Goal: Information Seeking & Learning: Learn about a topic

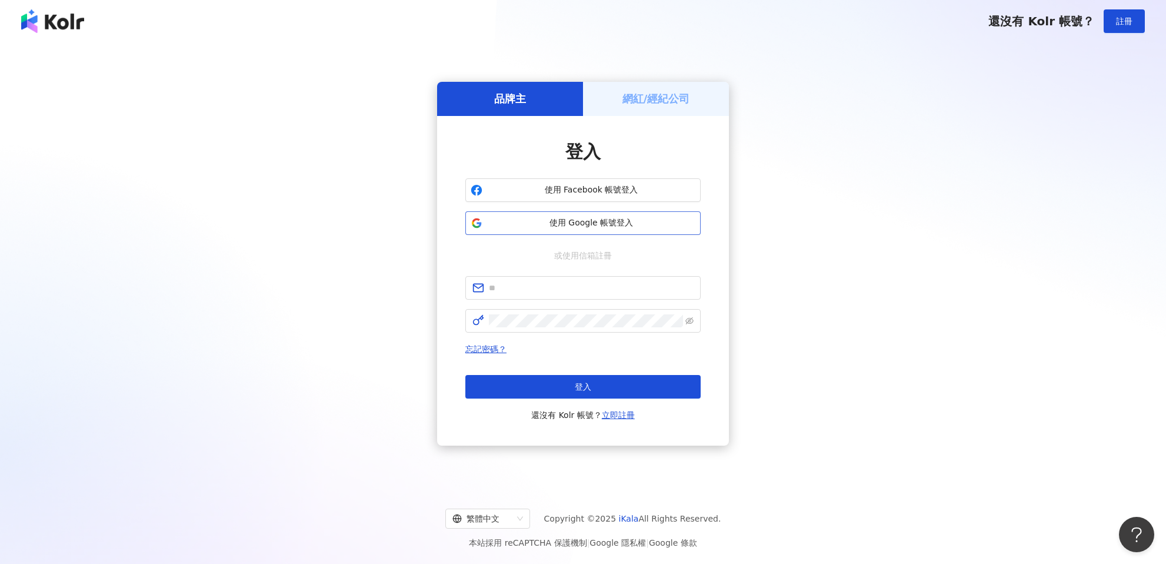
click at [498, 222] on span "使用 Google 帳號登入" at bounding box center [591, 223] width 208 height 12
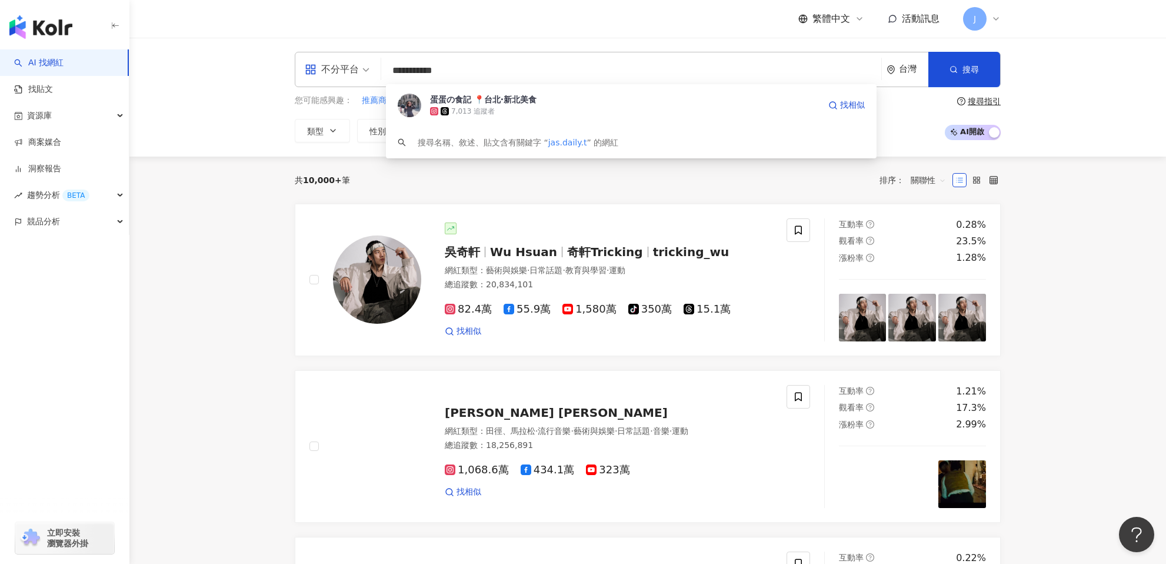
type input "**********"
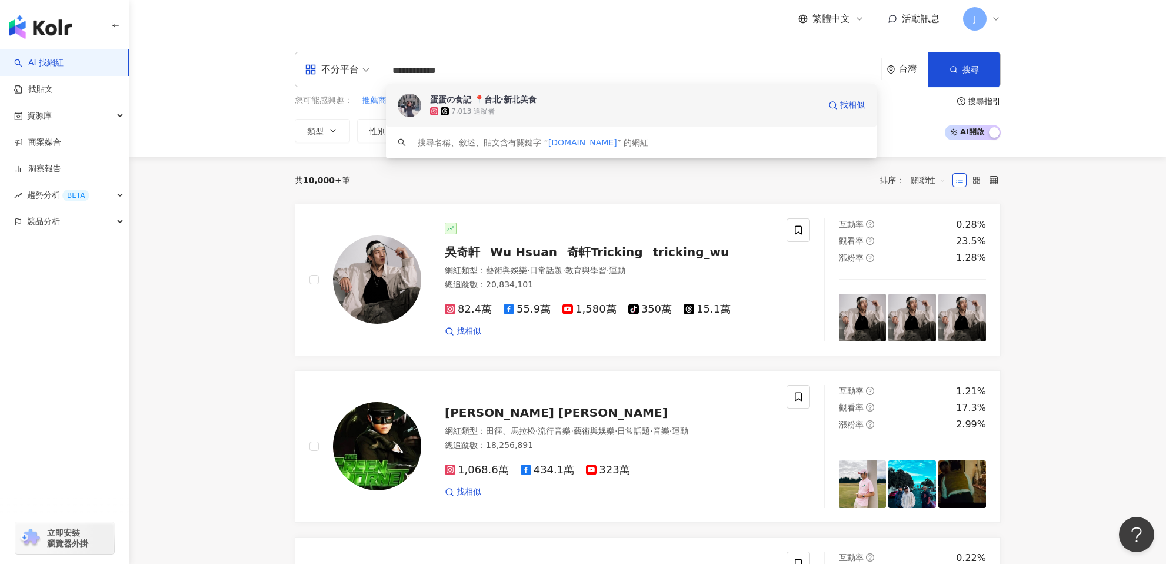
click at [453, 100] on div "蛋蛋の食記 📍台北·新北美食" at bounding box center [483, 100] width 106 height 12
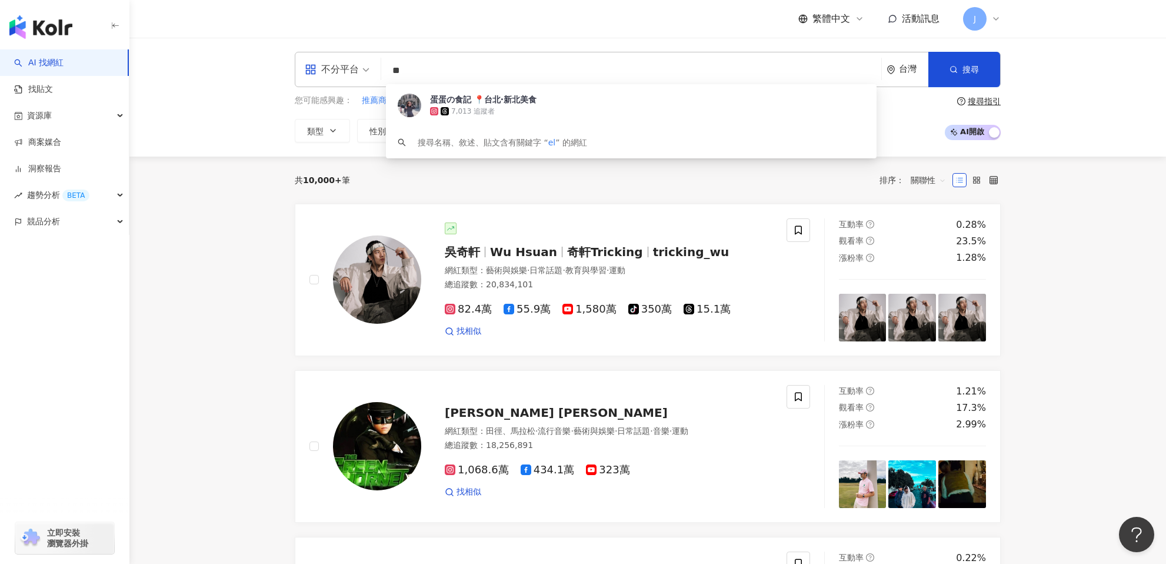
type input "*"
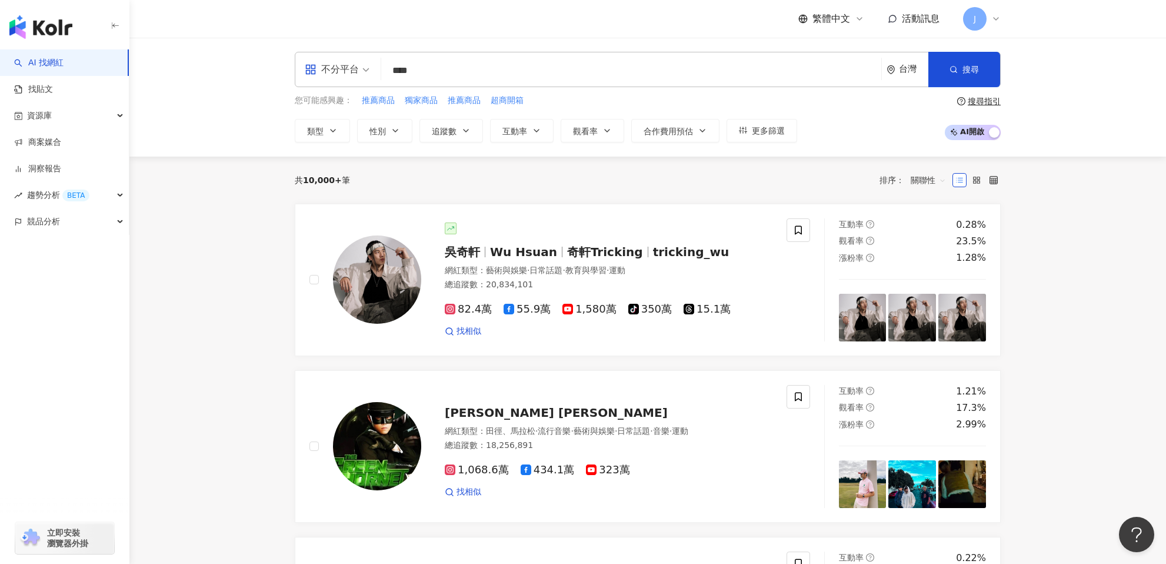
type input "****"
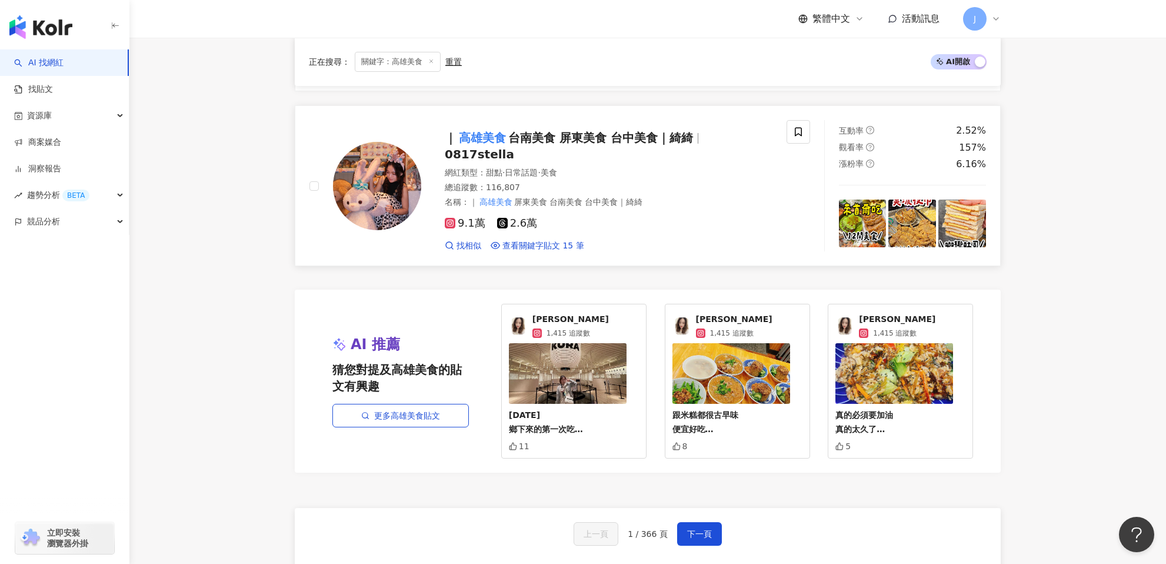
scroll to position [1986, 0]
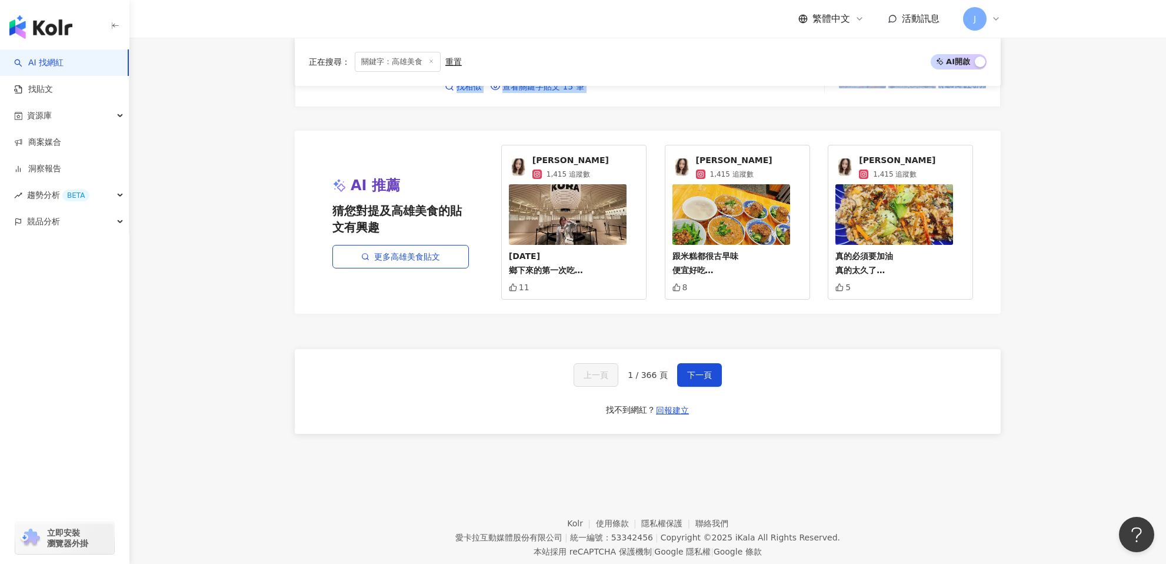
scroll to position [2162, 0]
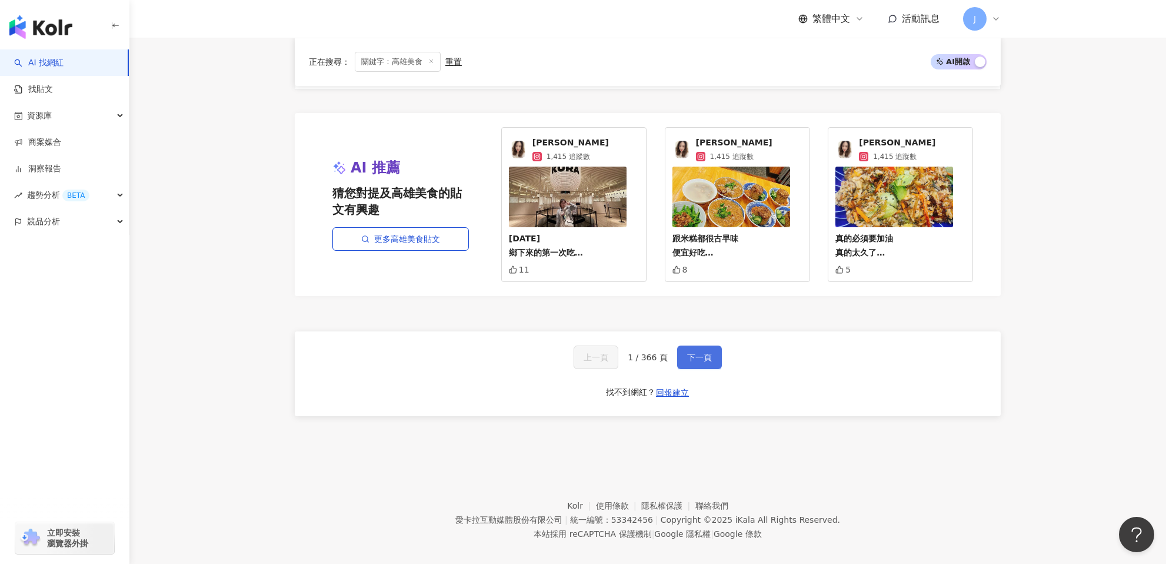
click at [698, 352] on span "下一頁" at bounding box center [699, 356] width 25 height 9
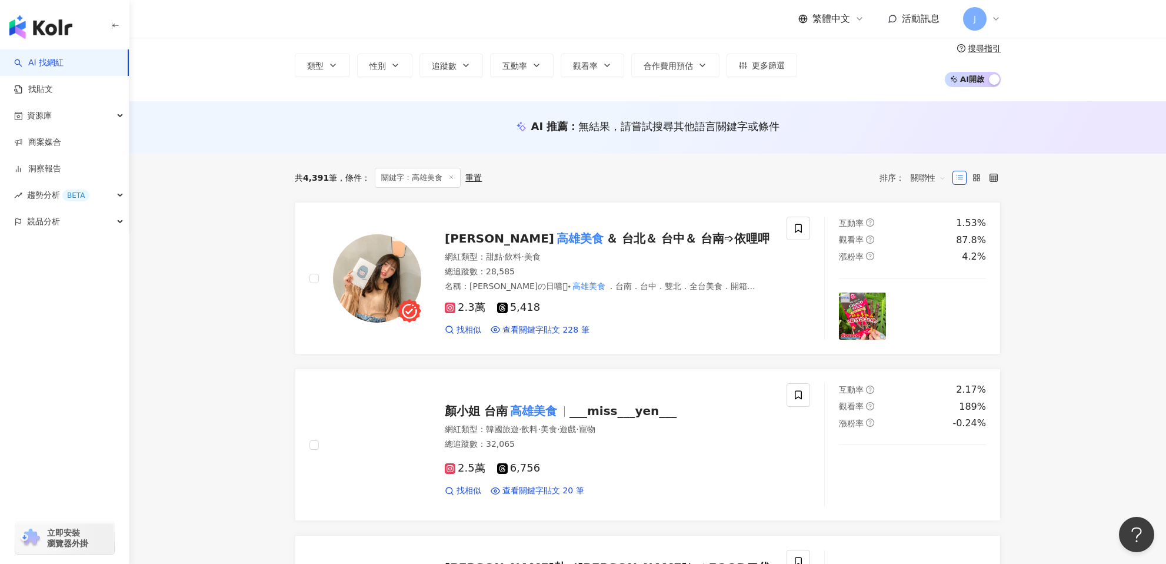
scroll to position [0, 0]
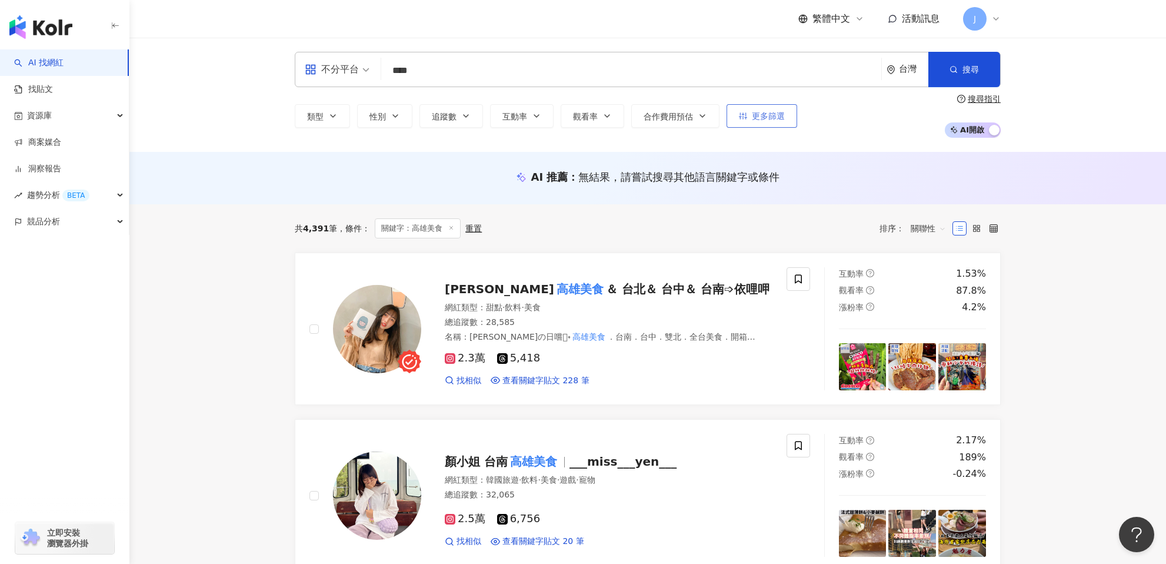
click at [777, 122] on button "更多篩選" at bounding box center [762, 116] width 71 height 24
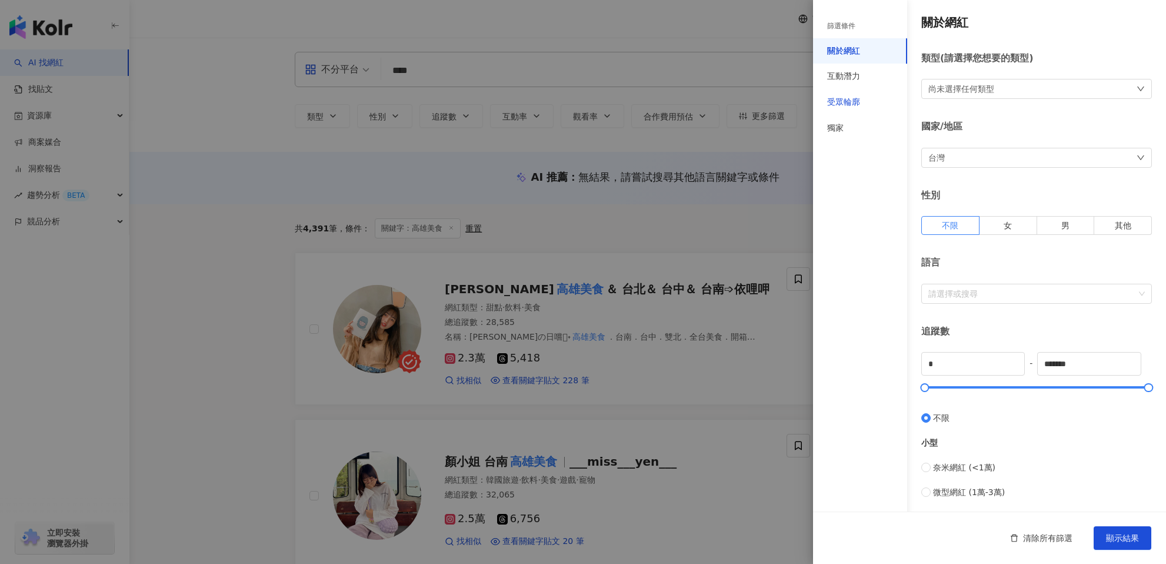
click at [828, 106] on div "受眾輪廓" at bounding box center [843, 102] width 33 height 12
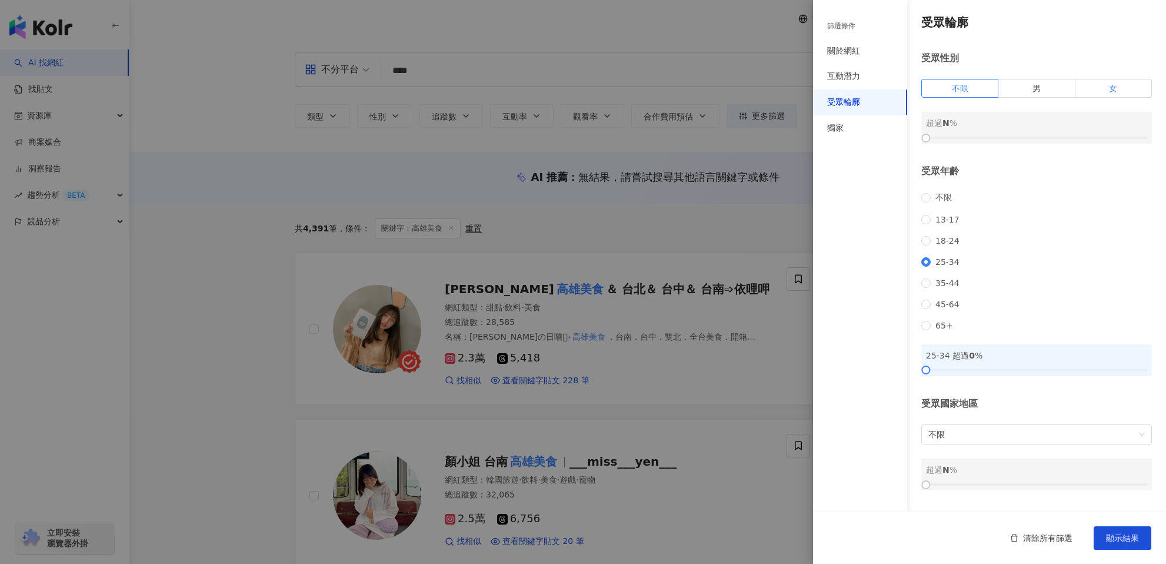
click at [1090, 92] on label "女" at bounding box center [1114, 88] width 76 height 19
drag, startPoint x: 921, startPoint y: 139, endPoint x: 1020, endPoint y: 141, distance: 98.9
click at [1023, 141] on div at bounding box center [1026, 138] width 6 height 6
click at [852, 82] on div "互動潛力" at bounding box center [860, 77] width 94 height 26
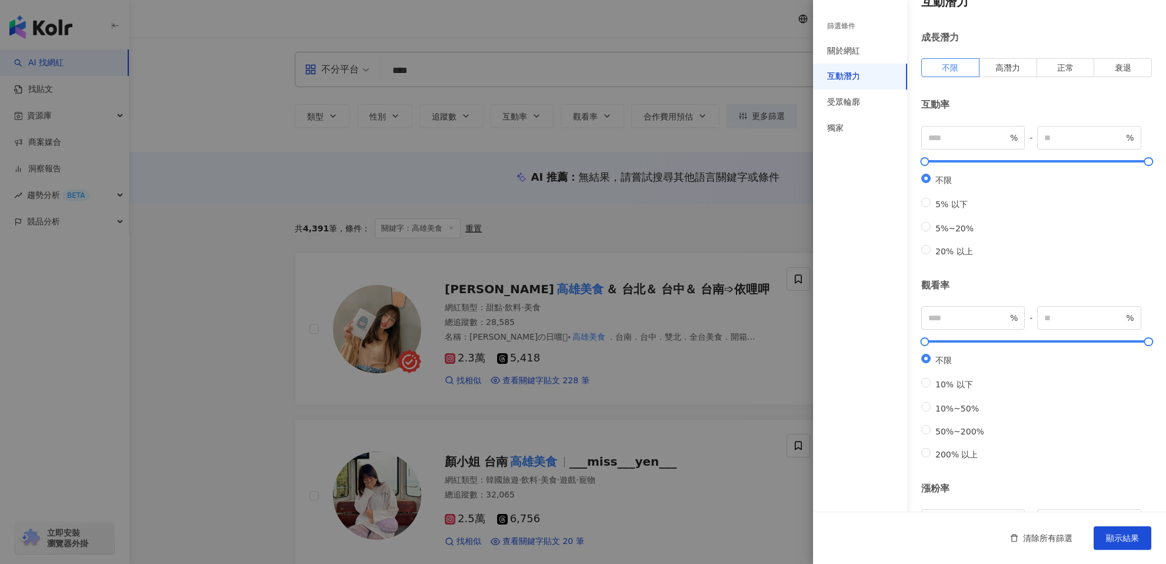
scroll to position [0, 0]
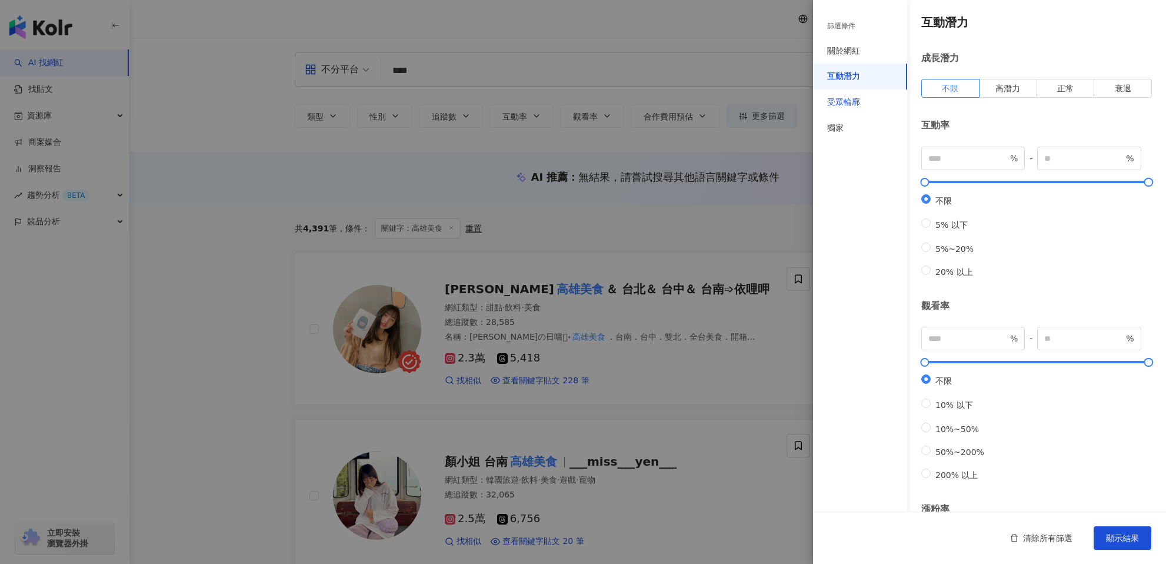
click at [859, 101] on div "受眾輪廓" at bounding box center [843, 102] width 33 height 12
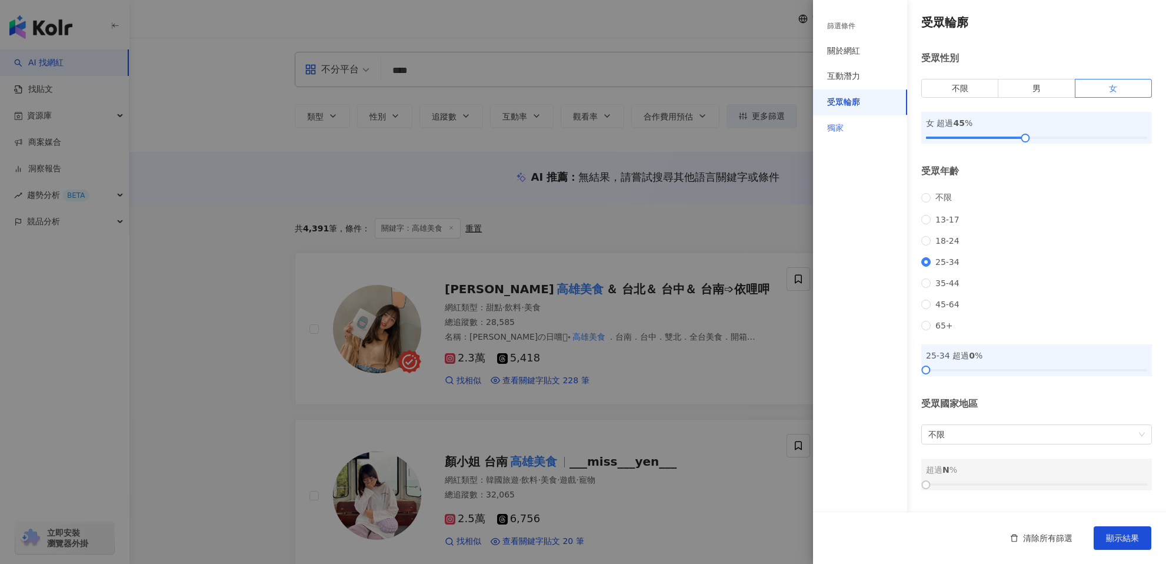
click at [835, 135] on div "獨家" at bounding box center [860, 128] width 94 height 26
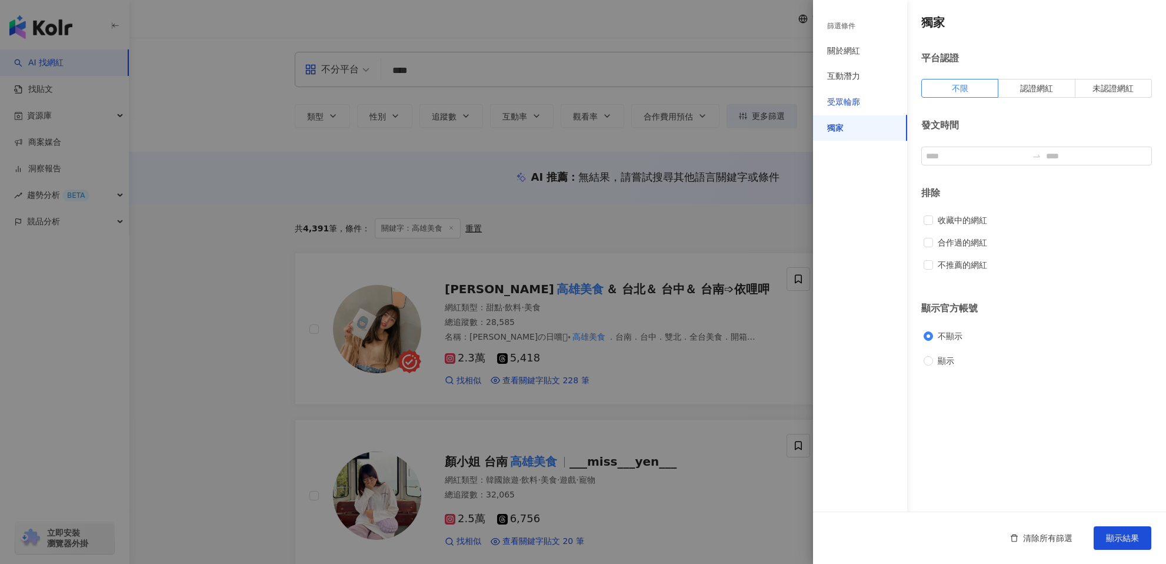
click at [843, 107] on div "受眾輪廓" at bounding box center [843, 102] width 33 height 12
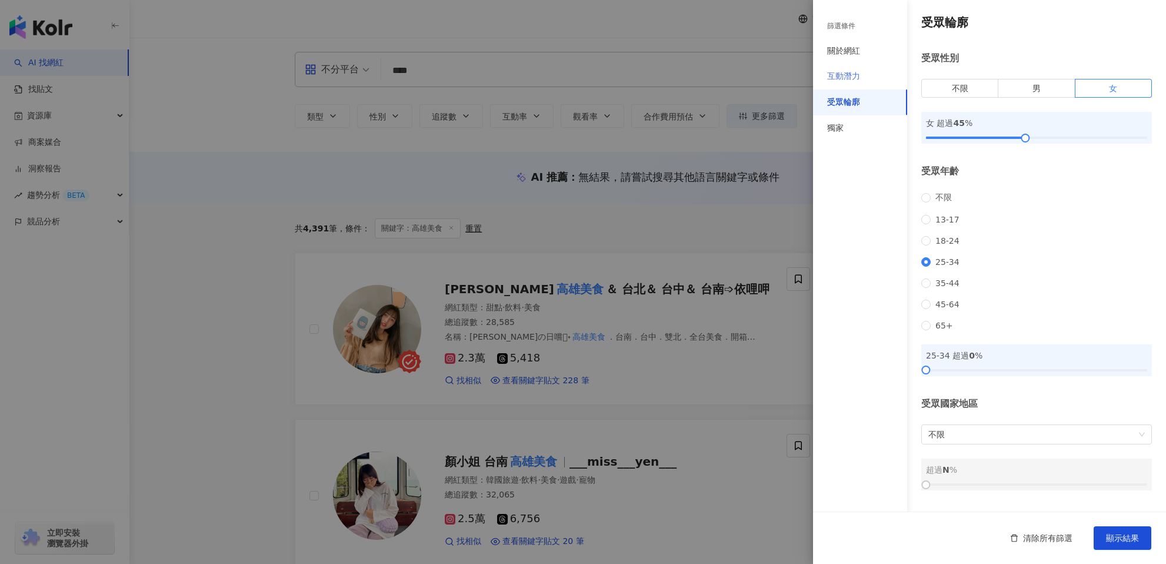
click at [843, 86] on div "互動潛力" at bounding box center [860, 77] width 94 height 26
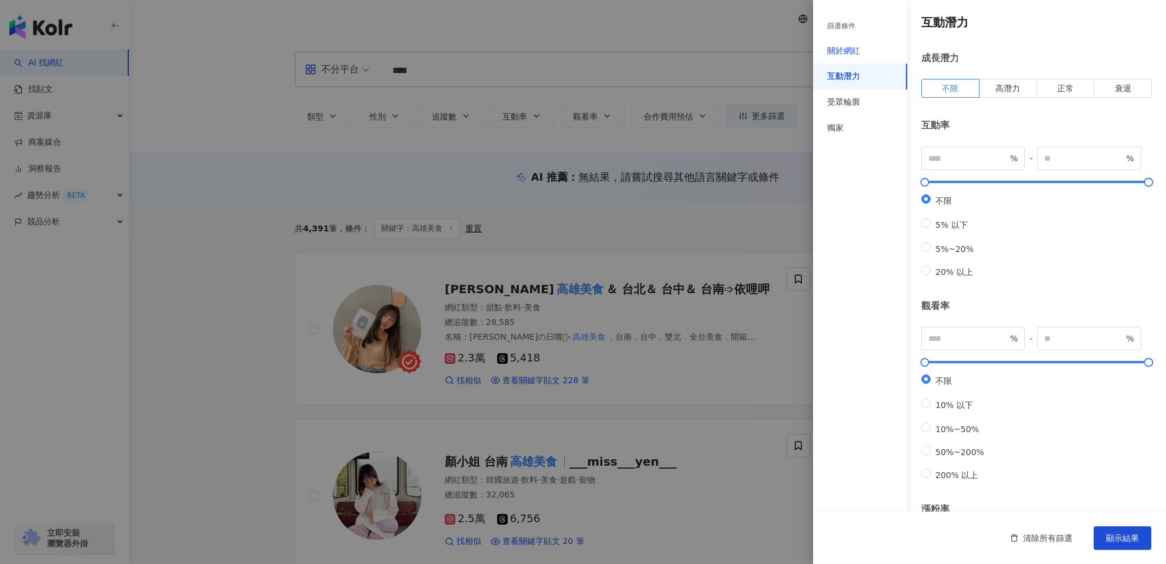
click at [850, 55] on div "關於網紅" at bounding box center [843, 51] width 33 height 12
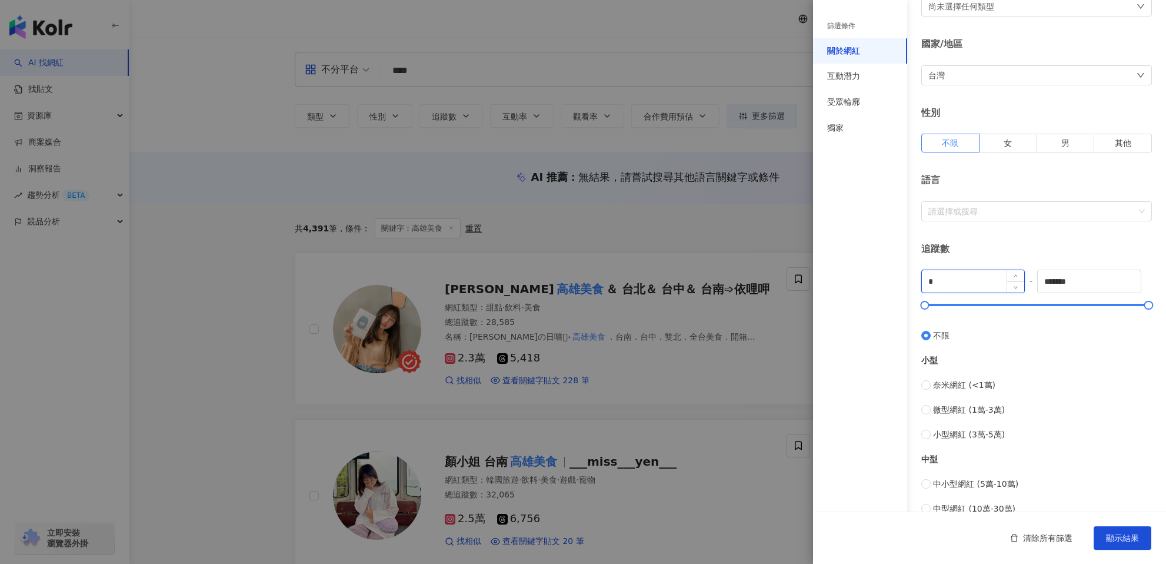
click at [941, 275] on input "*" at bounding box center [973, 281] width 102 height 22
type input "*"
type input "****"
click at [1083, 282] on input "*******" at bounding box center [1089, 279] width 102 height 22
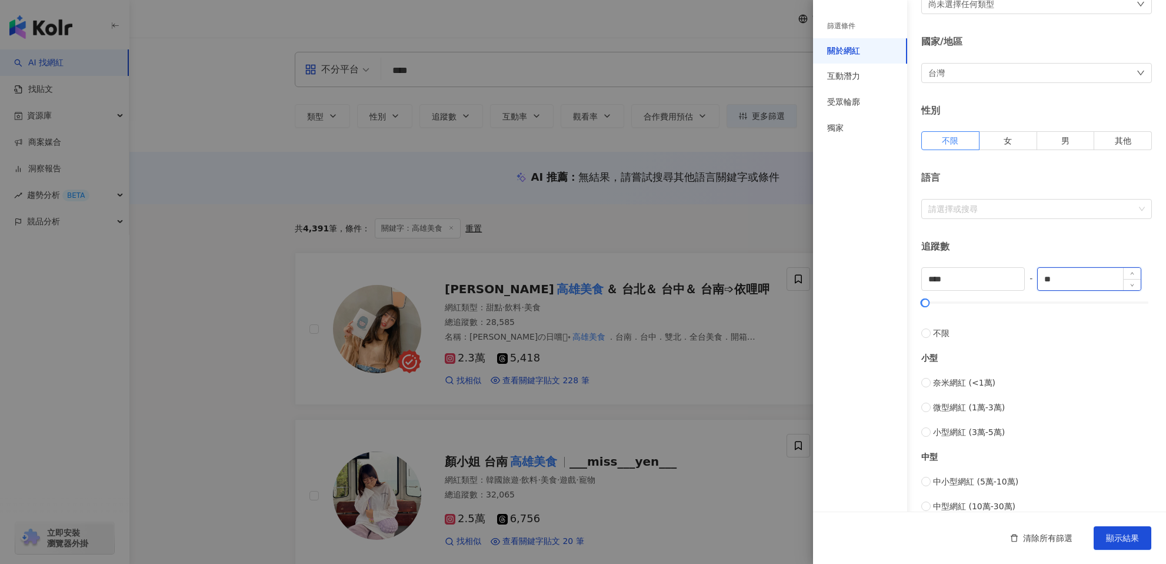
type input "*"
type input "*****"
click at [1106, 533] on span "顯示結果" at bounding box center [1122, 537] width 33 height 9
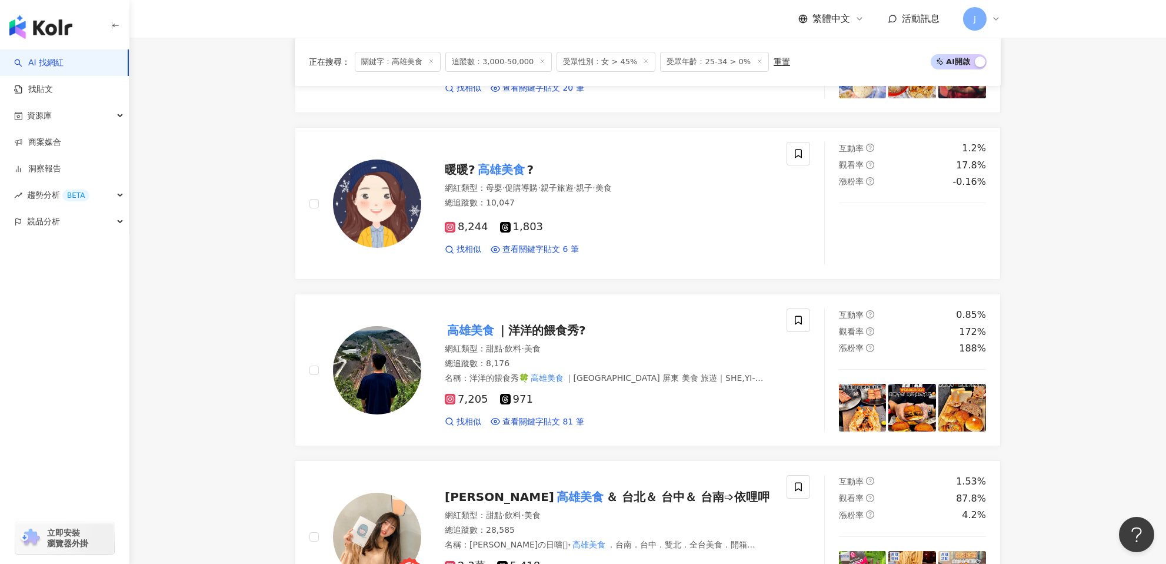
scroll to position [632, 0]
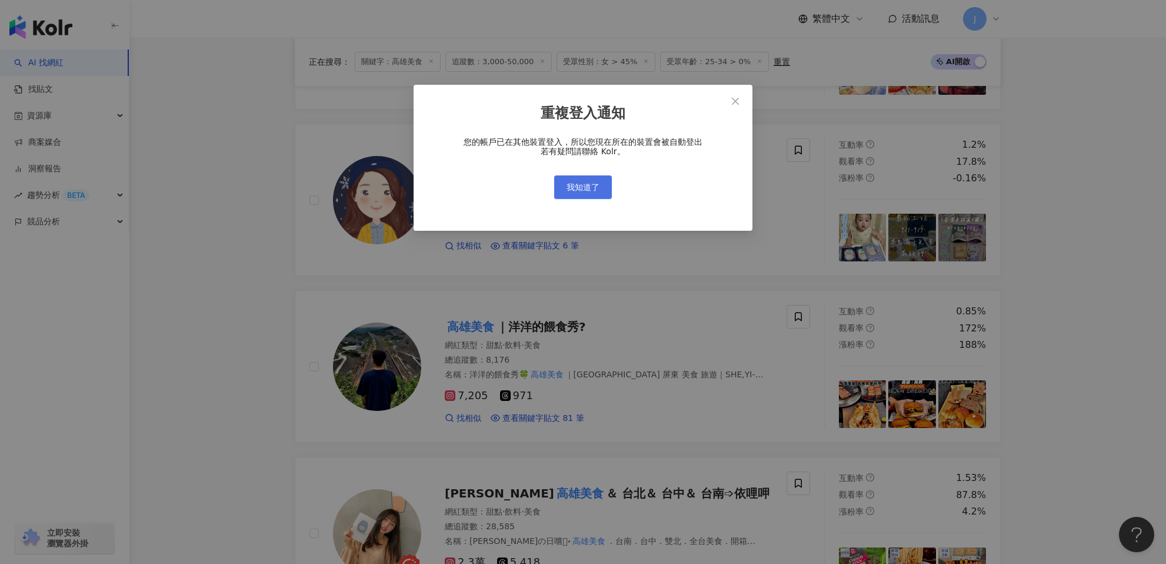
click at [597, 194] on button "我知道了" at bounding box center [583, 187] width 58 height 24
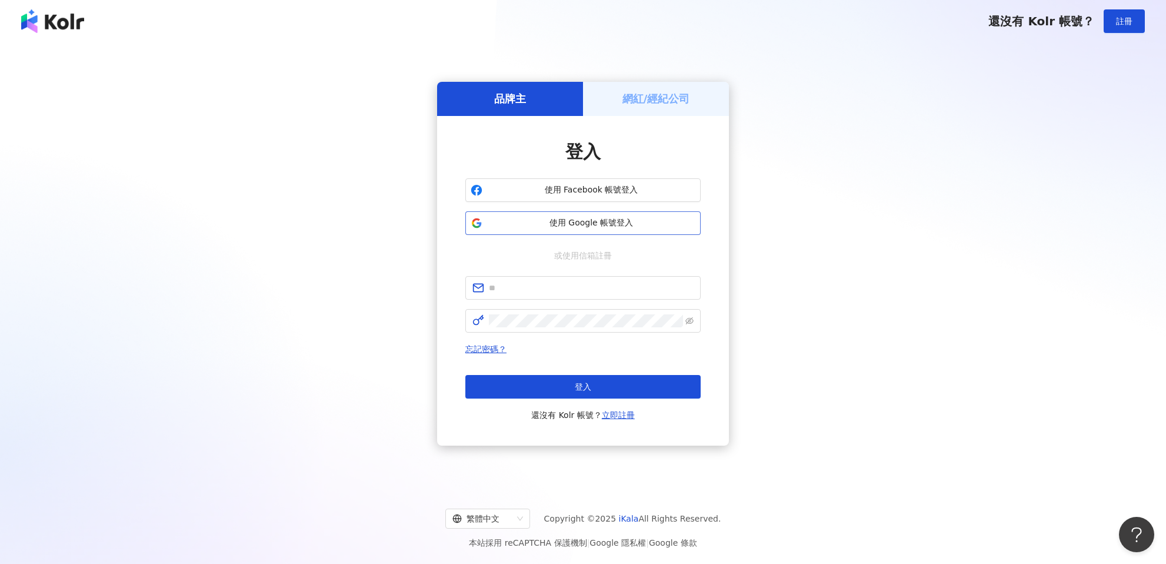
click at [544, 225] on span "使用 Google 帳號登入" at bounding box center [591, 223] width 208 height 12
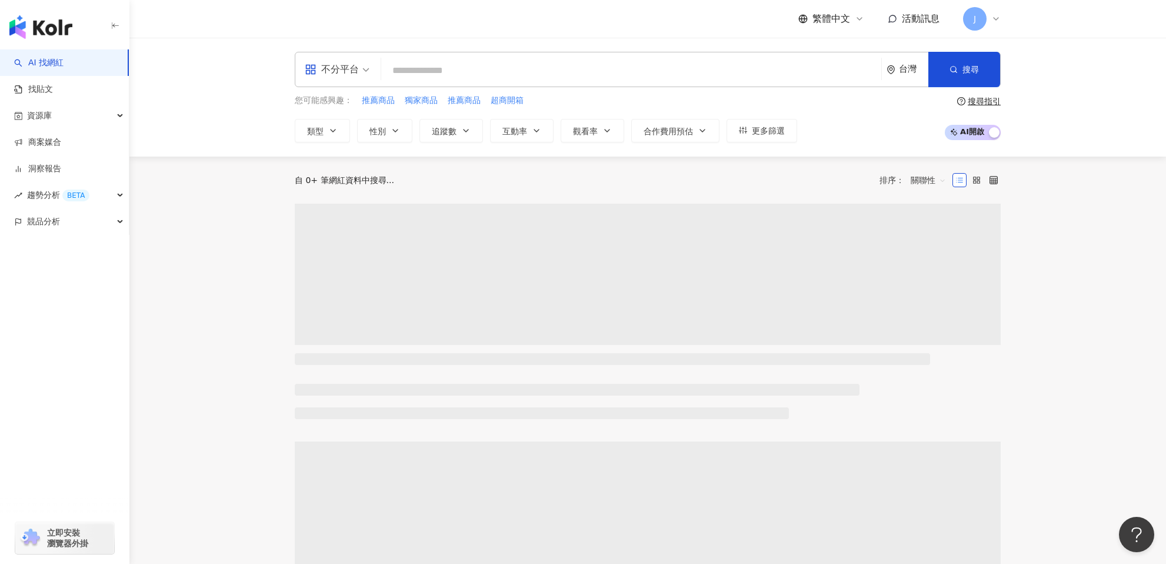
click at [411, 74] on input "search" at bounding box center [631, 70] width 491 height 22
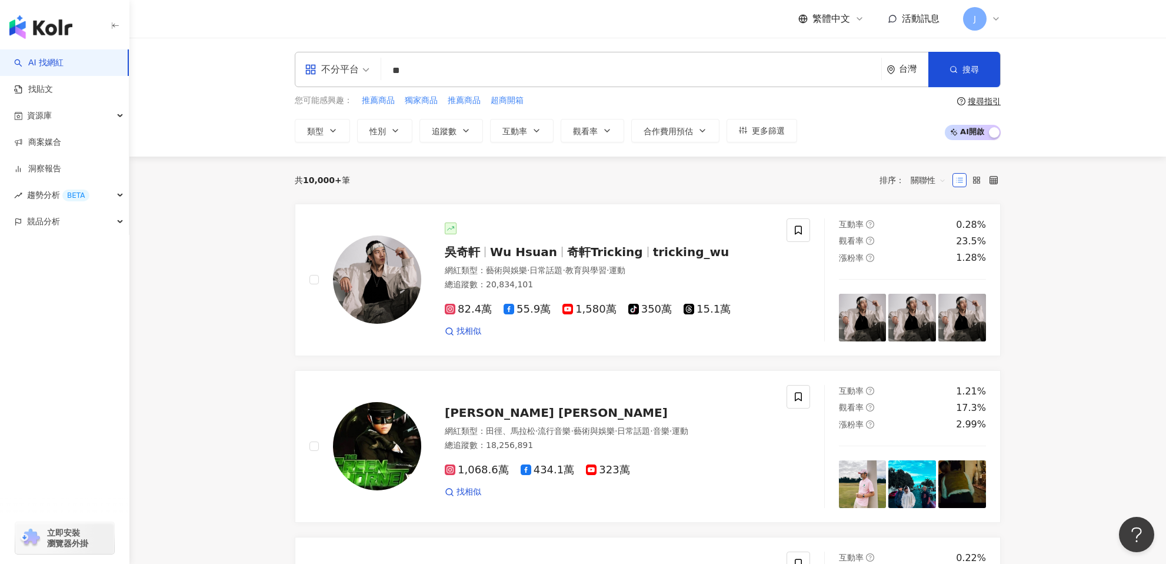
type input "*"
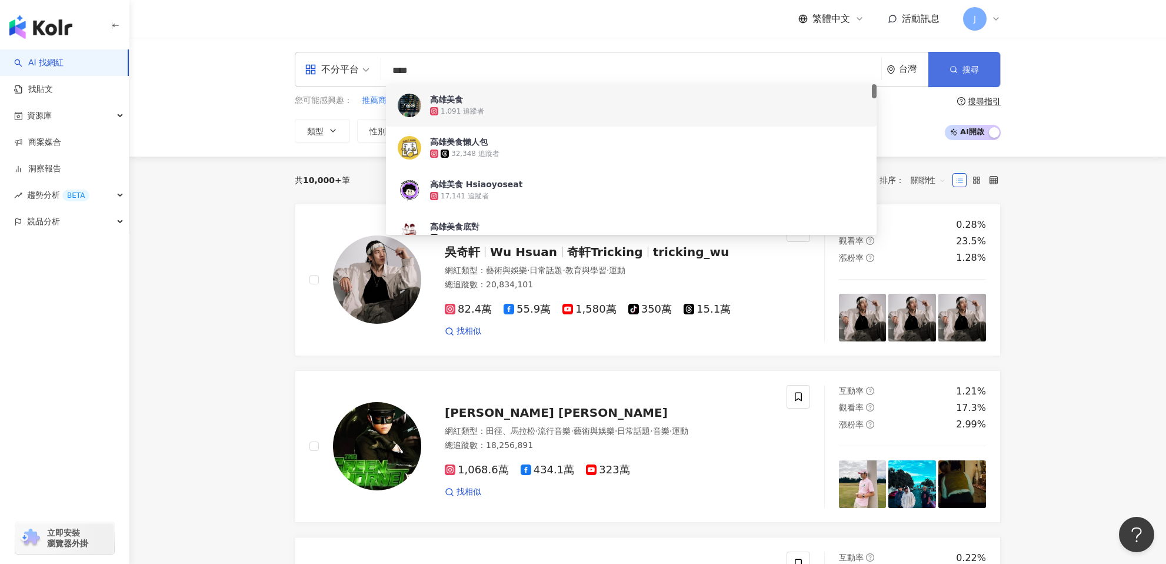
type input "****"
click at [952, 67] on icon "button" at bounding box center [954, 69] width 8 height 8
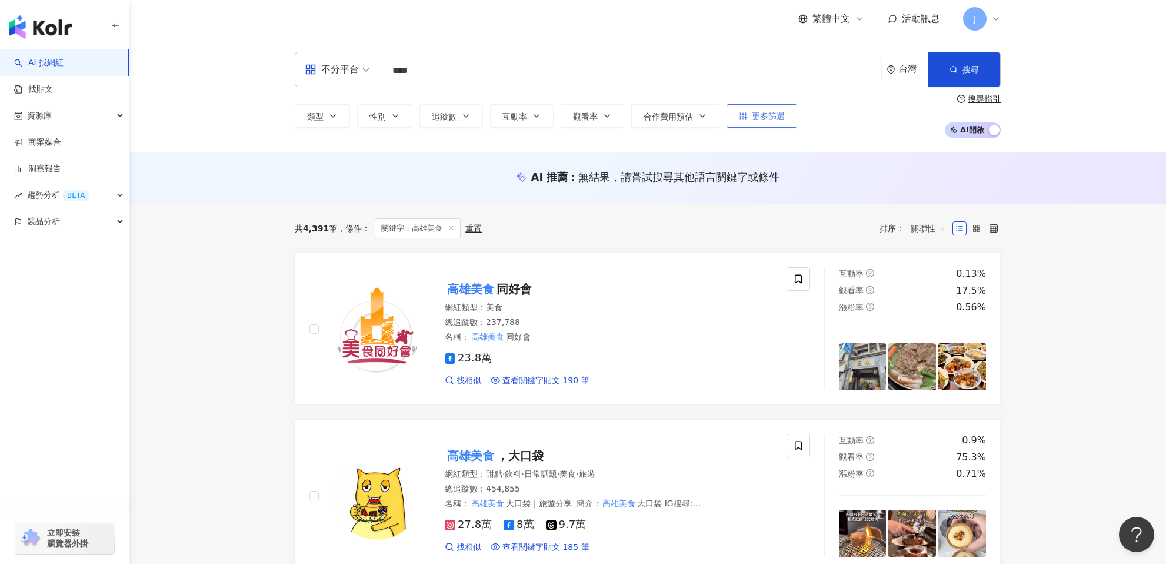
click at [741, 112] on icon "button" at bounding box center [743, 116] width 8 height 8
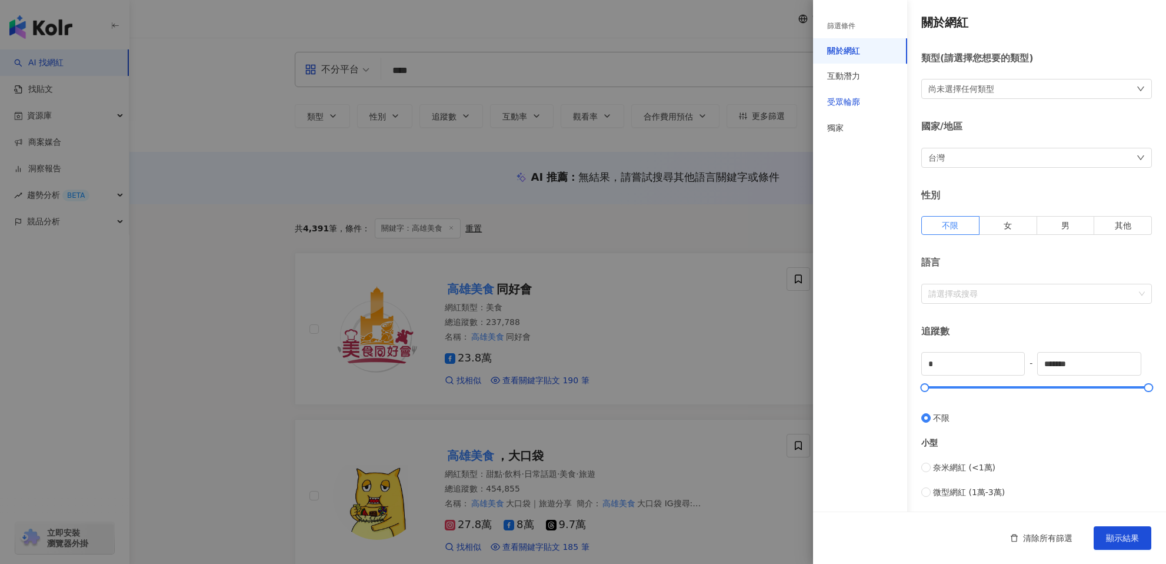
click at [854, 105] on div "受眾輪廓" at bounding box center [843, 102] width 33 height 12
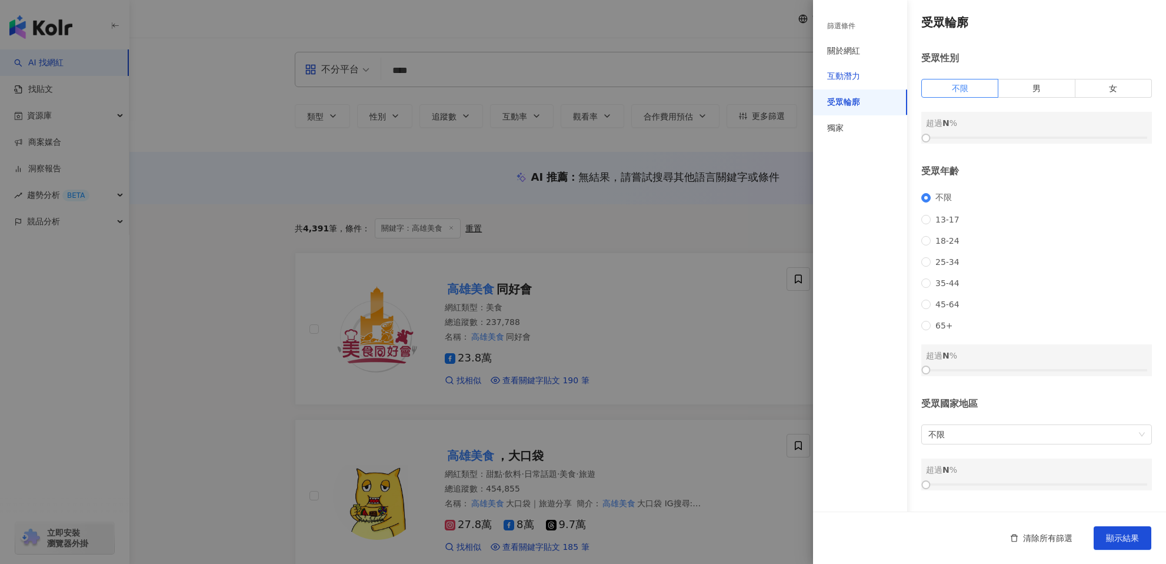
click at [843, 79] on div "互動潛力" at bounding box center [843, 77] width 33 height 12
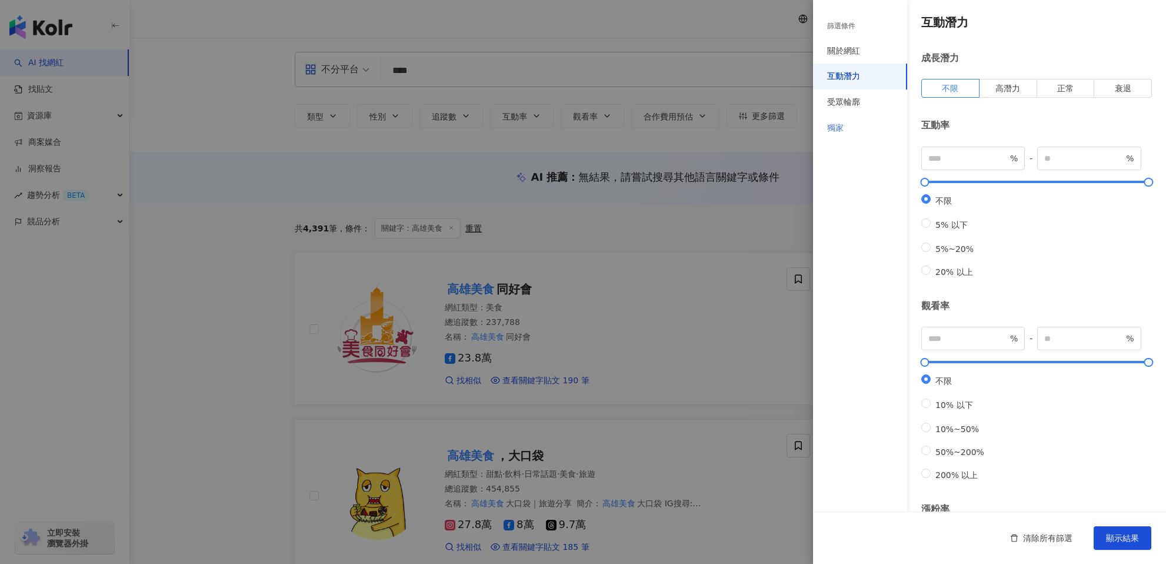
click at [845, 130] on div "獨家" at bounding box center [860, 128] width 94 height 26
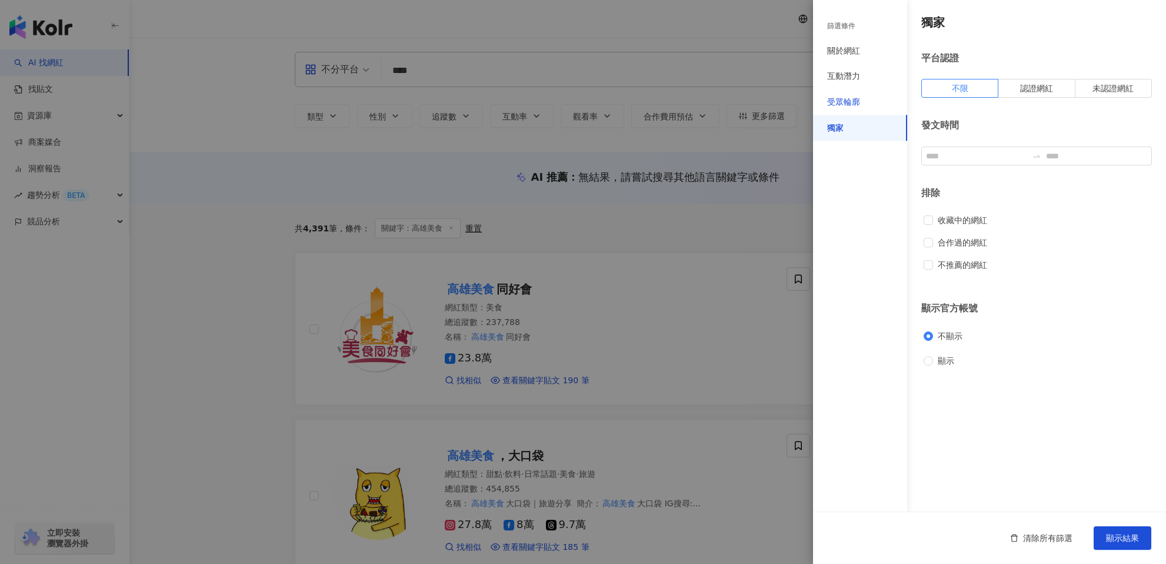
click at [844, 107] on div "受眾輪廓" at bounding box center [843, 102] width 33 height 12
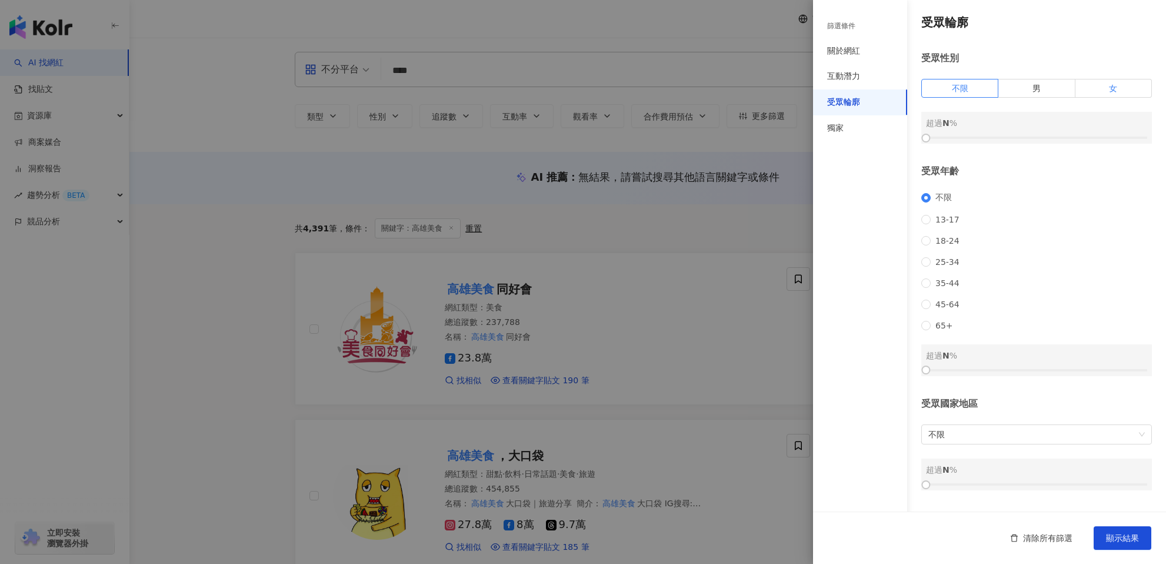
click at [1091, 92] on label "女" at bounding box center [1114, 88] width 76 height 19
drag, startPoint x: 923, startPoint y: 139, endPoint x: 1023, endPoint y: 139, distance: 99.4
click at [1023, 139] on div at bounding box center [1026, 138] width 6 height 6
click at [854, 131] on div "獨家" at bounding box center [860, 128] width 94 height 26
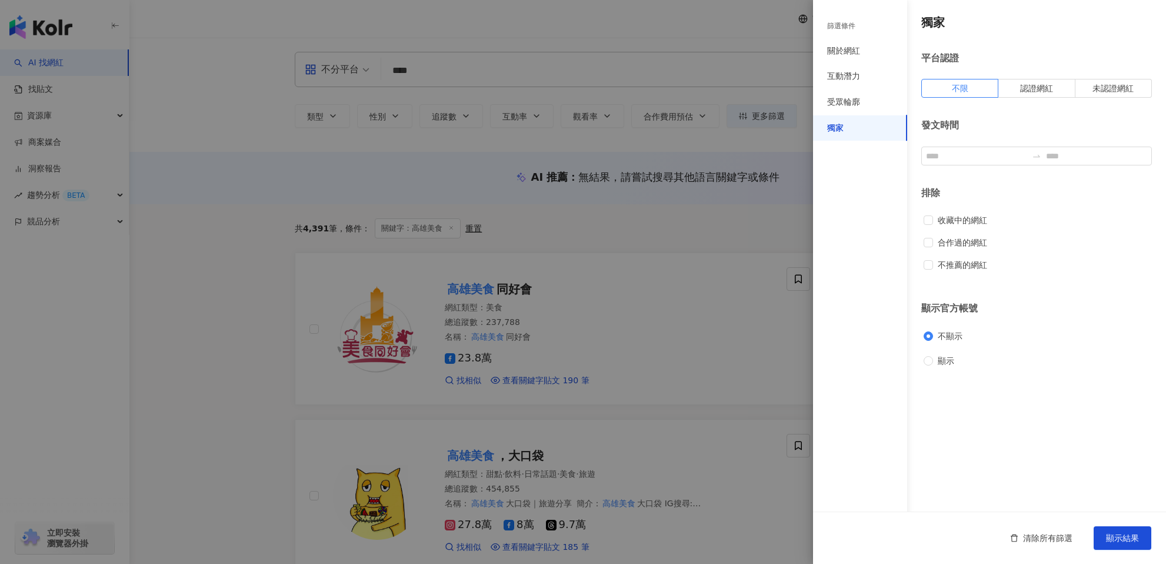
scroll to position [0, 0]
click at [848, 85] on div "互動潛力" at bounding box center [860, 77] width 94 height 26
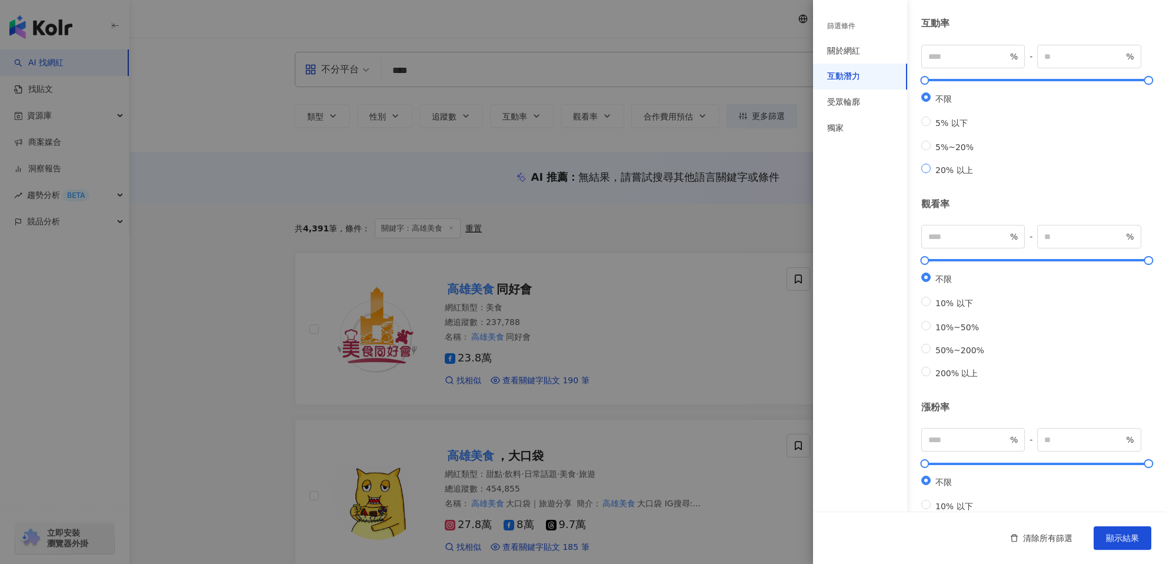
scroll to position [104, 0]
click at [857, 53] on div "關於網紅" at bounding box center [843, 51] width 33 height 12
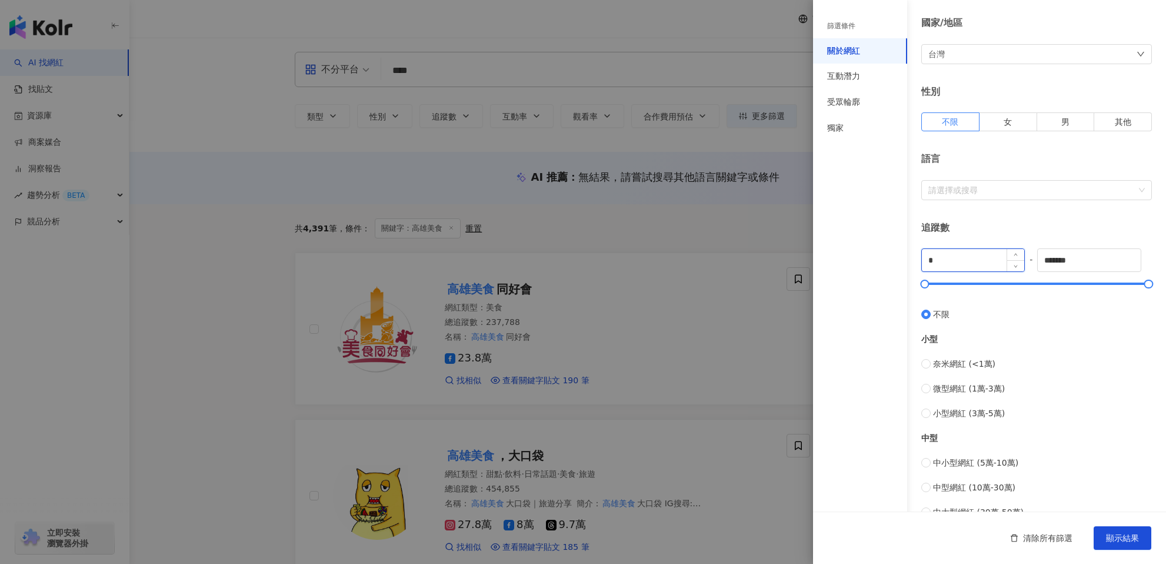
scroll to position [100, 0]
click at [938, 261] on input "*" at bounding box center [973, 263] width 102 height 22
type input "*"
type input "****"
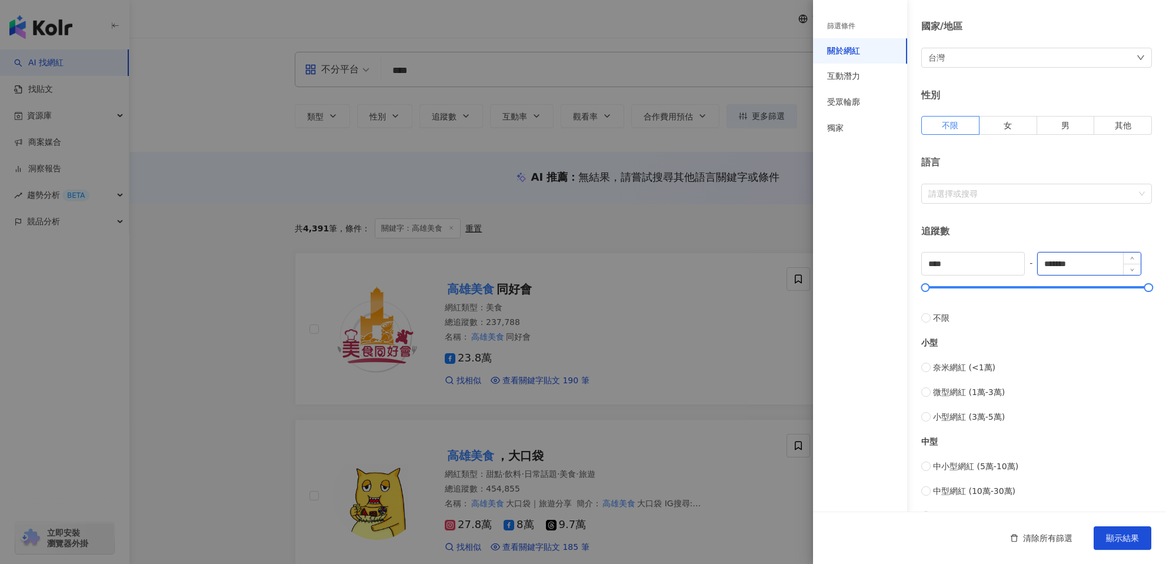
click at [1089, 262] on input "*******" at bounding box center [1089, 263] width 102 height 22
type input "*"
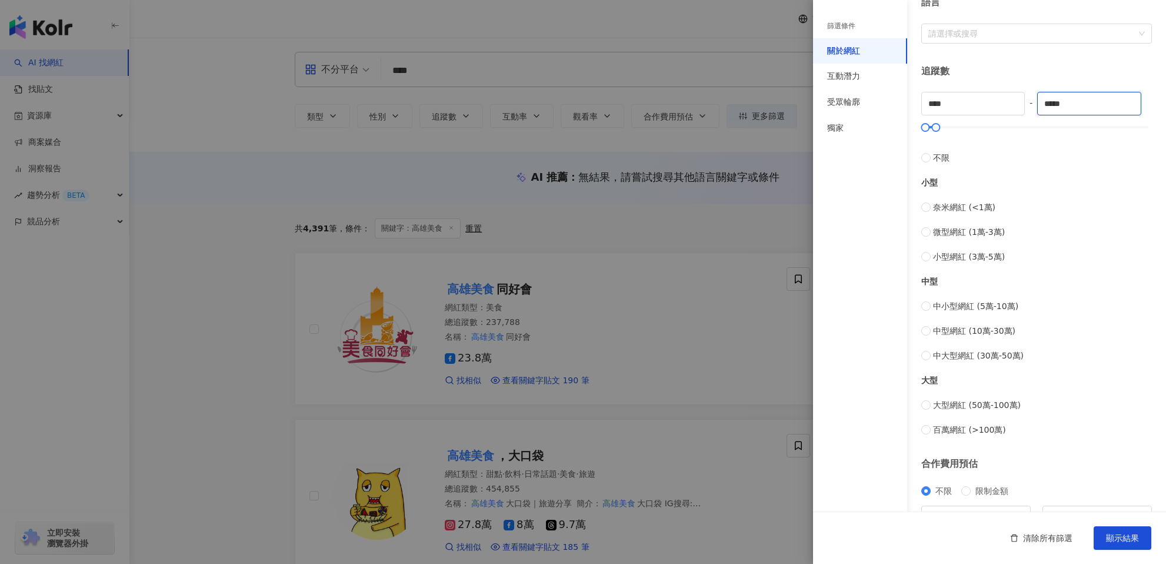
scroll to position [258, 0]
type input "*****"
click at [1111, 538] on span "顯示結果" at bounding box center [1122, 537] width 33 height 9
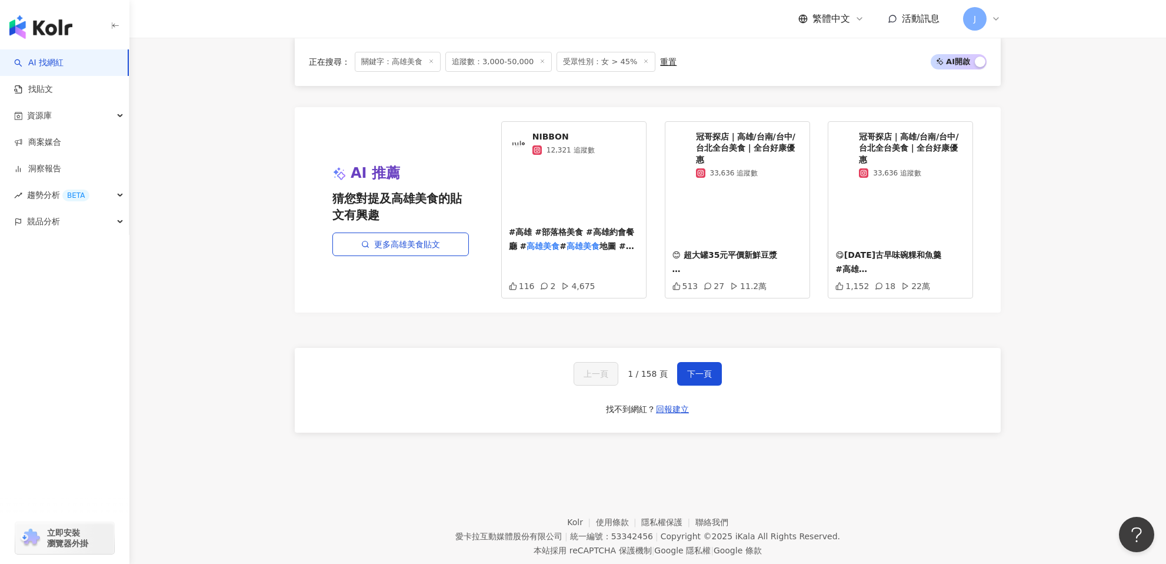
scroll to position [2156, 0]
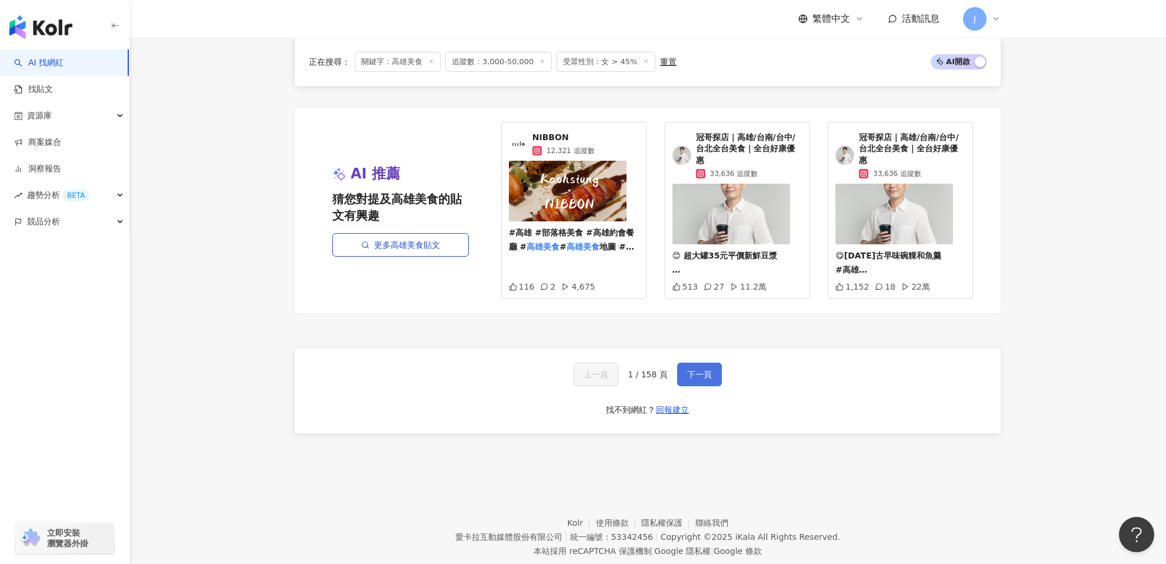
click at [696, 370] on span "下一頁" at bounding box center [699, 373] width 25 height 9
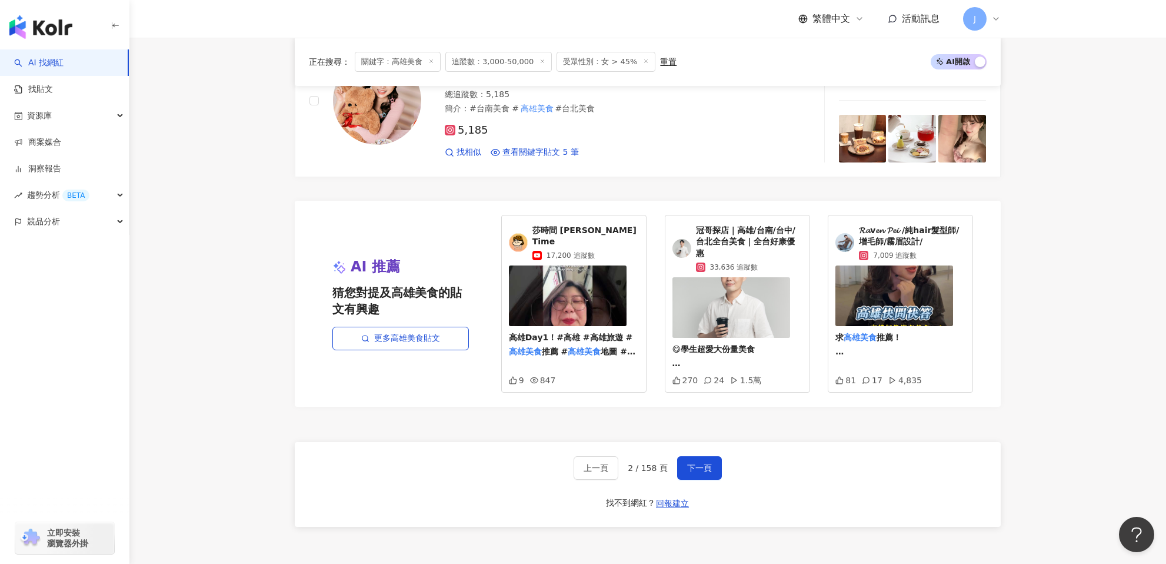
scroll to position [2165, 0]
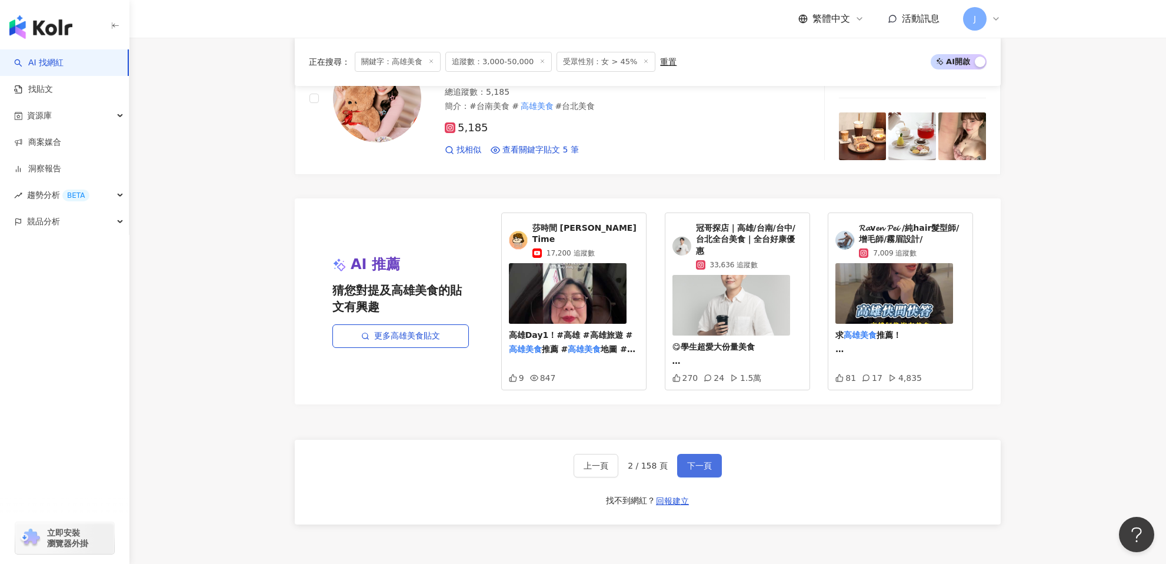
click at [693, 461] on span "下一頁" at bounding box center [699, 465] width 25 height 9
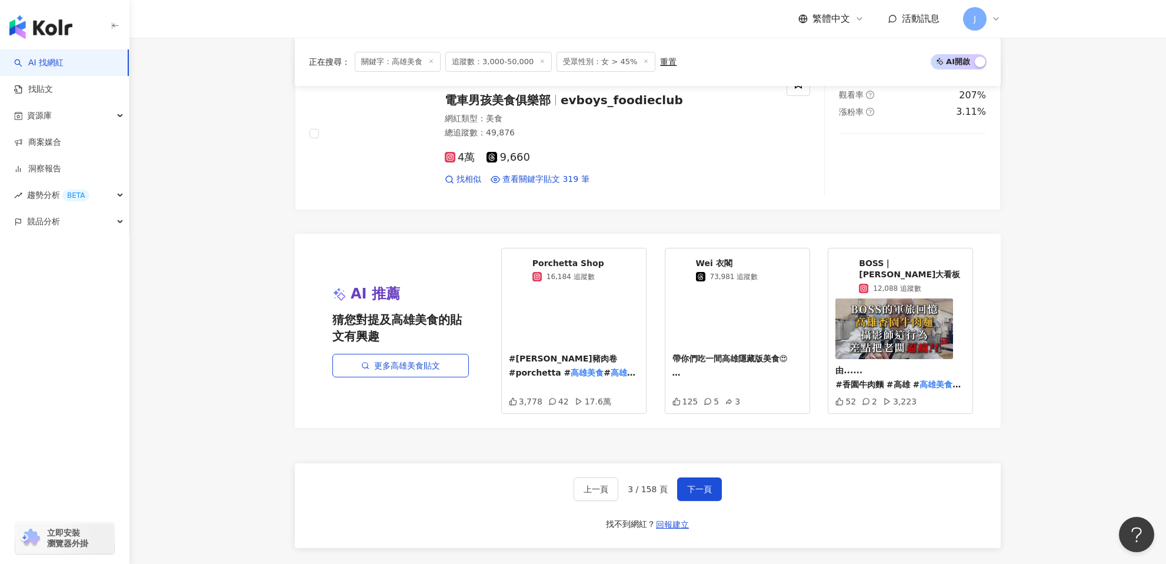
scroll to position [2293, 0]
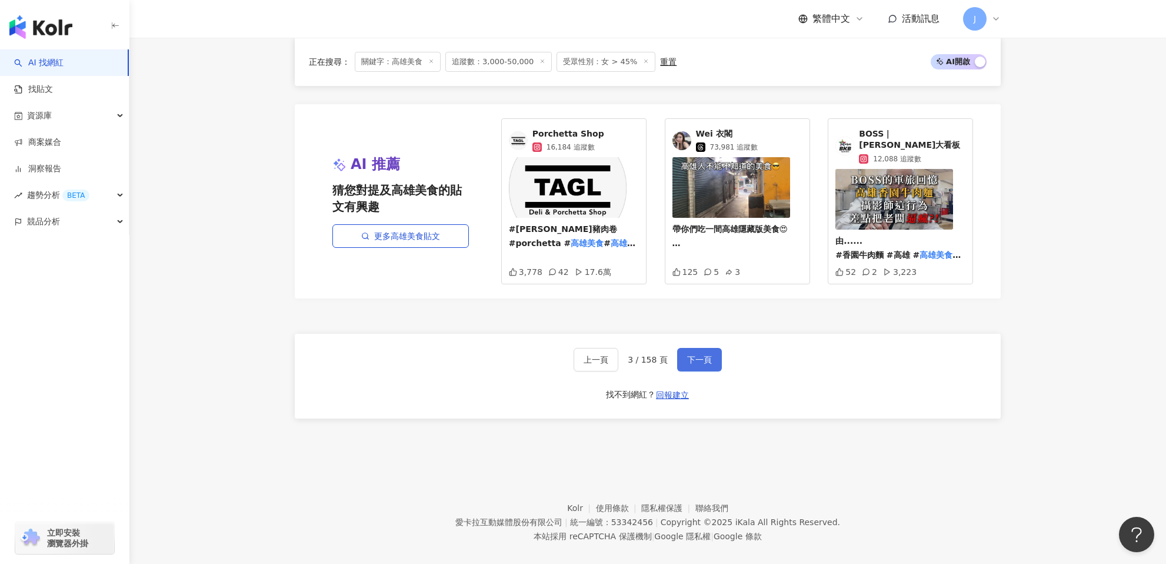
click at [707, 355] on span "下一頁" at bounding box center [699, 359] width 25 height 9
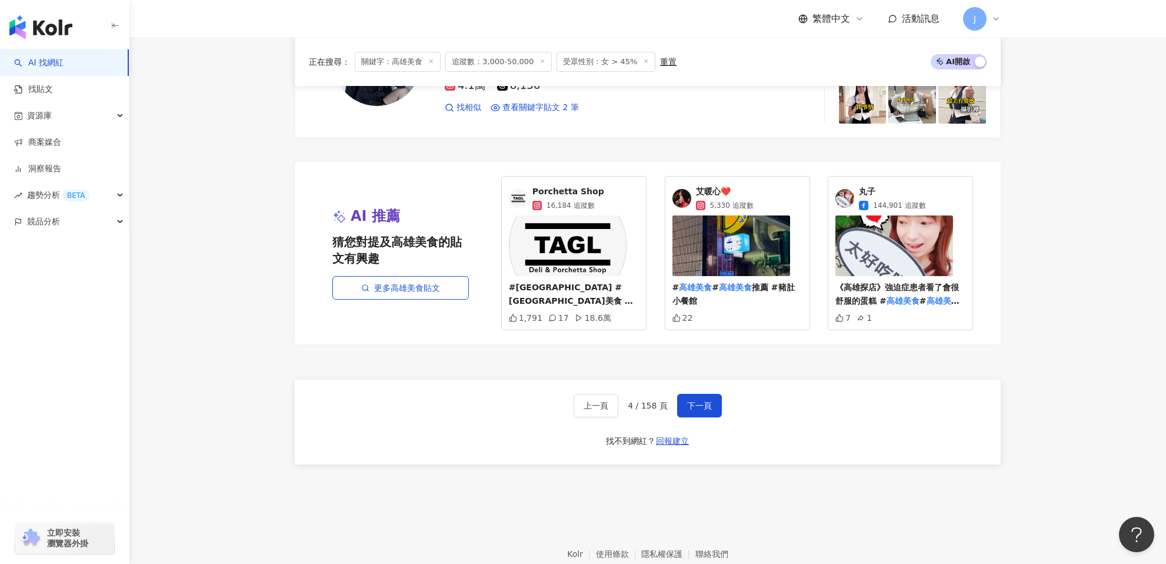
scroll to position [2277, 0]
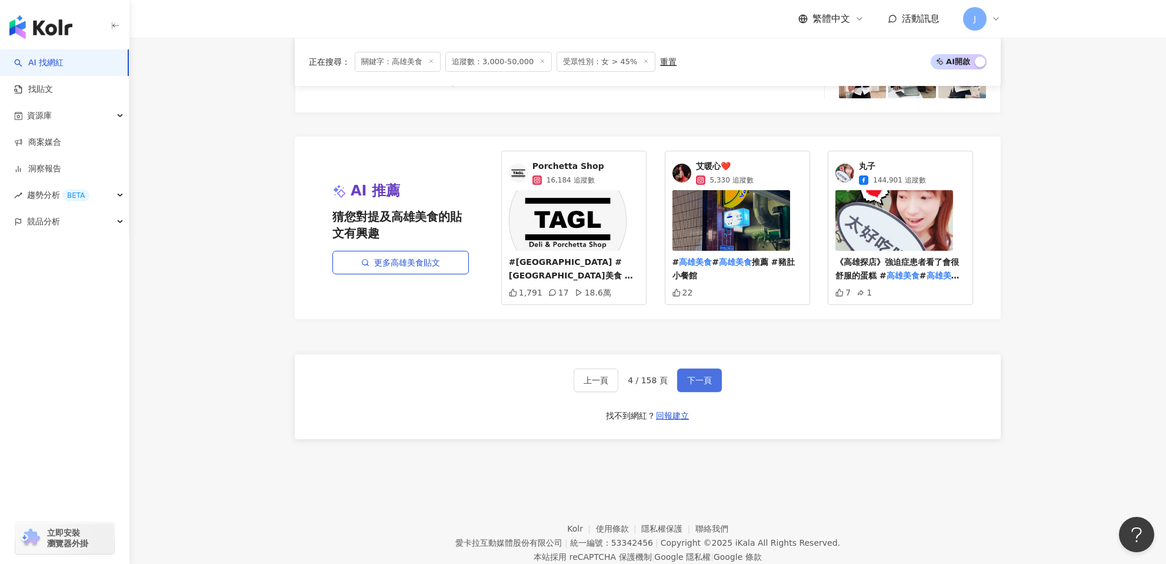
click at [687, 375] on span "下一頁" at bounding box center [699, 379] width 25 height 9
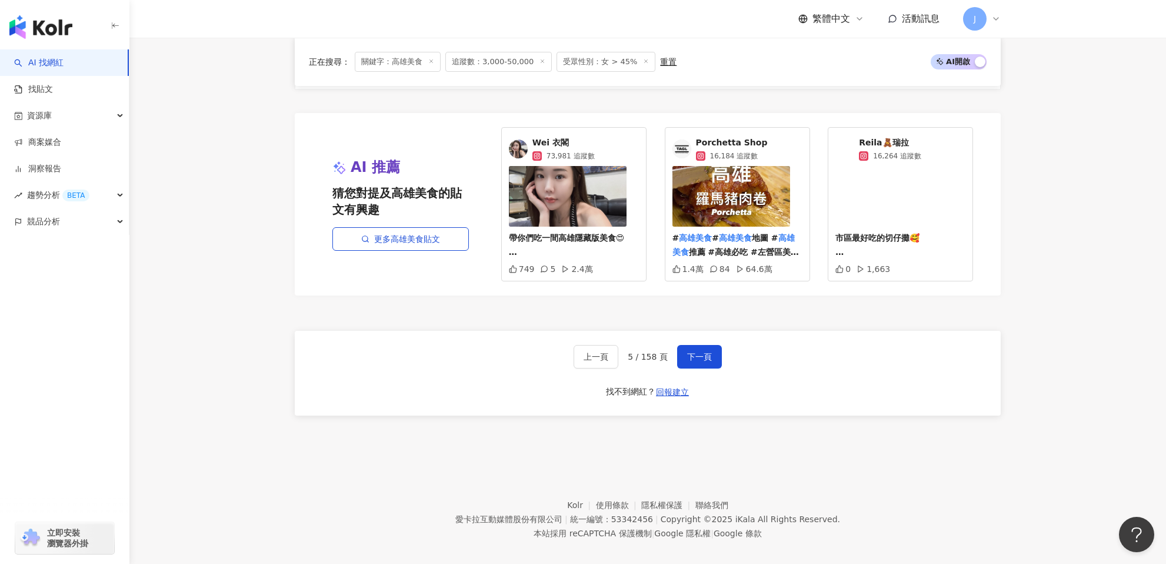
scroll to position [2299, 0]
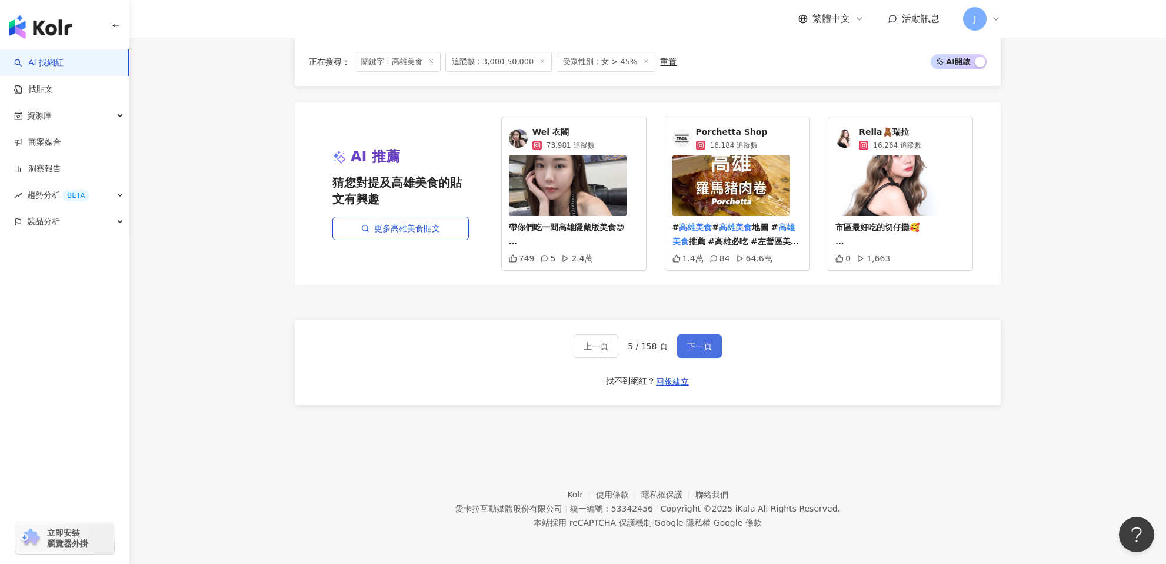
click at [688, 342] on span "下一頁" at bounding box center [699, 345] width 25 height 9
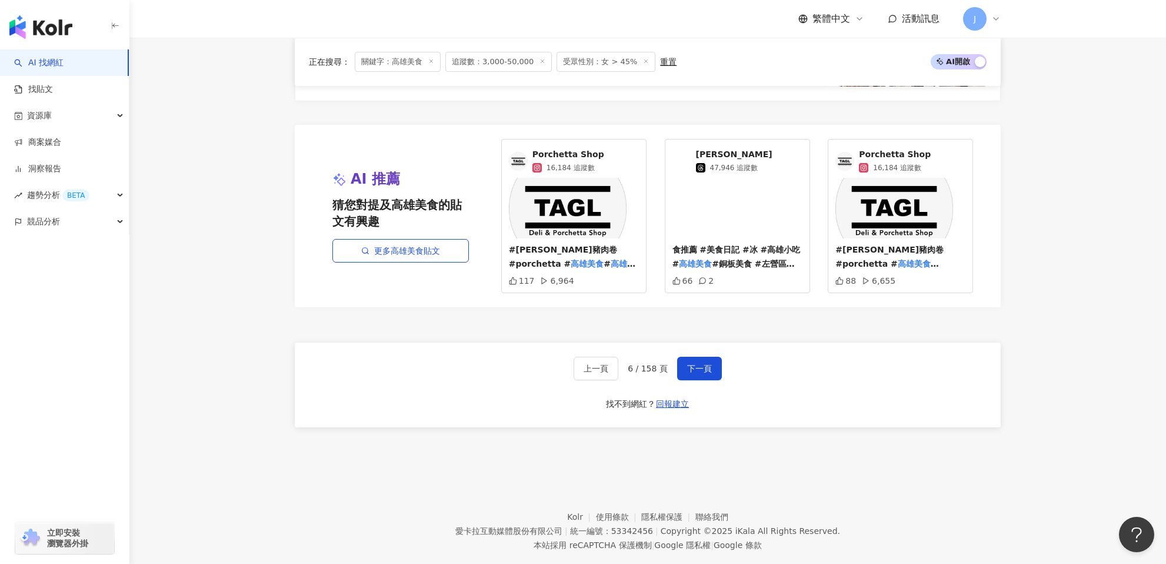
scroll to position [2167, 0]
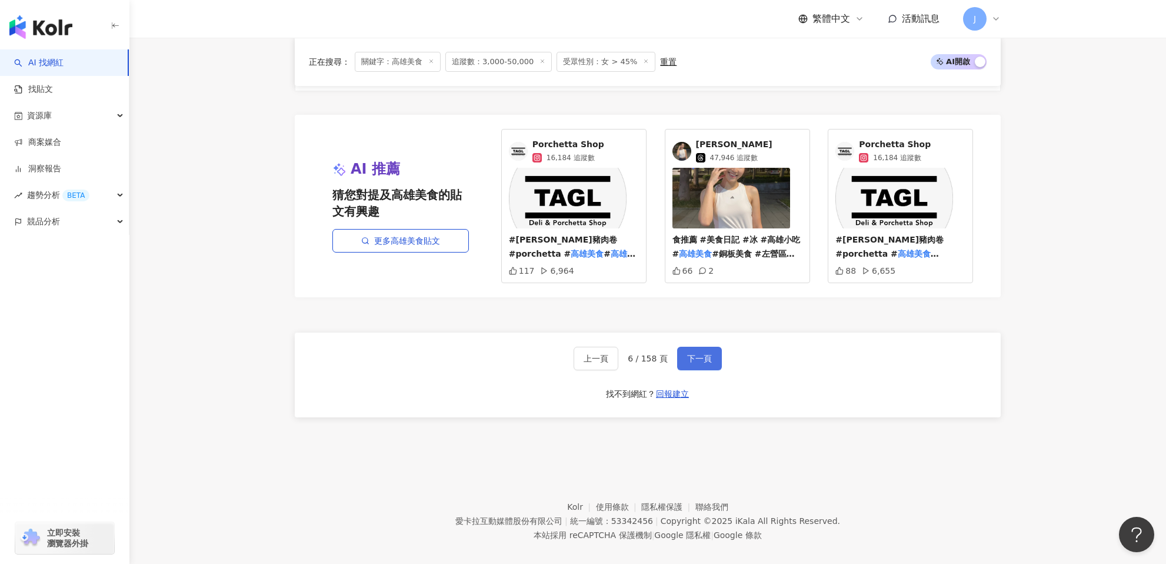
click at [687, 354] on span "下一頁" at bounding box center [699, 358] width 25 height 9
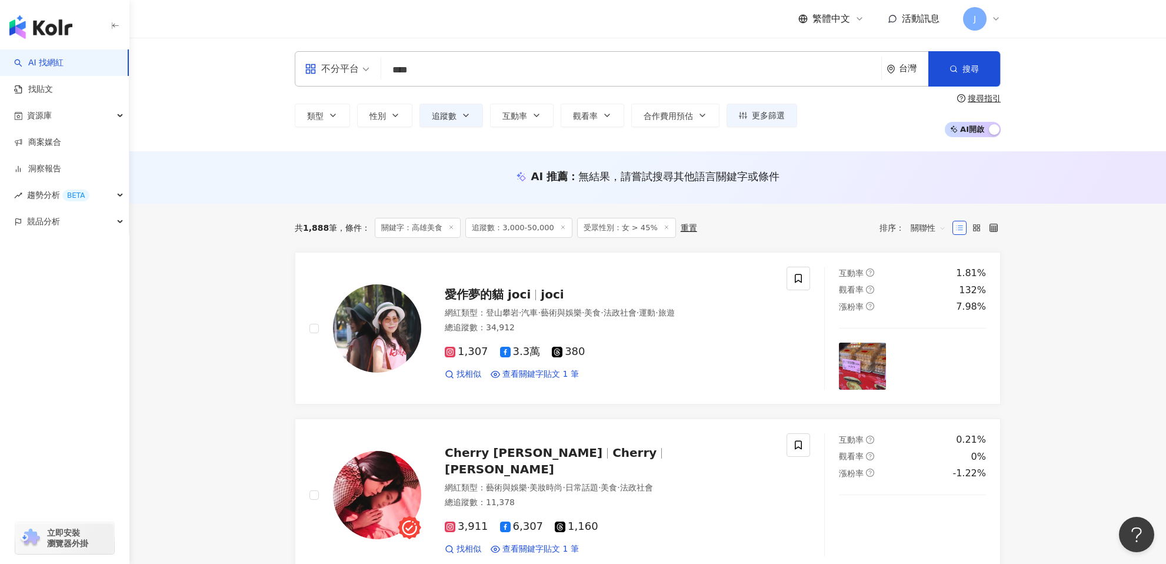
scroll to position [0, 0]
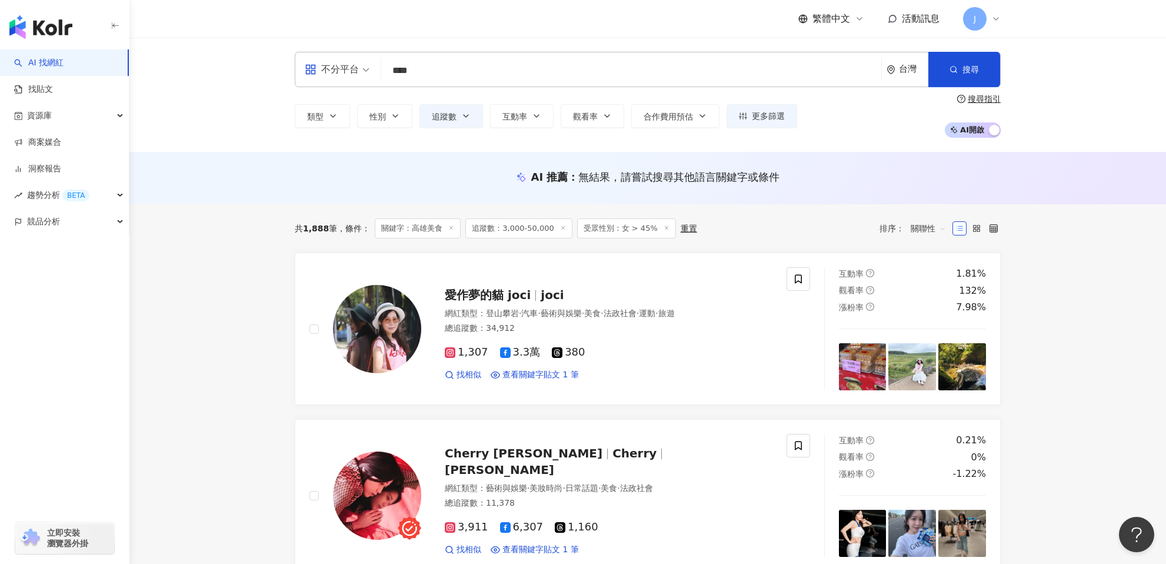
click at [370, 75] on div "不分平台" at bounding box center [337, 69] width 78 height 34
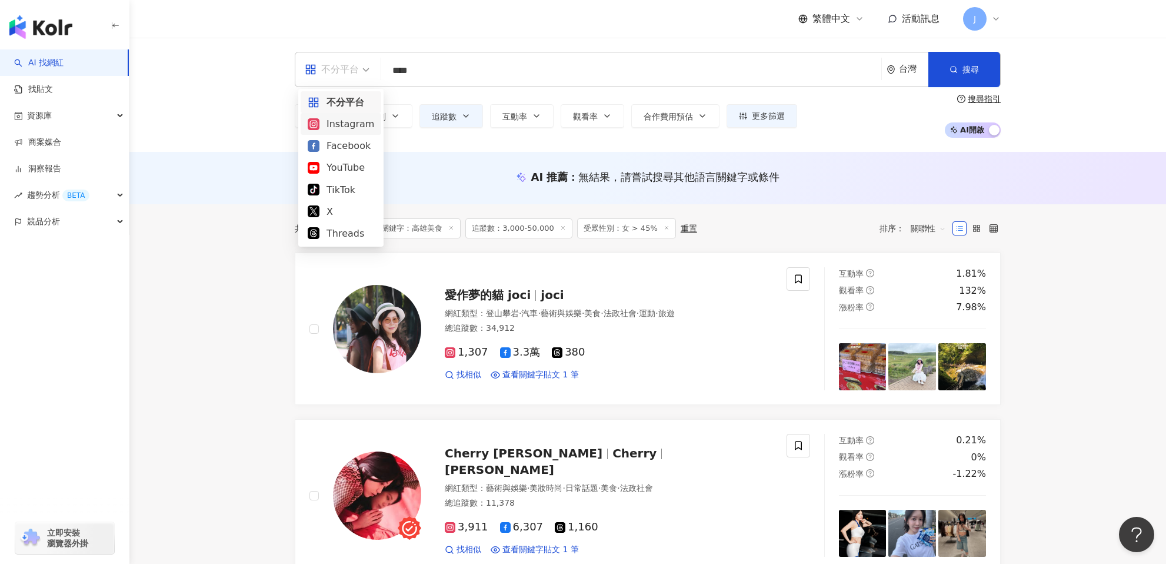
click at [351, 131] on div "Instagram" at bounding box center [341, 123] width 66 height 15
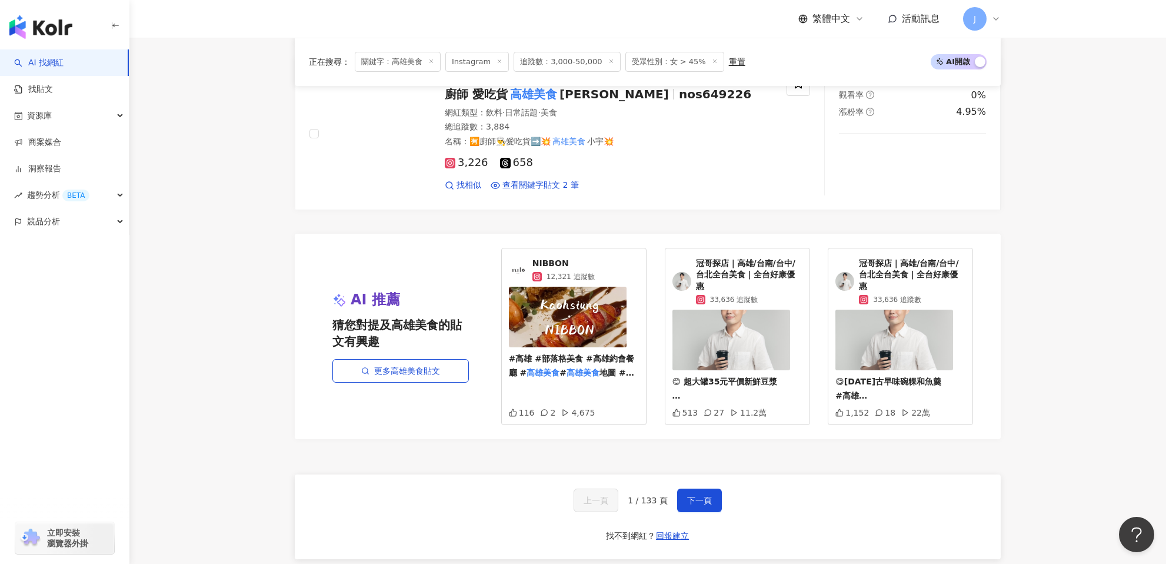
scroll to position [2106, 0]
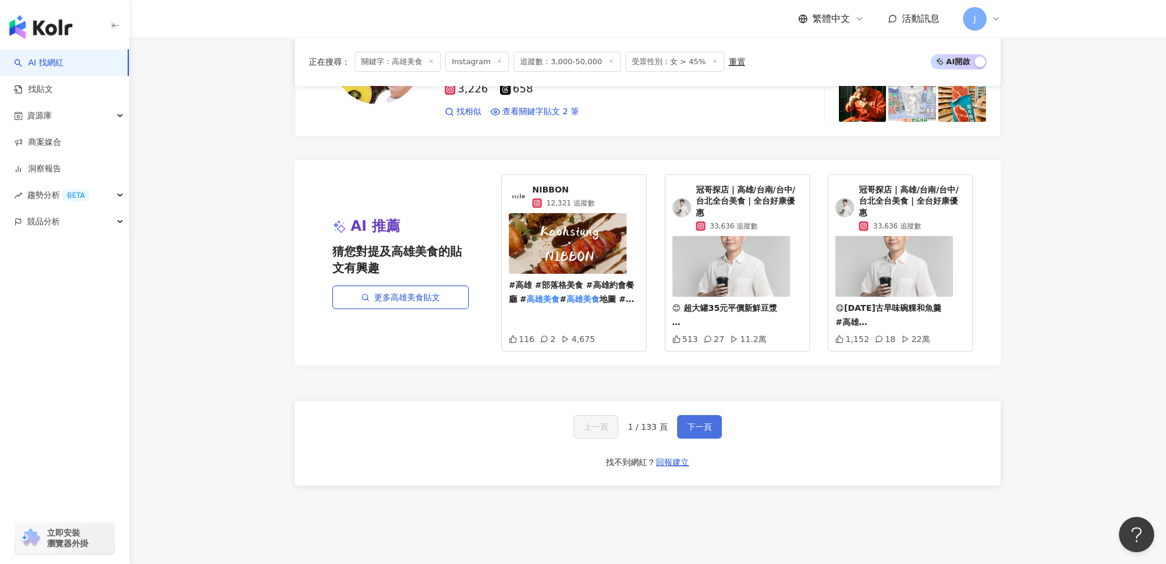
click at [706, 418] on button "下一頁" at bounding box center [699, 427] width 45 height 24
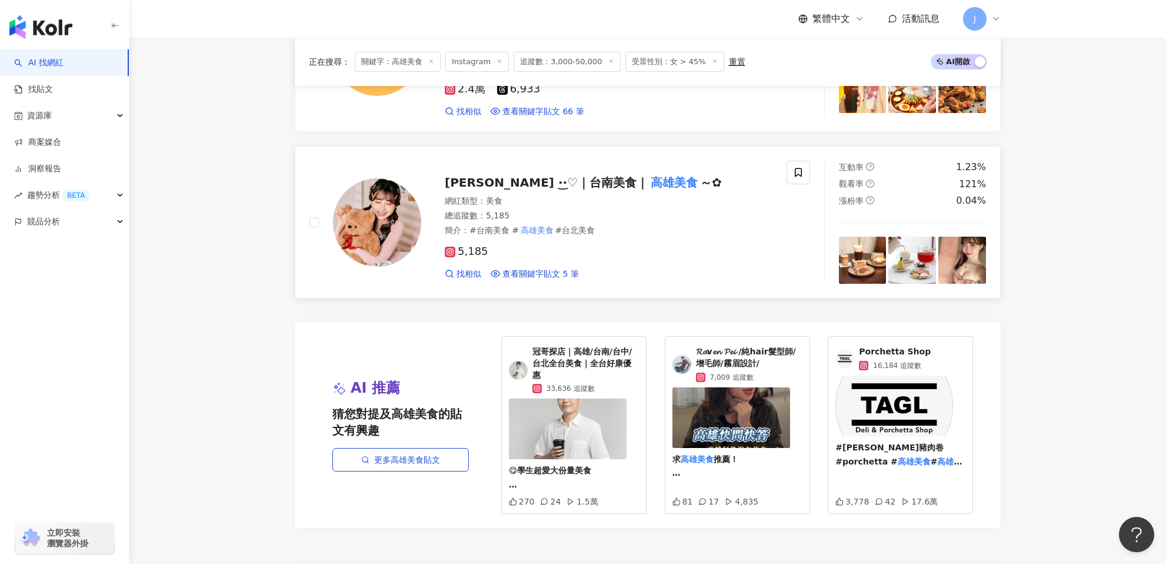
scroll to position [2013, 0]
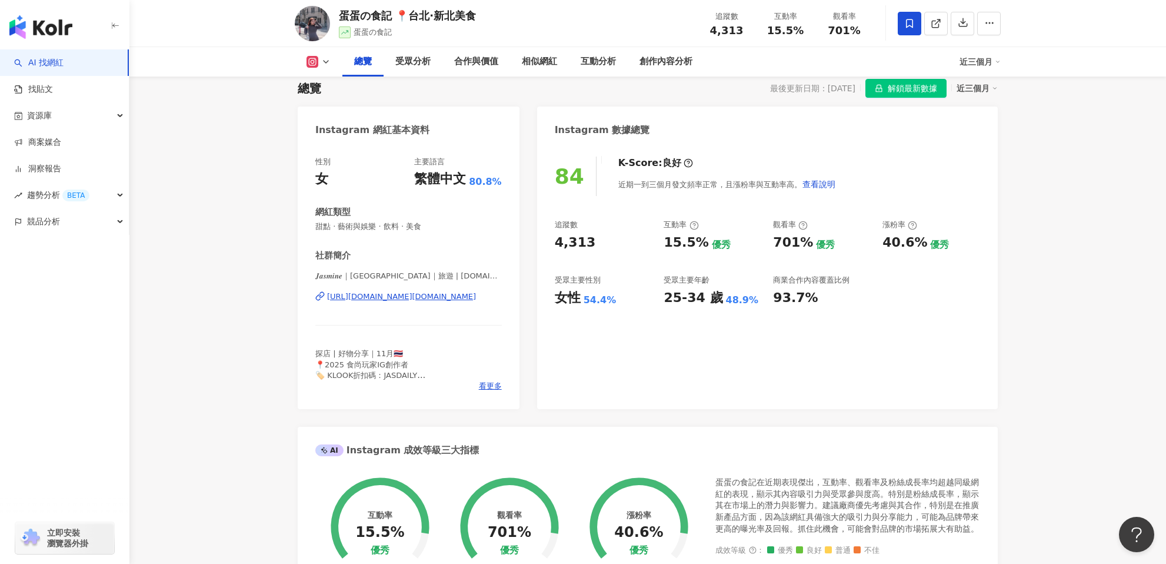
scroll to position [81, 0]
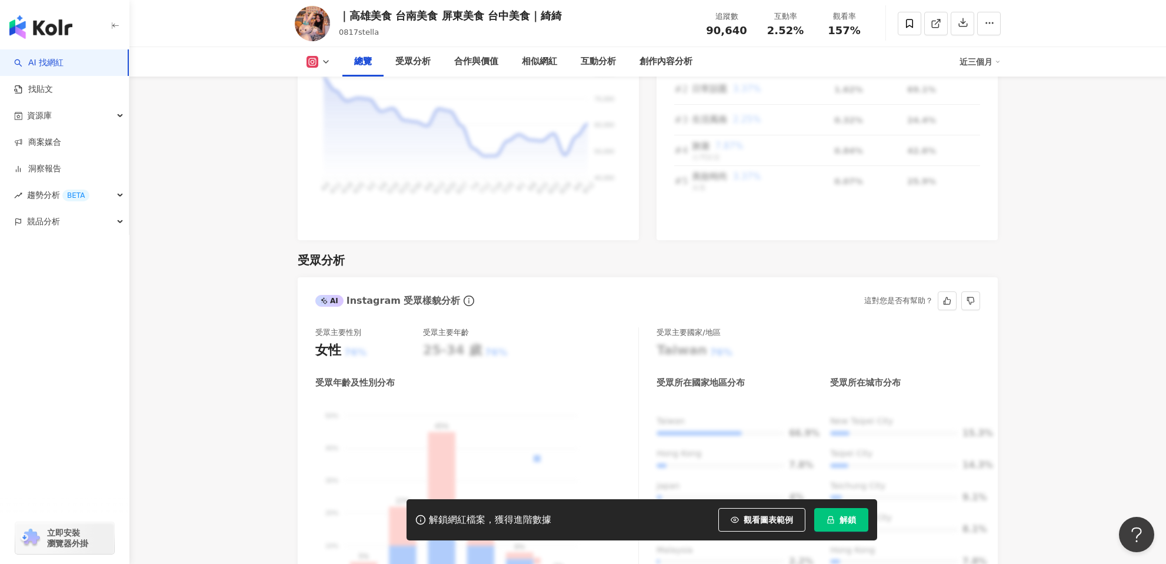
scroll to position [937, 0]
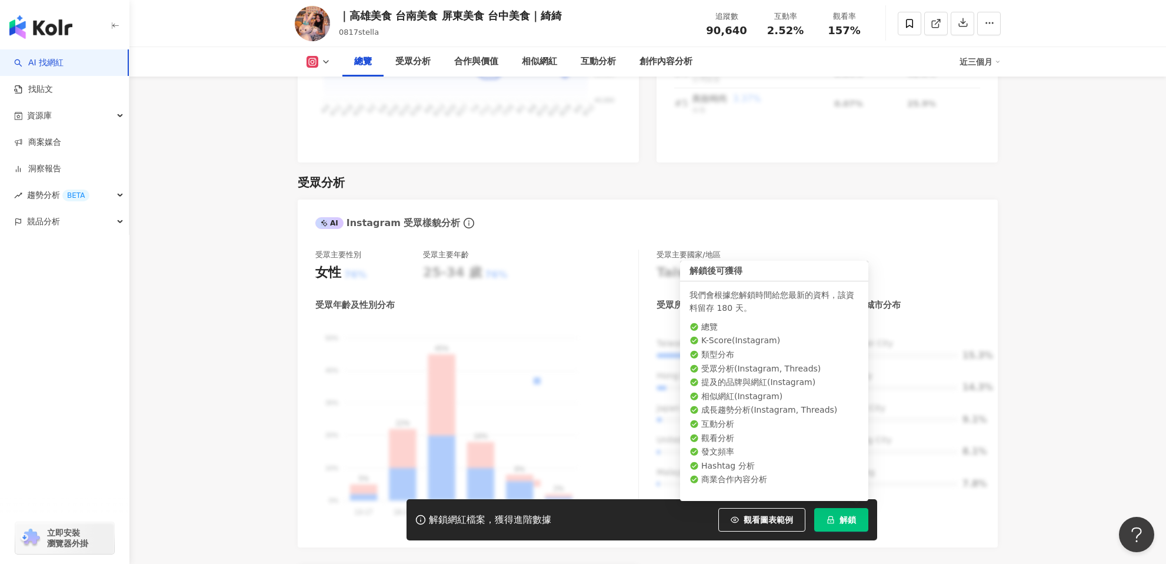
click at [837, 524] on button "解鎖" at bounding box center [841, 520] width 54 height 24
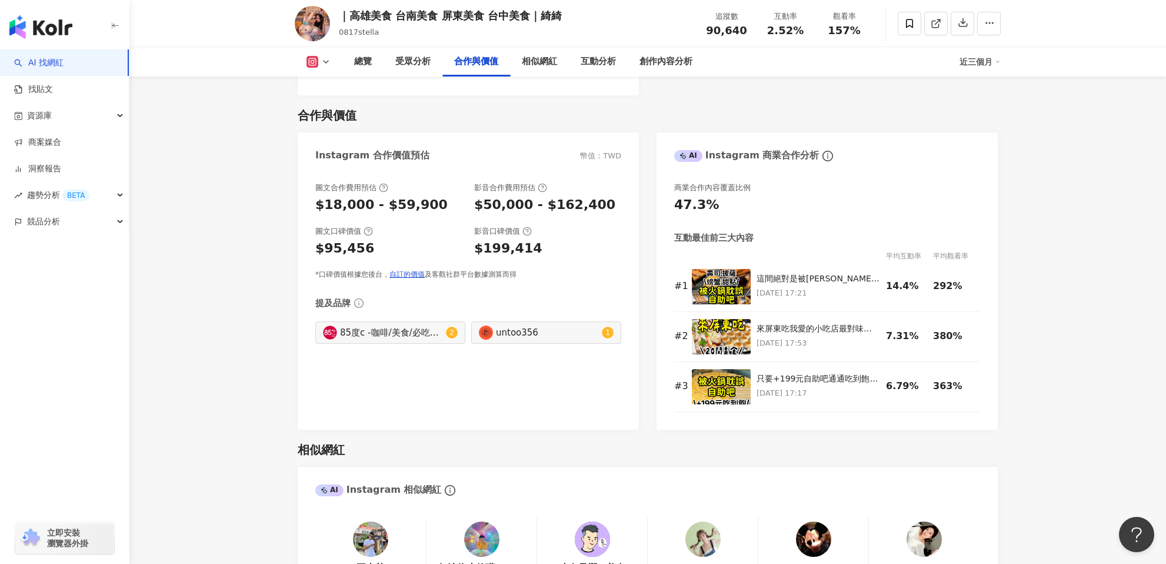
scroll to position [1574, 0]
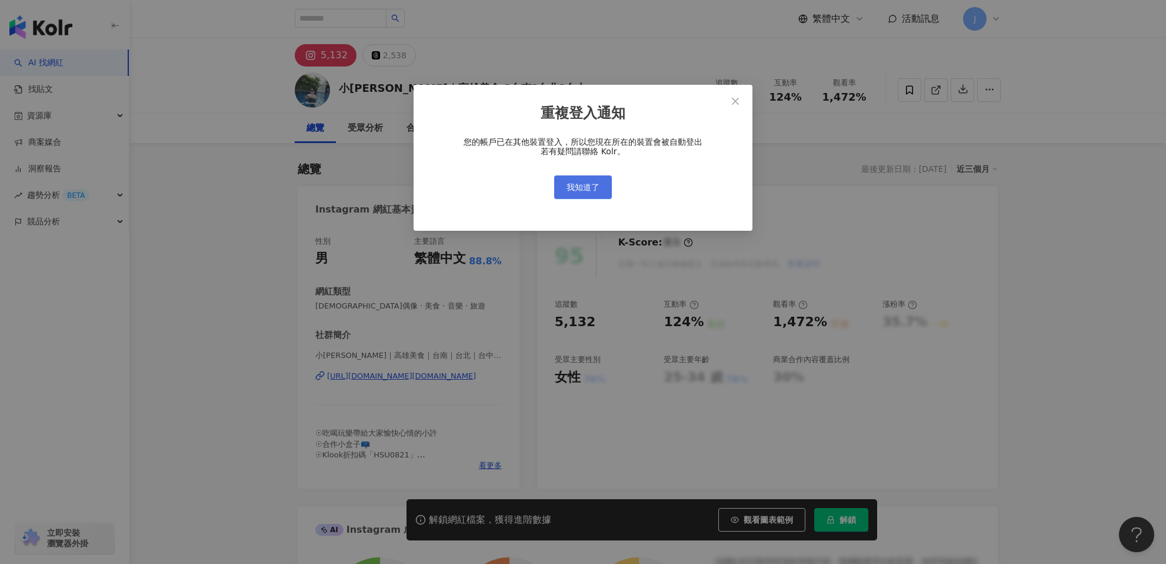
click at [577, 195] on button "我知道了" at bounding box center [583, 187] width 58 height 24
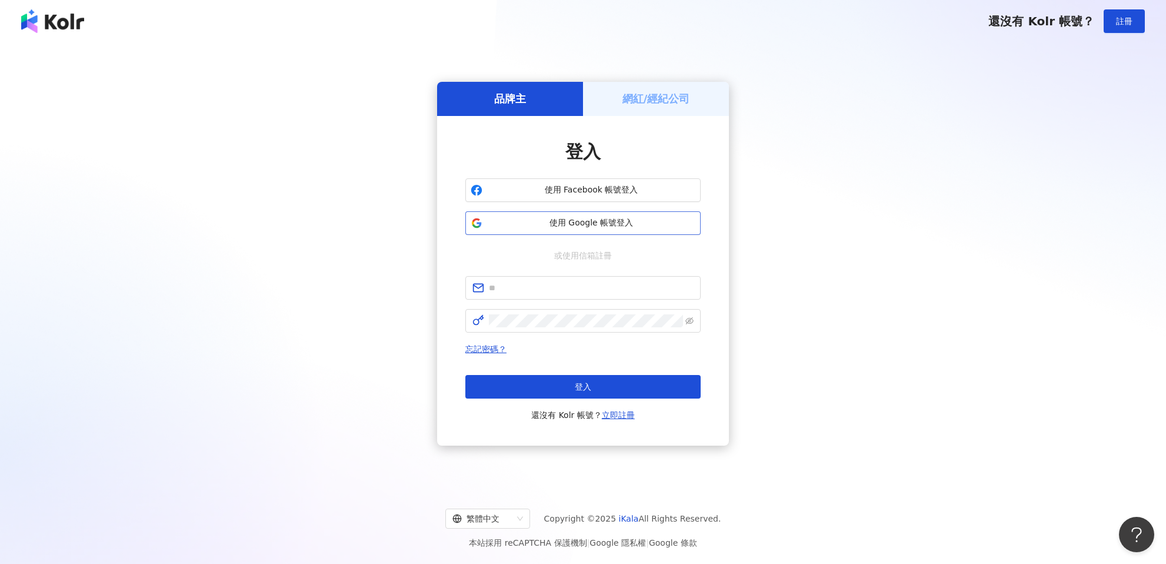
click at [565, 231] on button "使用 Google 帳號登入" at bounding box center [582, 223] width 235 height 24
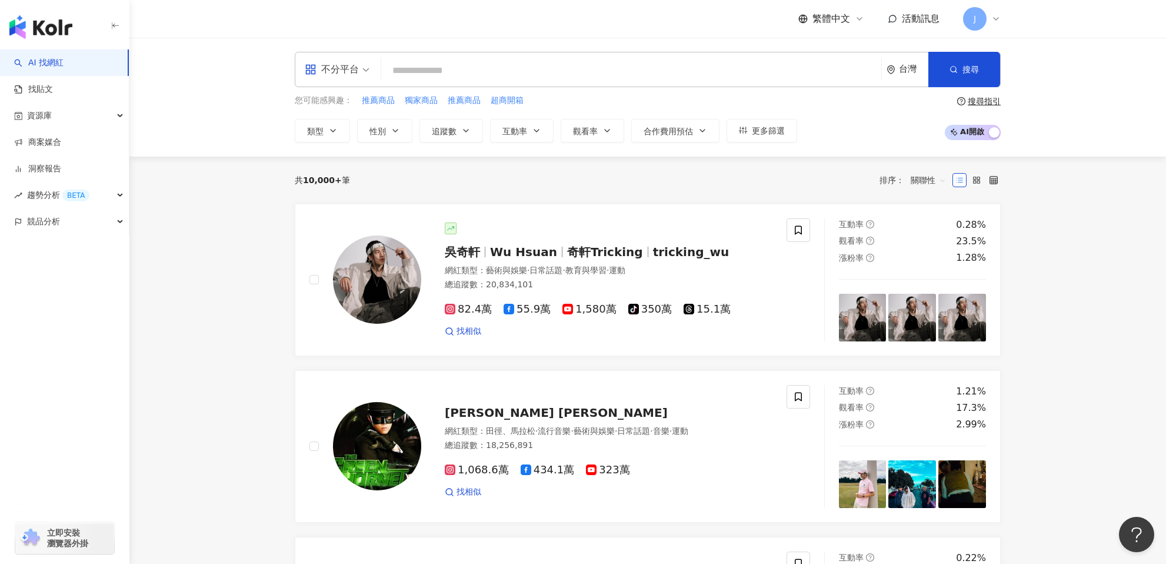
click at [406, 75] on input "search" at bounding box center [631, 70] width 491 height 22
type input "*"
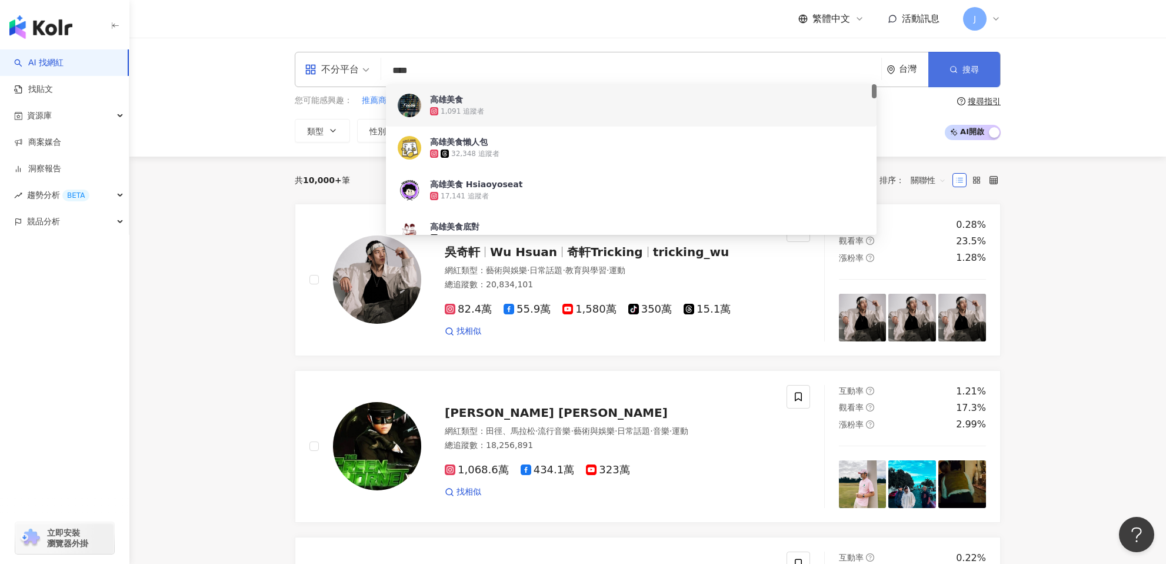
type input "****"
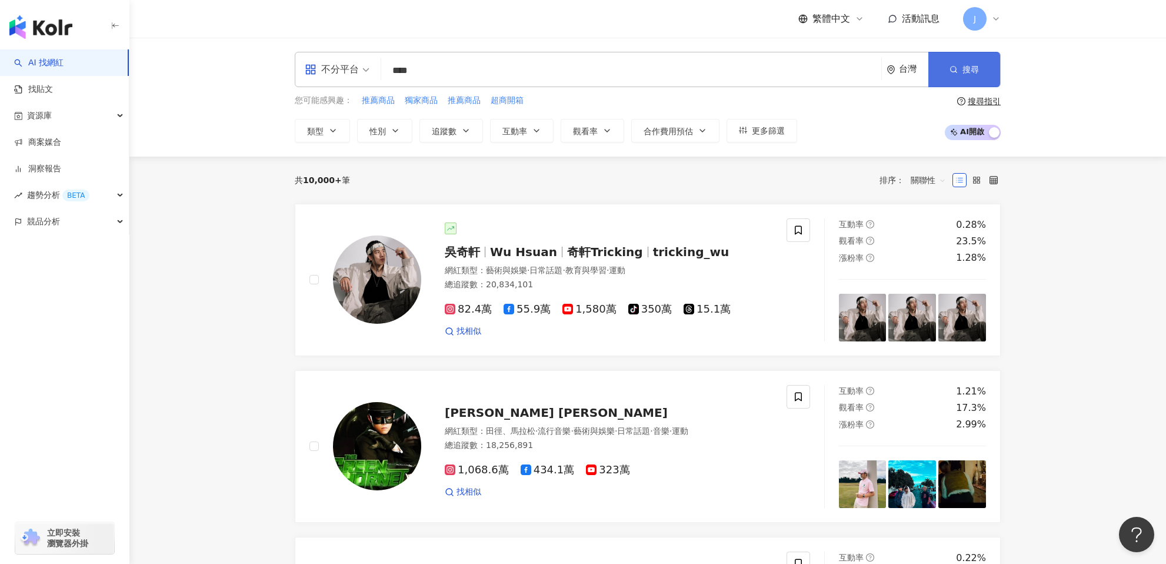
click at [937, 79] on button "搜尋" at bounding box center [964, 69] width 72 height 35
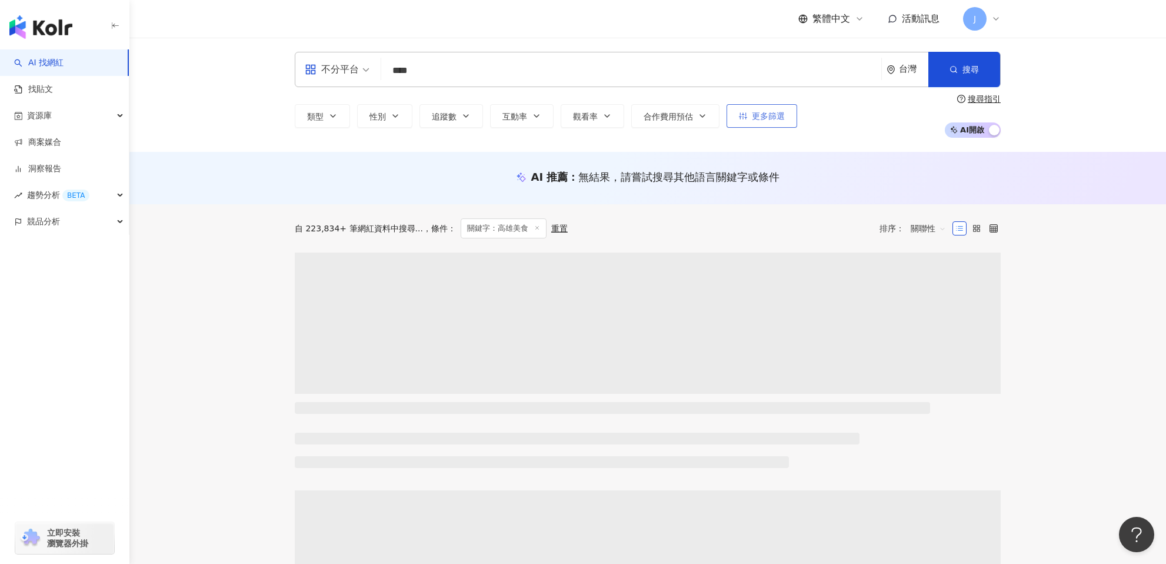
click at [753, 120] on span "更多篩選" at bounding box center [768, 115] width 33 height 9
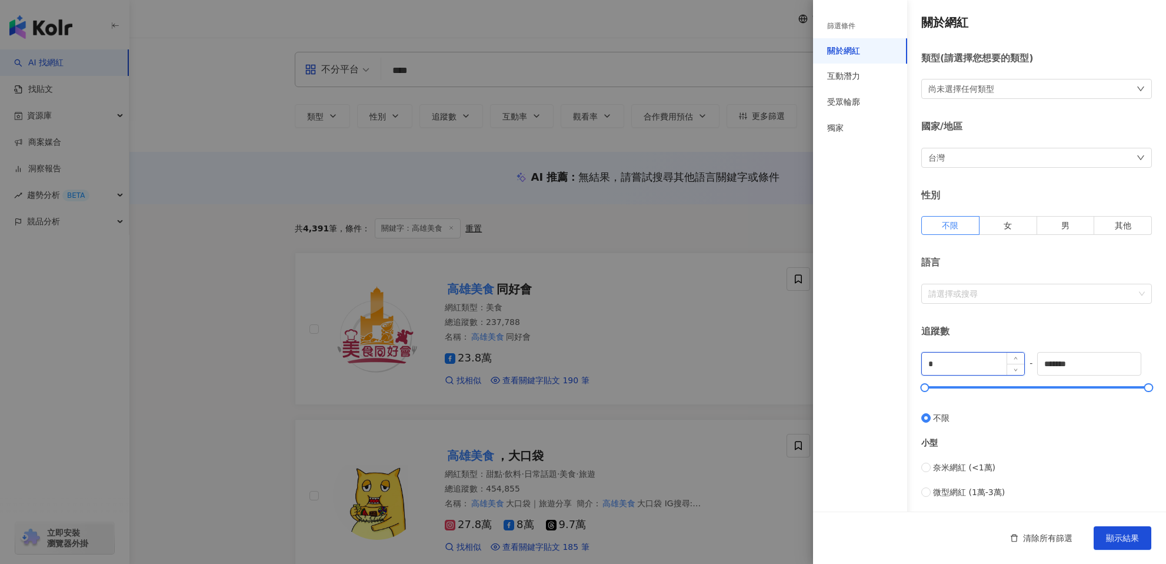
click at [958, 362] on input "*" at bounding box center [973, 363] width 102 height 22
type input "*"
type input "****"
click at [1066, 367] on input "*******" at bounding box center [1089, 363] width 102 height 22
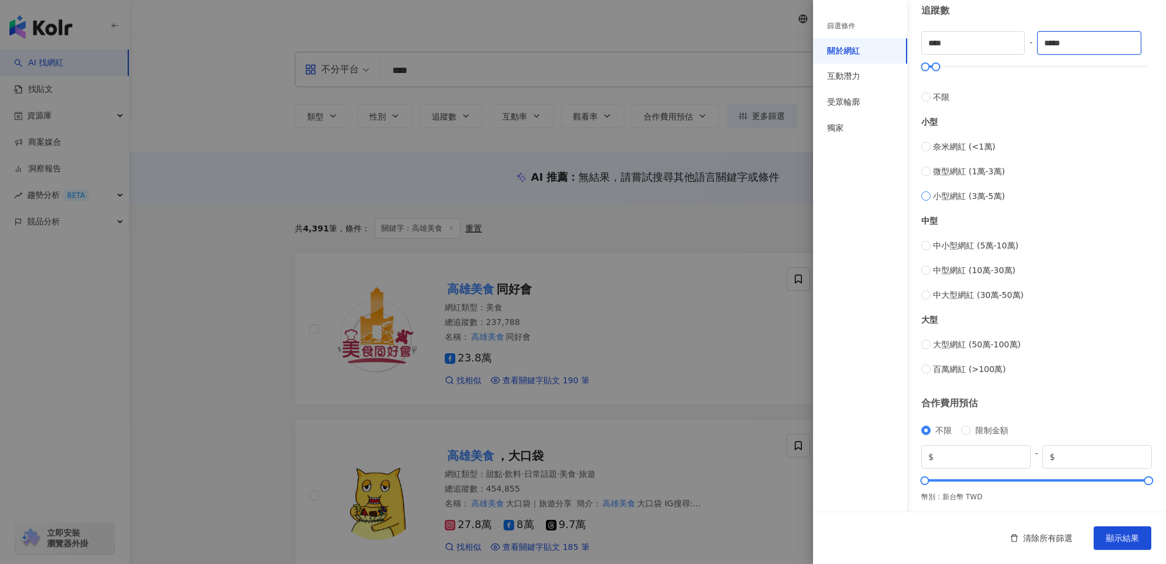
scroll to position [325, 0]
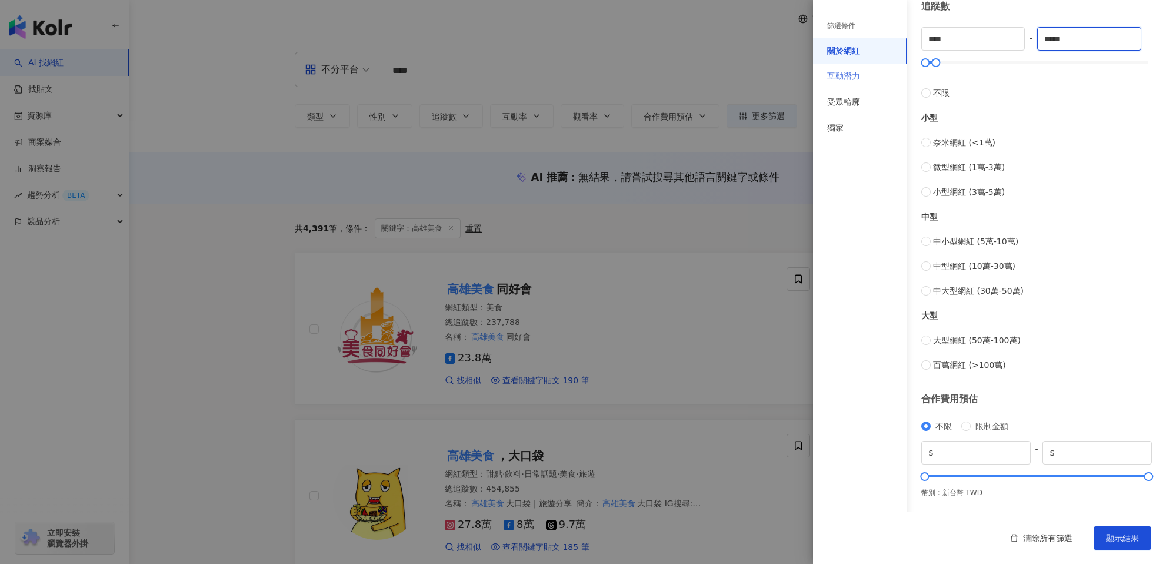
type input "*****"
click at [849, 85] on div "互動潛力" at bounding box center [860, 77] width 94 height 26
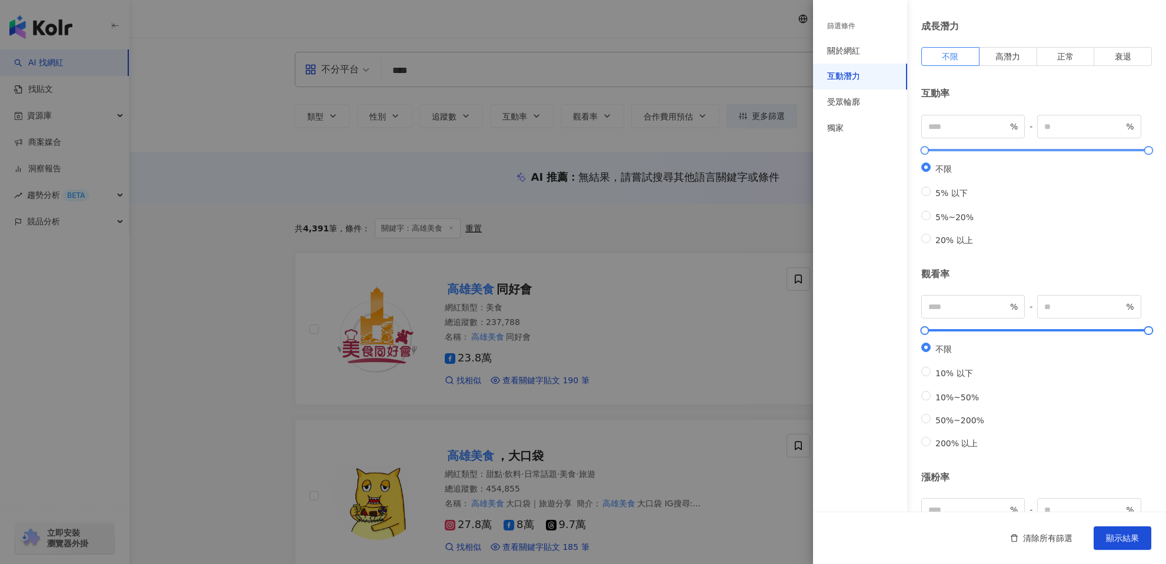
scroll to position [32, 0]
click at [841, 57] on div "關於網紅" at bounding box center [860, 51] width 94 height 26
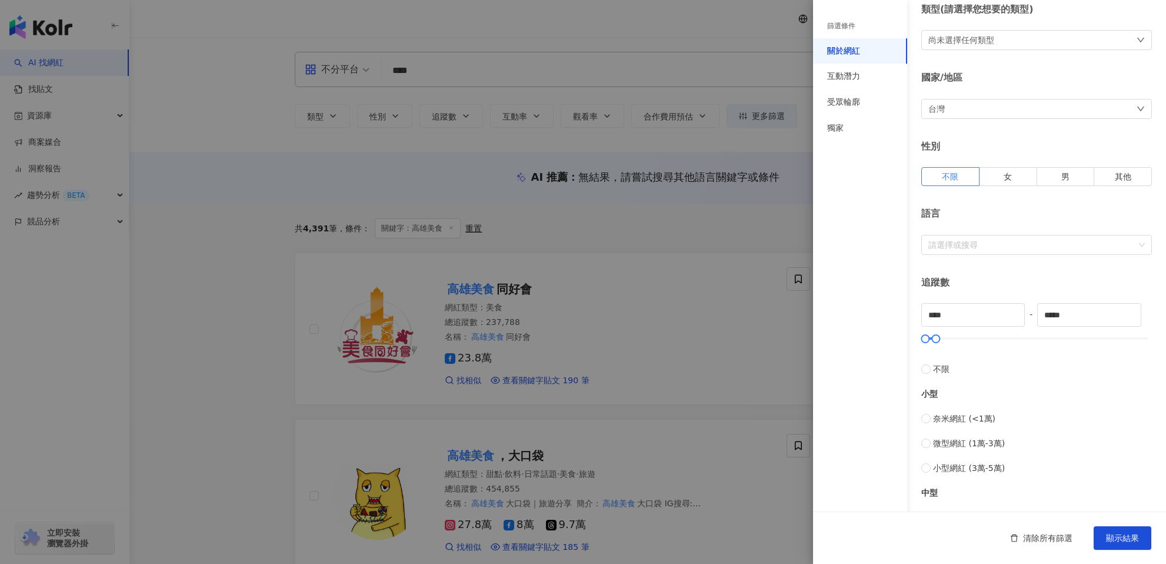
scroll to position [1, 0]
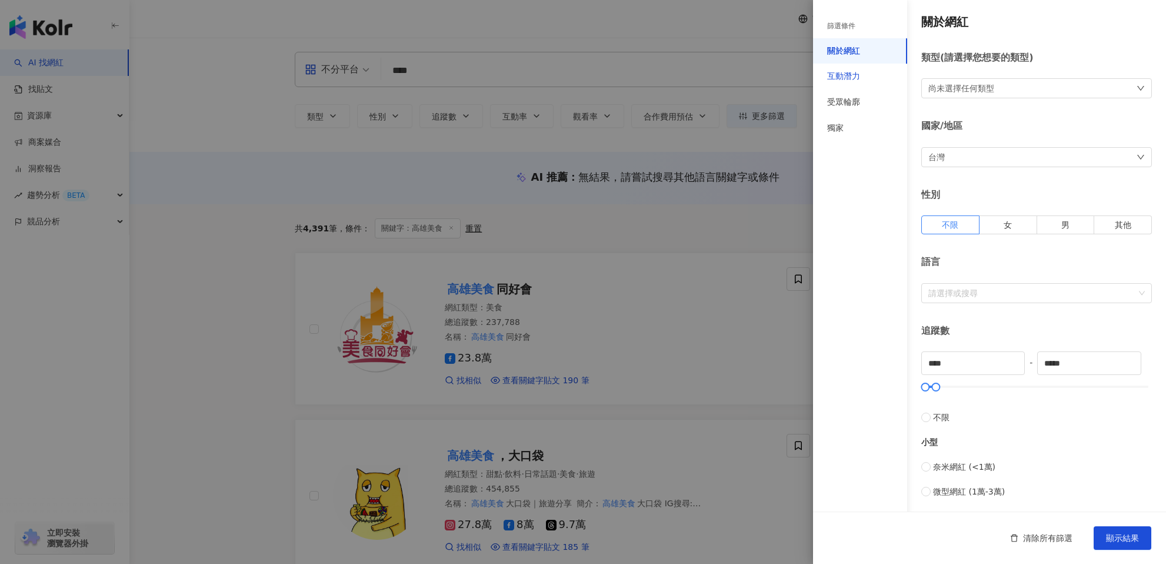
click at [841, 82] on div "互動潛力" at bounding box center [843, 77] width 33 height 12
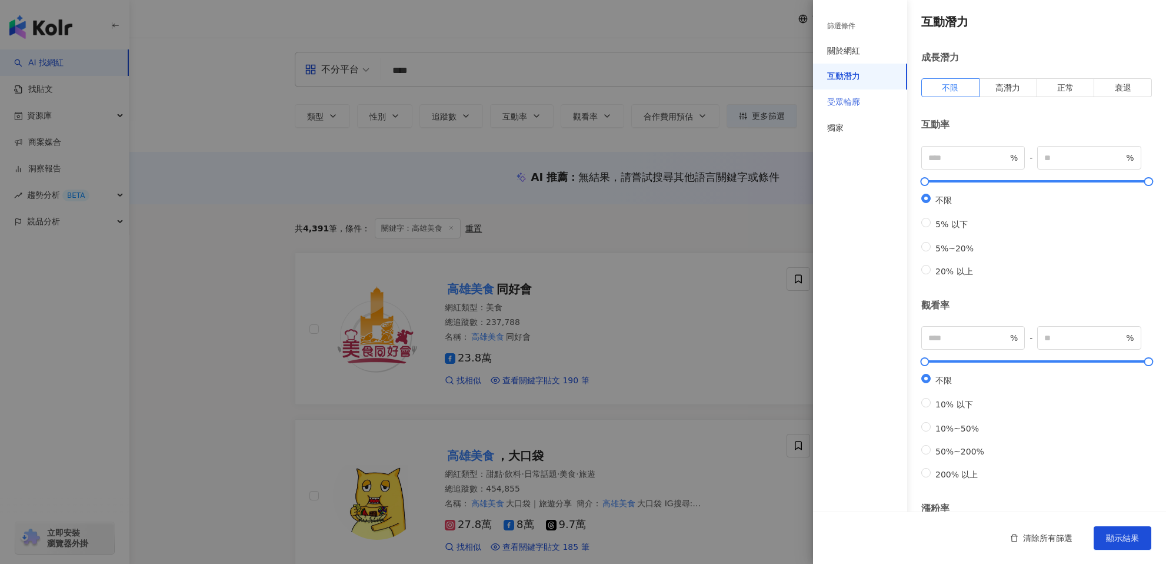
click at [860, 108] on div "受眾輪廓" at bounding box center [860, 102] width 94 height 26
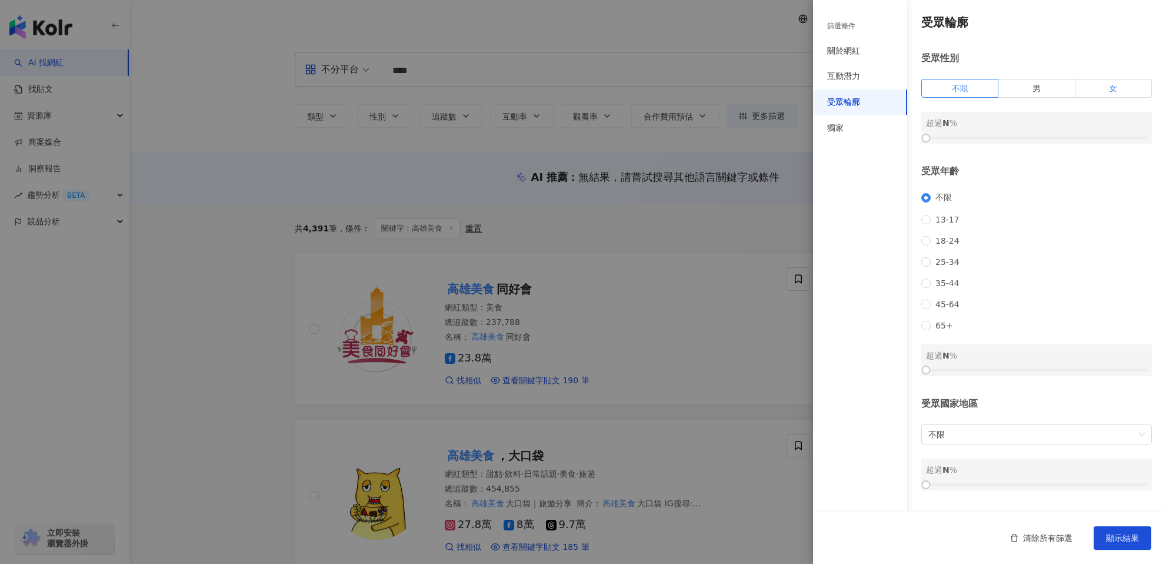
click at [1095, 95] on label "女" at bounding box center [1114, 88] width 76 height 19
drag, startPoint x: 920, startPoint y: 137, endPoint x: 1019, endPoint y: 139, distance: 98.9
click at [1023, 139] on div at bounding box center [1026, 138] width 6 height 6
click at [1130, 542] on span "顯示結果" at bounding box center [1122, 537] width 33 height 9
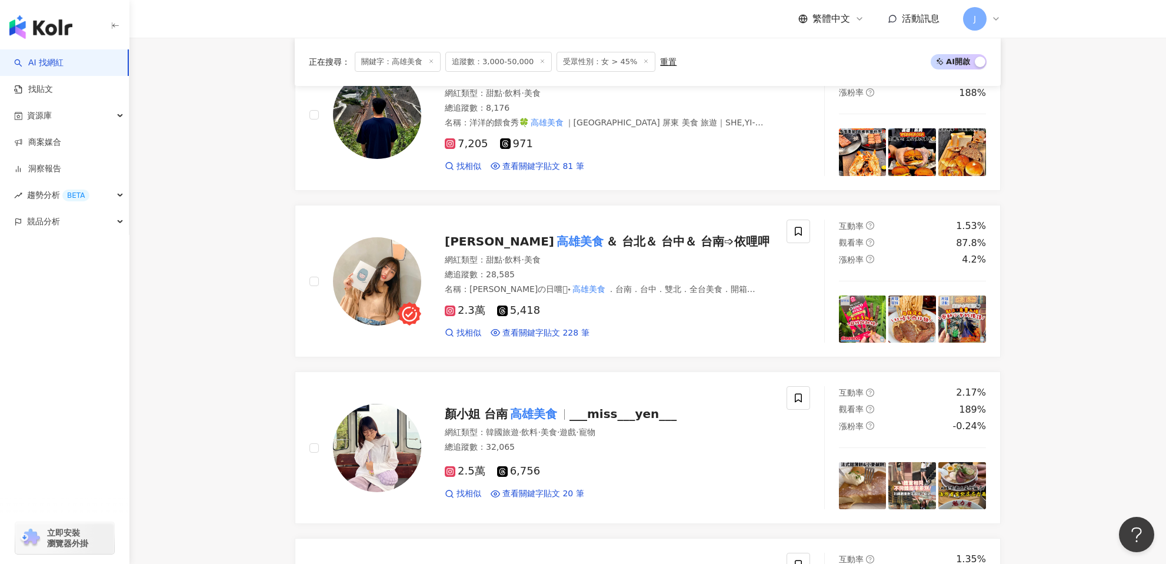
scroll to position [906, 0]
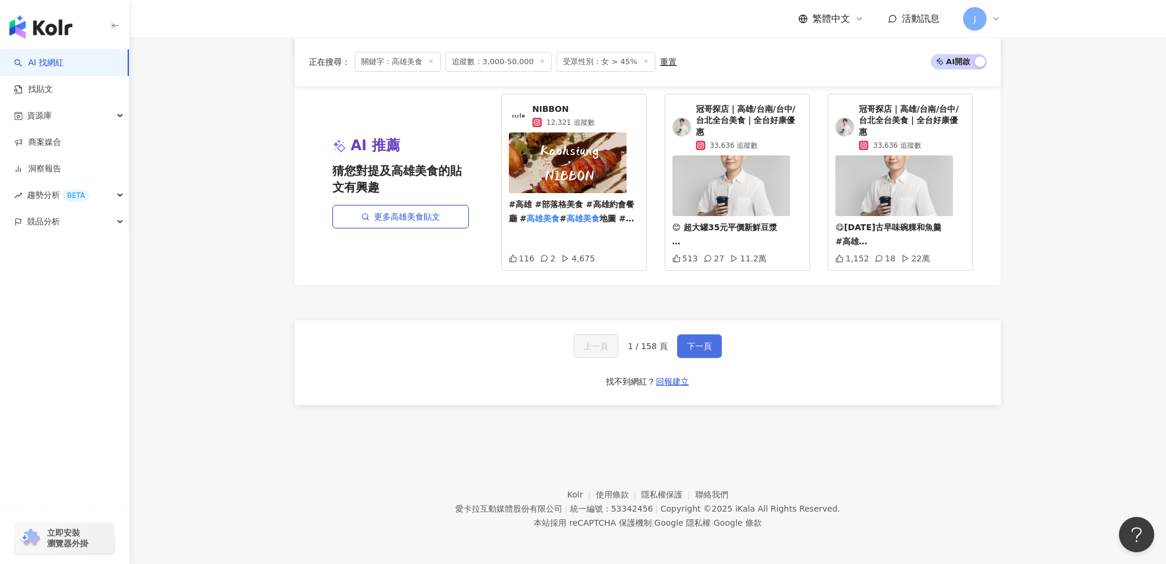
click at [688, 340] on button "下一頁" at bounding box center [699, 346] width 45 height 24
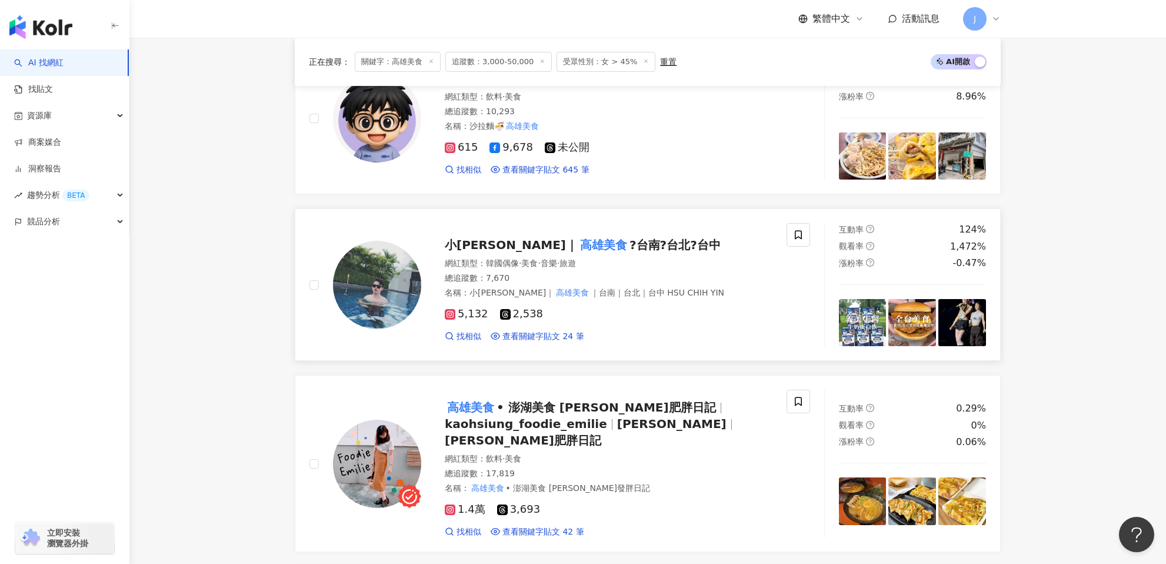
scroll to position [1274, 0]
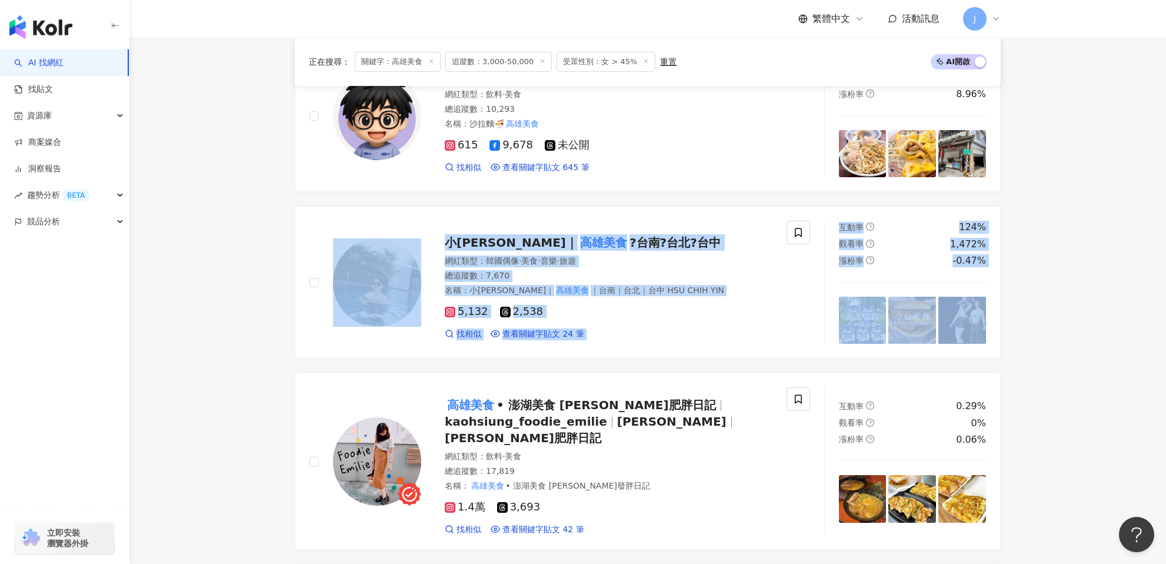
click at [1108, 349] on main "不分平台 **** 台灣 搜尋 5add67c6-b32e-46f8-b27a-a017709a9fae 33e0ff9d-3d66-4b98-9b65-b4…" at bounding box center [647, 103] width 1037 height 2681
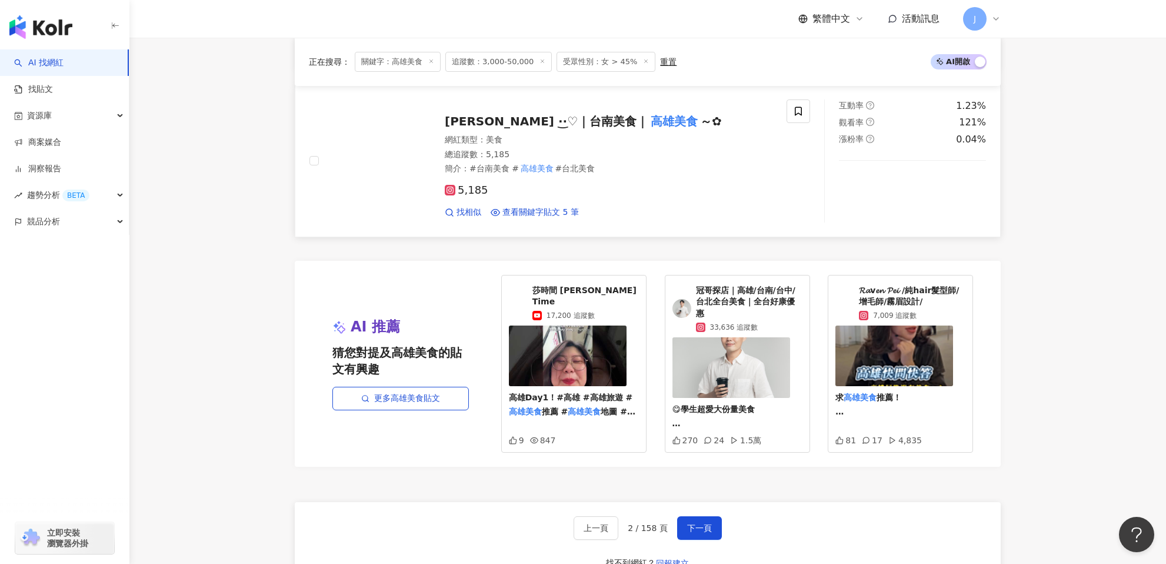
scroll to position [2108, 0]
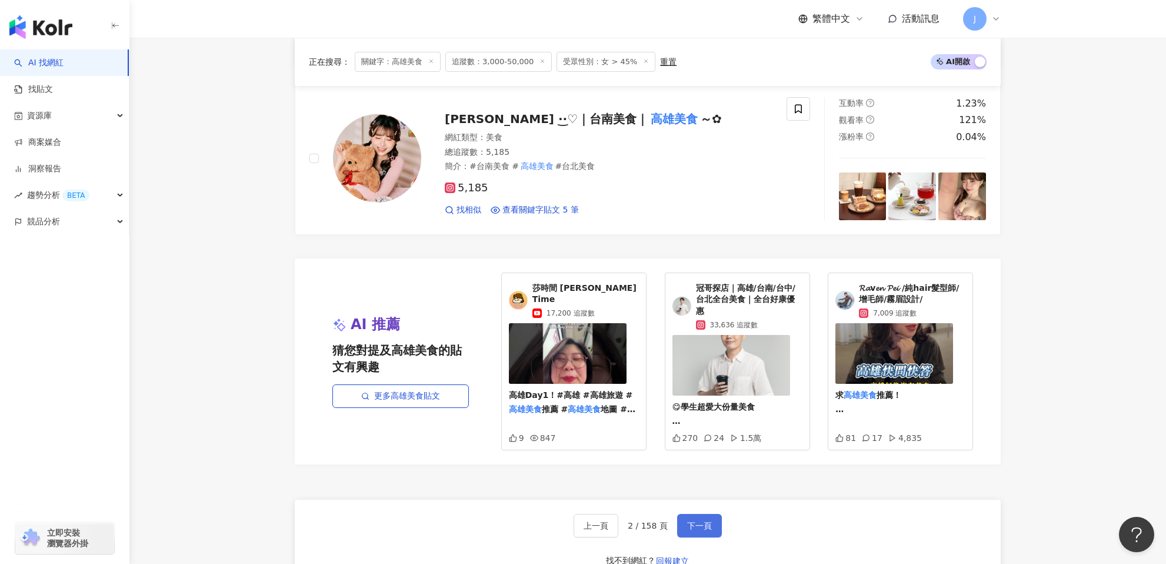
click at [694, 521] on span "下一頁" at bounding box center [699, 525] width 25 height 9
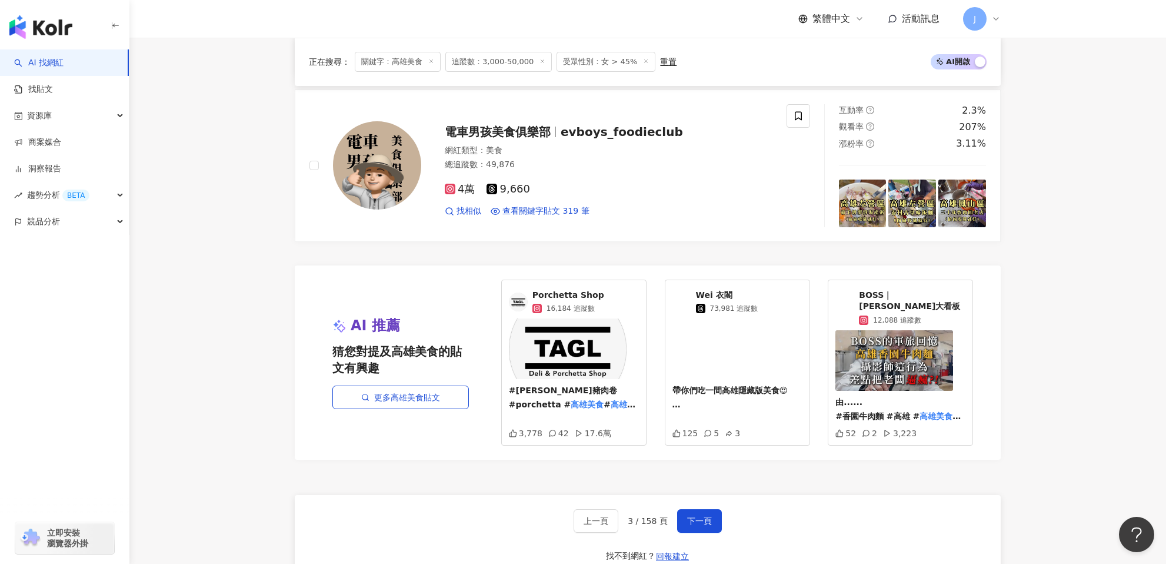
scroll to position [2293, 0]
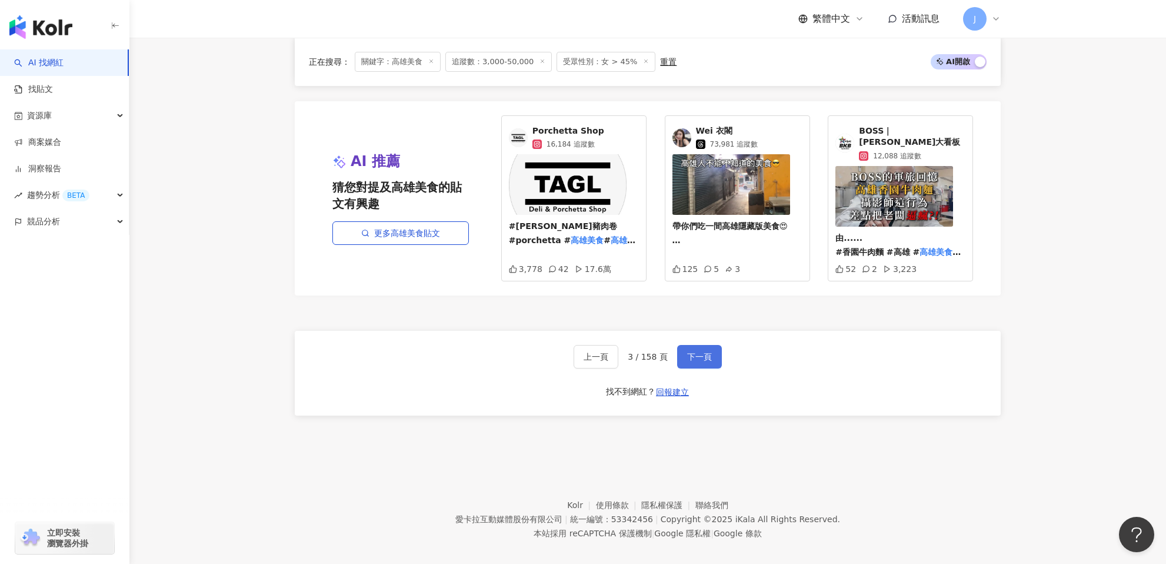
click at [703, 352] on span "下一頁" at bounding box center [699, 356] width 25 height 9
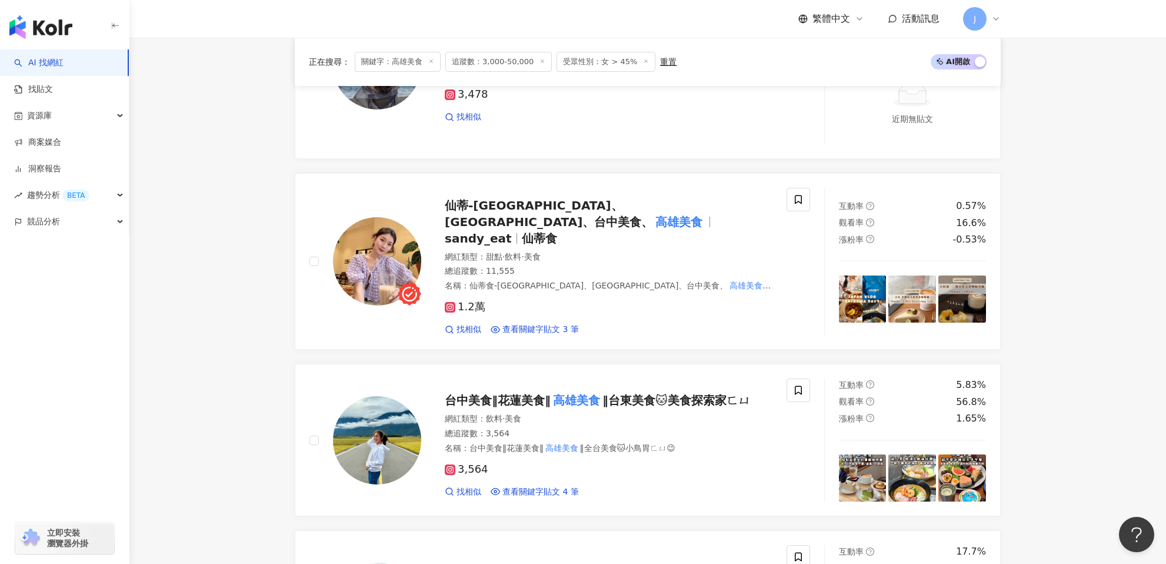
scroll to position [250, 0]
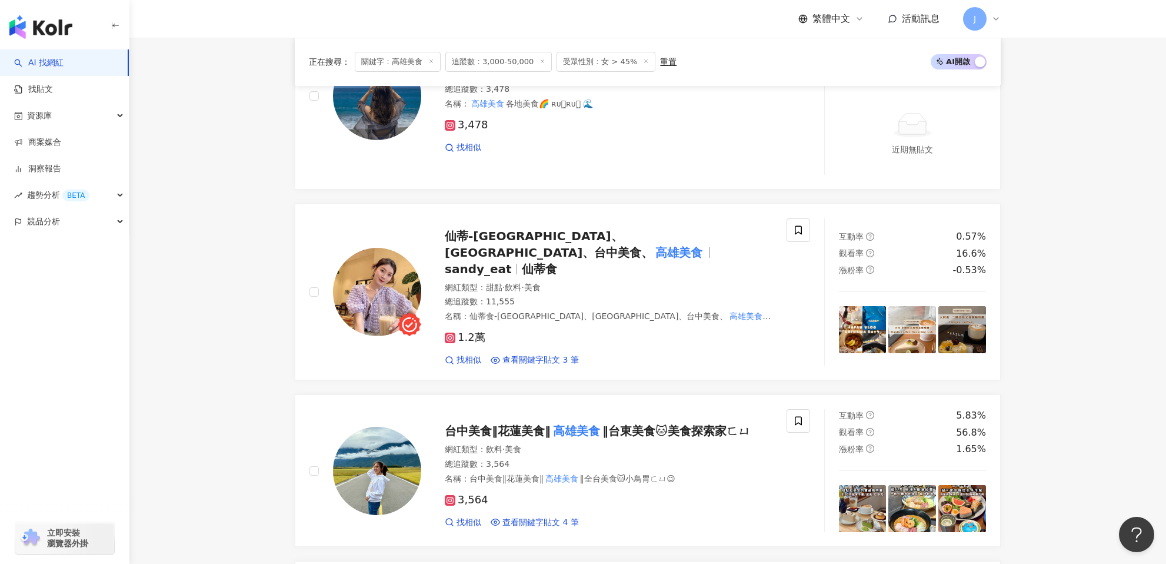
click at [584, 261] on div "仙蒂-台北美食、新北美食、台中美食、 高雄美食 sandy_eat 仙蒂食 網紅類型 ： 甜點 · 飲料 · 美食 總追蹤數 ： 11,555 名稱 ： 仙蒂…" at bounding box center [596, 292] width 351 height 148
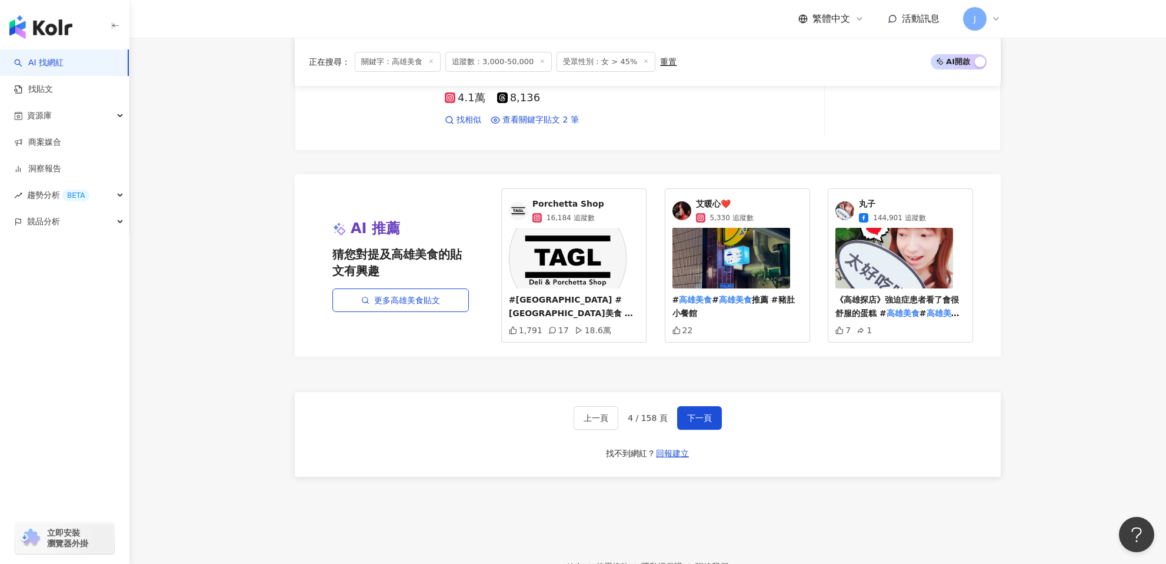
scroll to position [2277, 0]
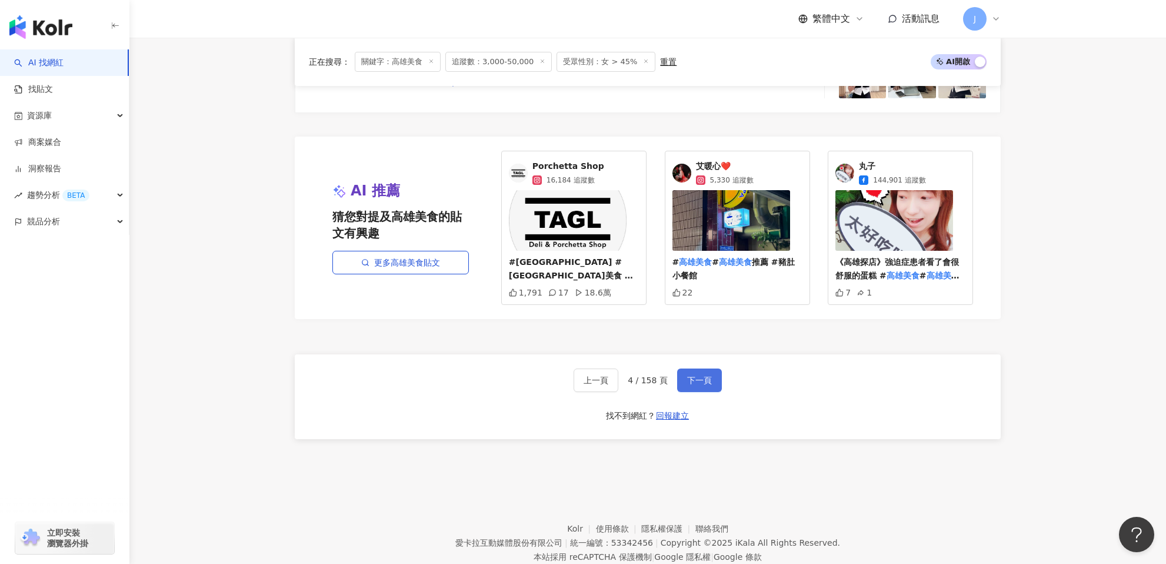
click at [682, 368] on button "下一頁" at bounding box center [699, 380] width 45 height 24
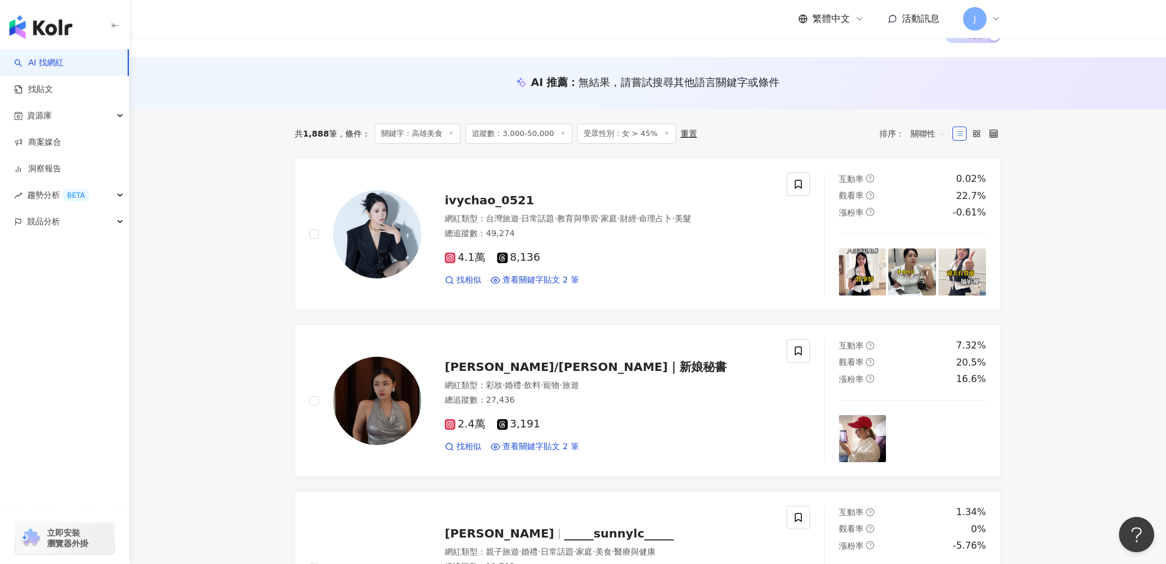
scroll to position [95, 0]
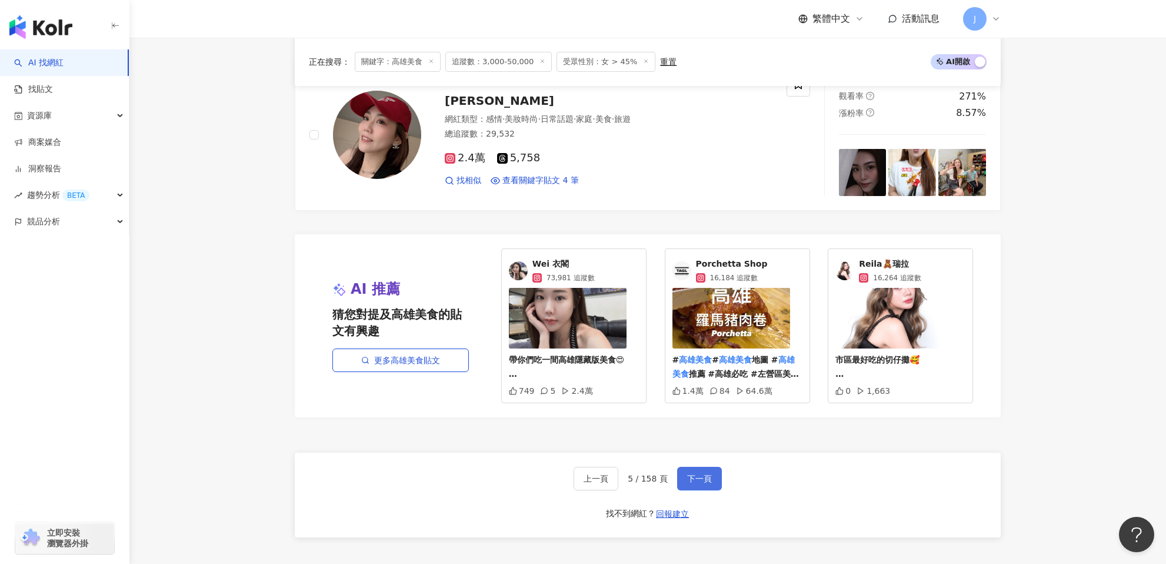
click at [683, 476] on button "下一頁" at bounding box center [699, 479] width 45 height 24
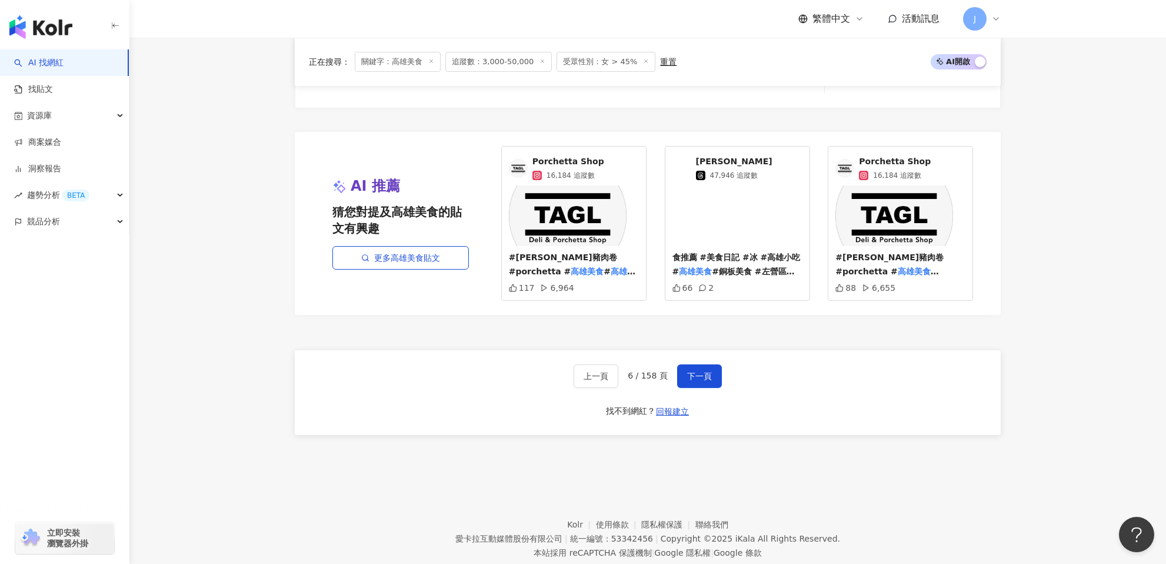
scroll to position [2201, 0]
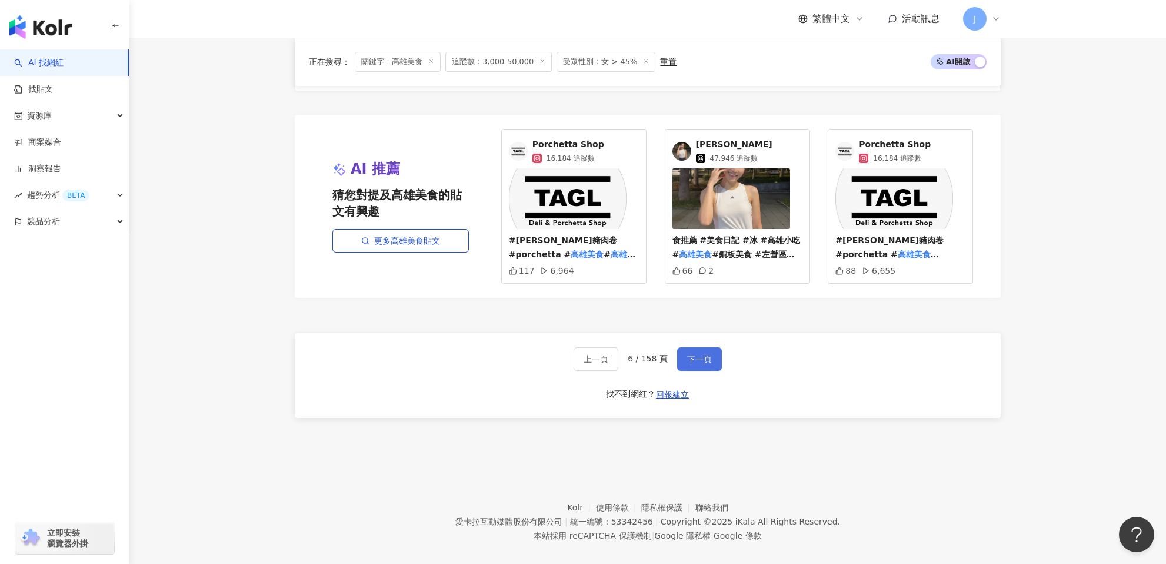
click at [680, 347] on button "下一頁" at bounding box center [699, 359] width 45 height 24
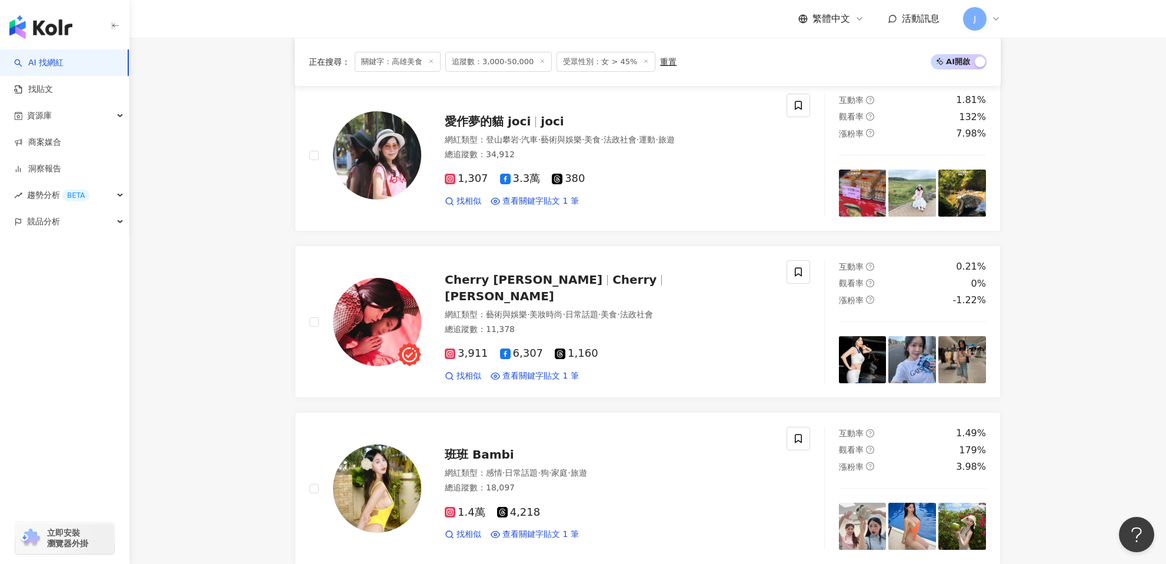
scroll to position [334, 0]
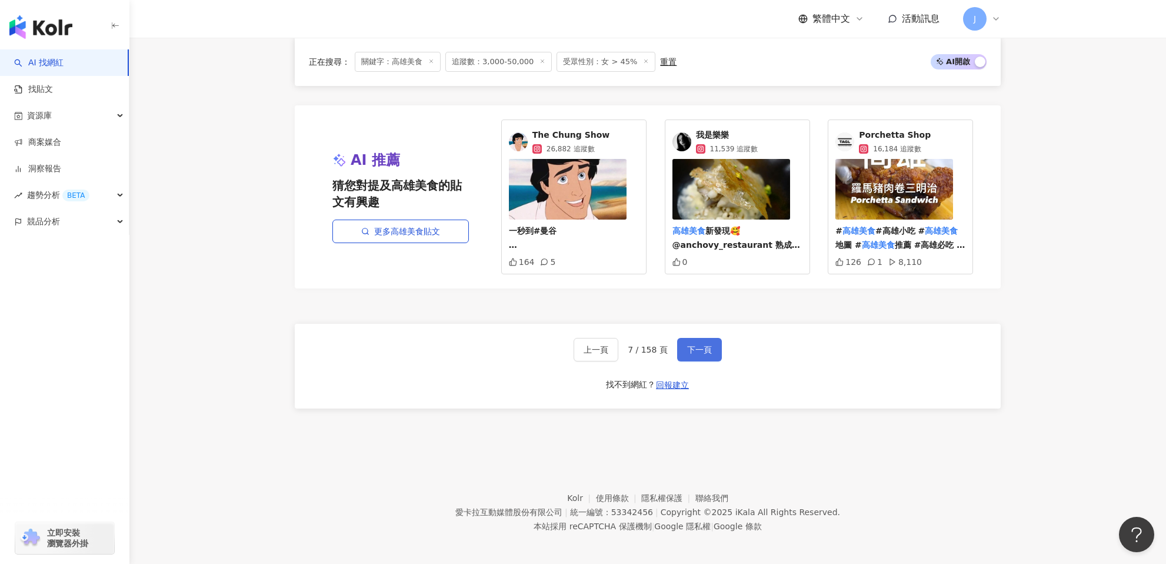
click at [694, 349] on span "下一頁" at bounding box center [699, 349] width 25 height 9
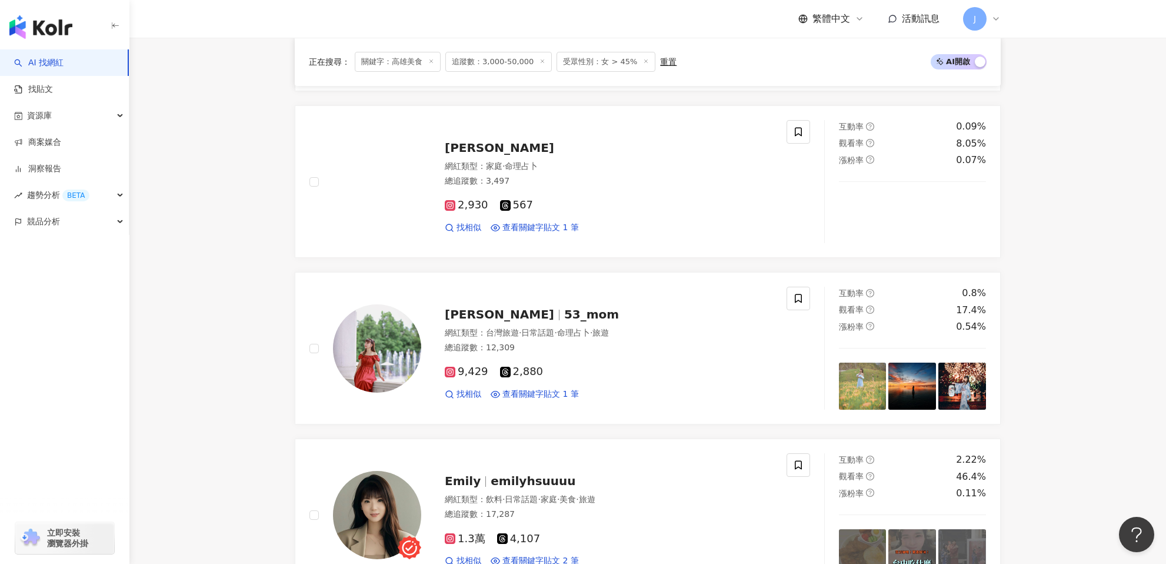
scroll to position [182, 0]
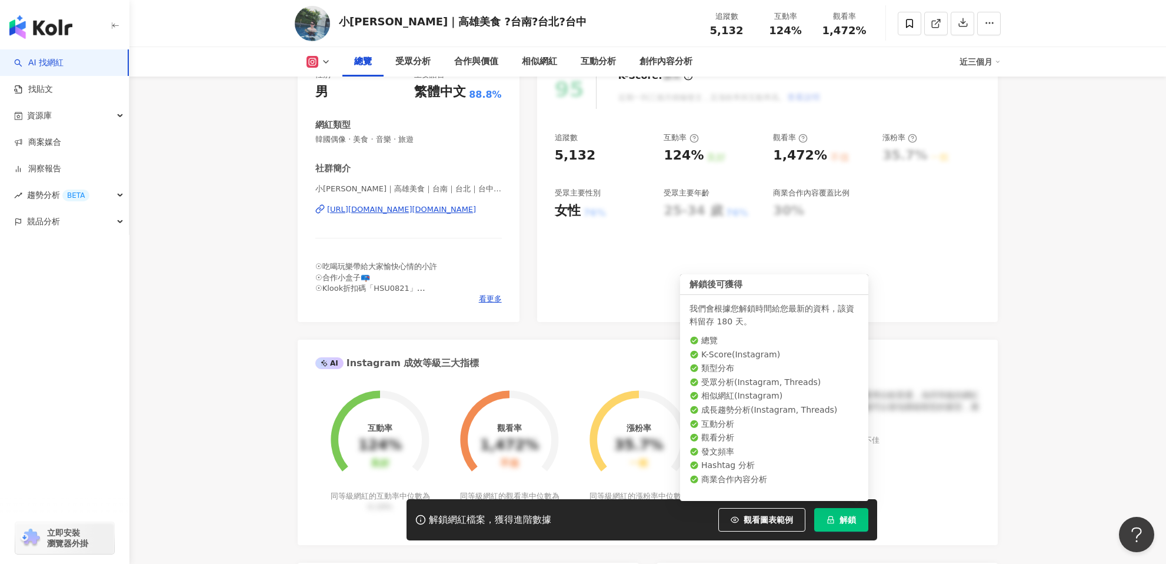
click at [847, 525] on button "解鎖" at bounding box center [841, 520] width 54 height 24
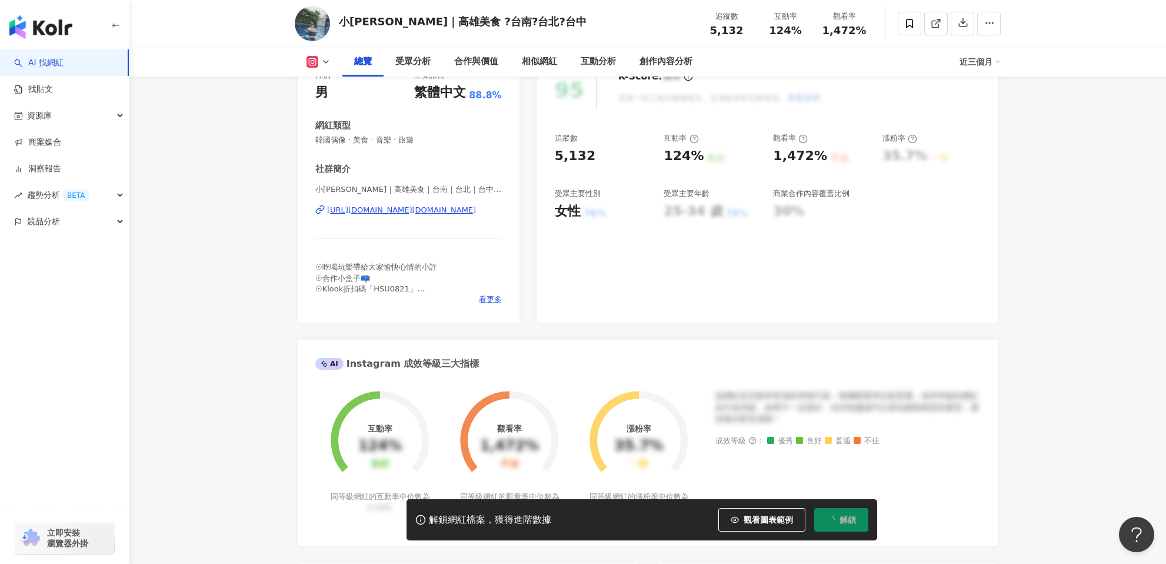
scroll to position [164, 0]
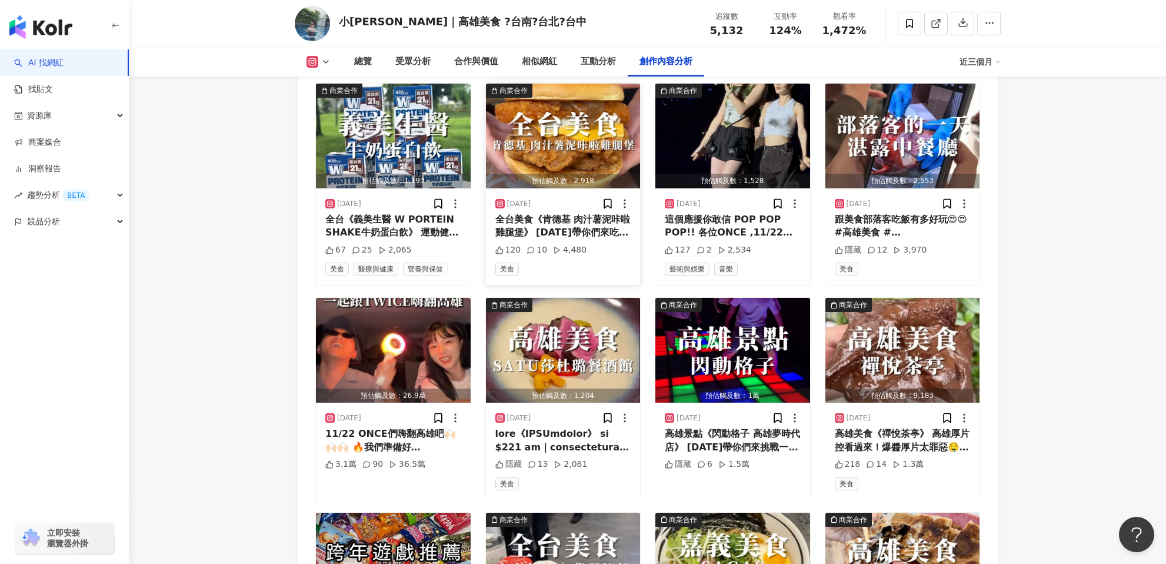
scroll to position [3781, 0]
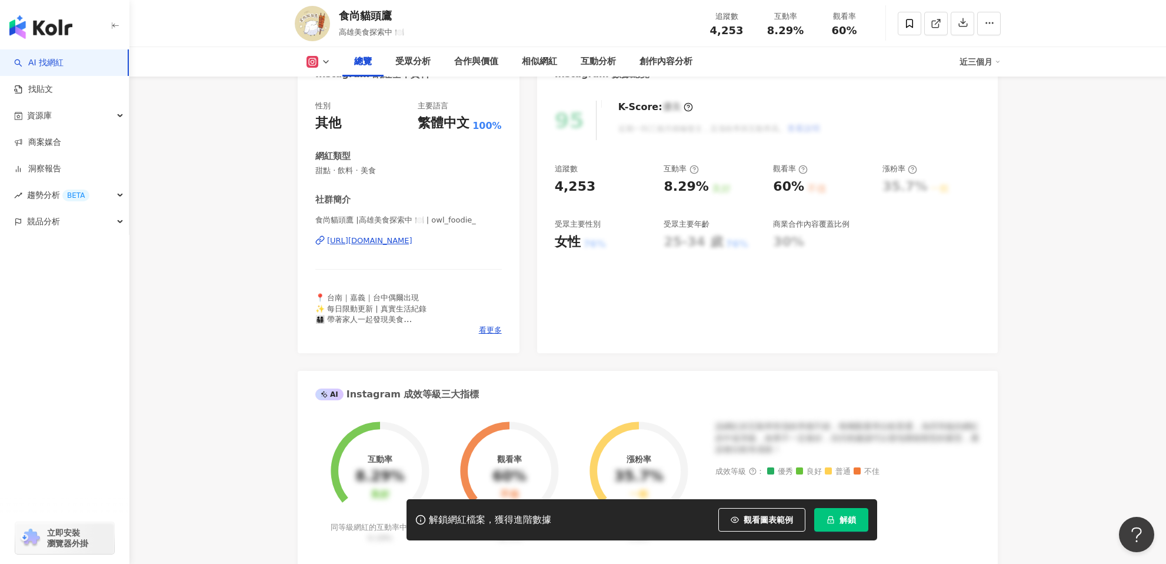
scroll to position [116, 0]
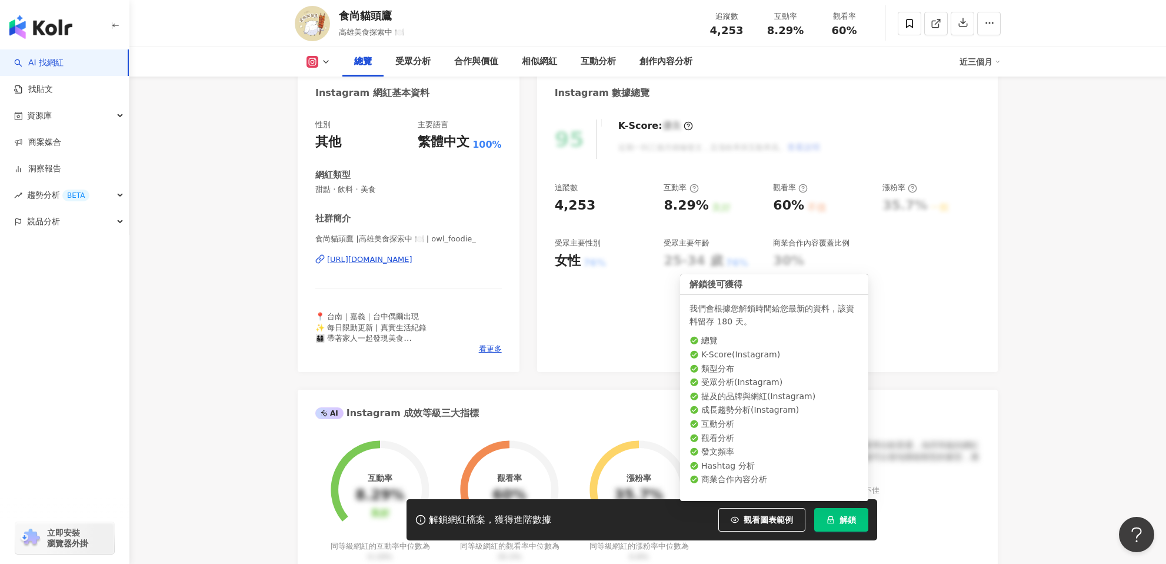
click at [844, 521] on span "解鎖" at bounding box center [848, 519] width 16 height 9
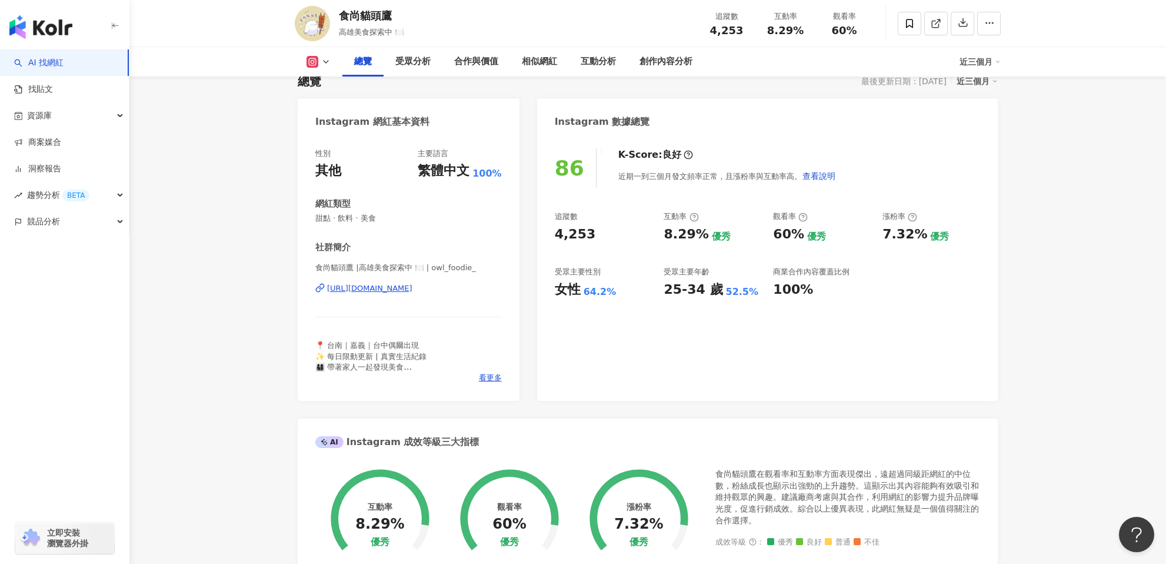
click at [368, 288] on div "[URL][DOMAIN_NAME]" at bounding box center [369, 288] width 85 height 11
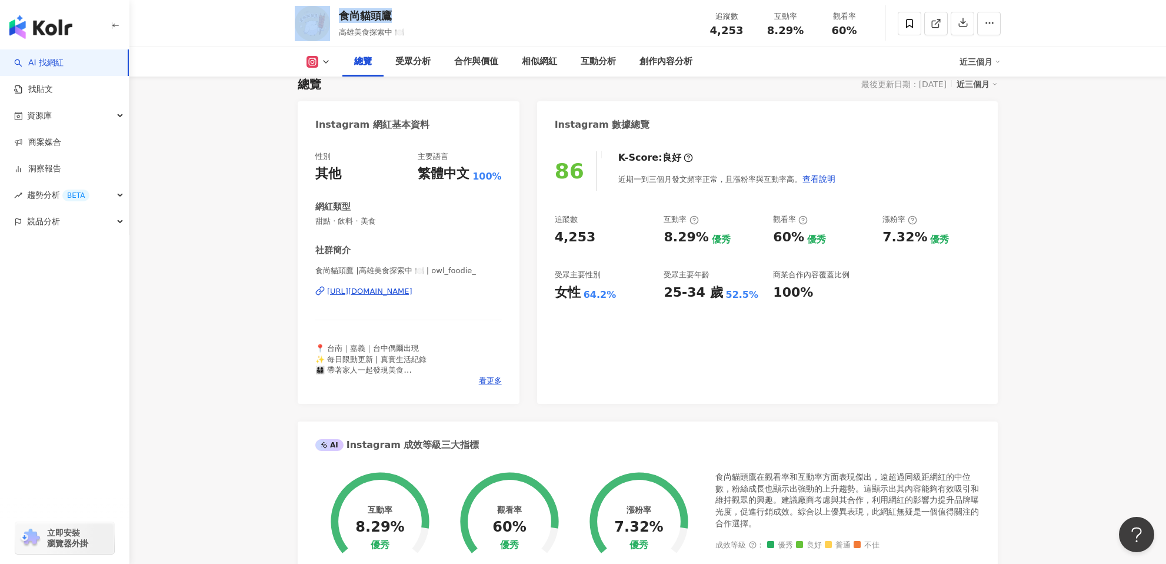
drag, startPoint x: 394, startPoint y: 23, endPoint x: 337, endPoint y: 14, distance: 57.2
click at [330, 14] on div "食尚貓頭鷹 高雄美食探索中 🍽️ 追蹤數 4,253 互動率 8.29% 觀看率 60%" at bounding box center [647, 23] width 753 height 46
copy div "食尚貓頭鷹"
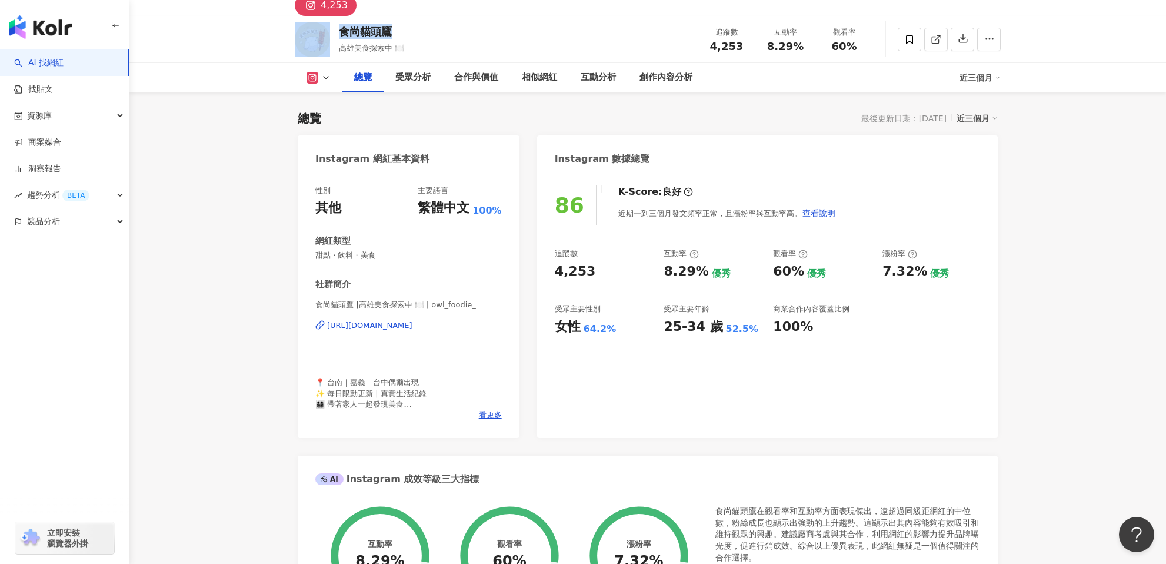
scroll to position [0, 0]
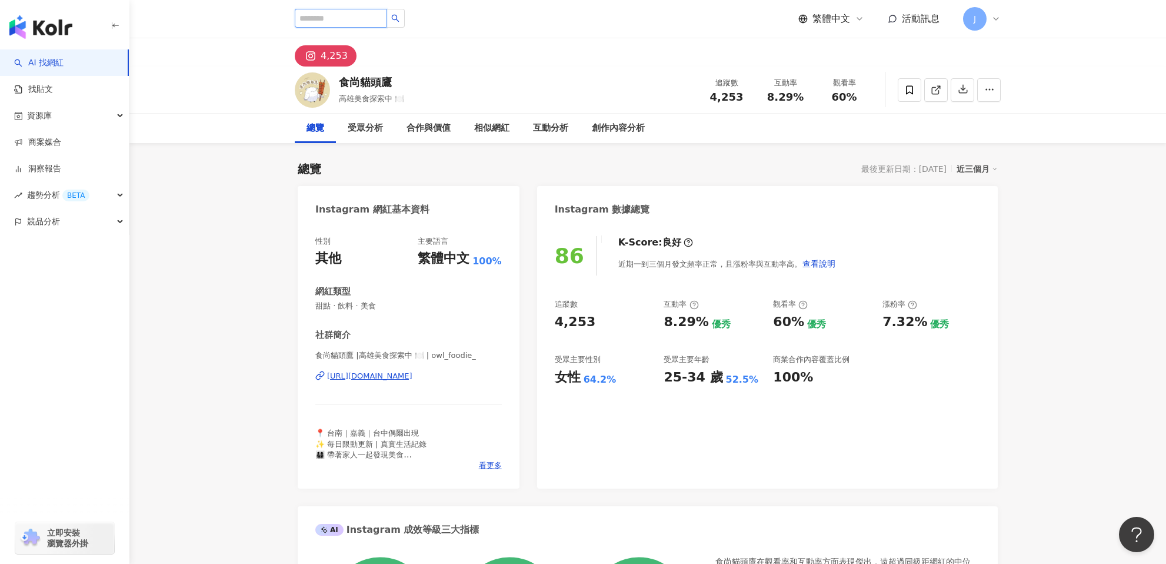
click at [324, 22] on input "search" at bounding box center [341, 18] width 92 height 19
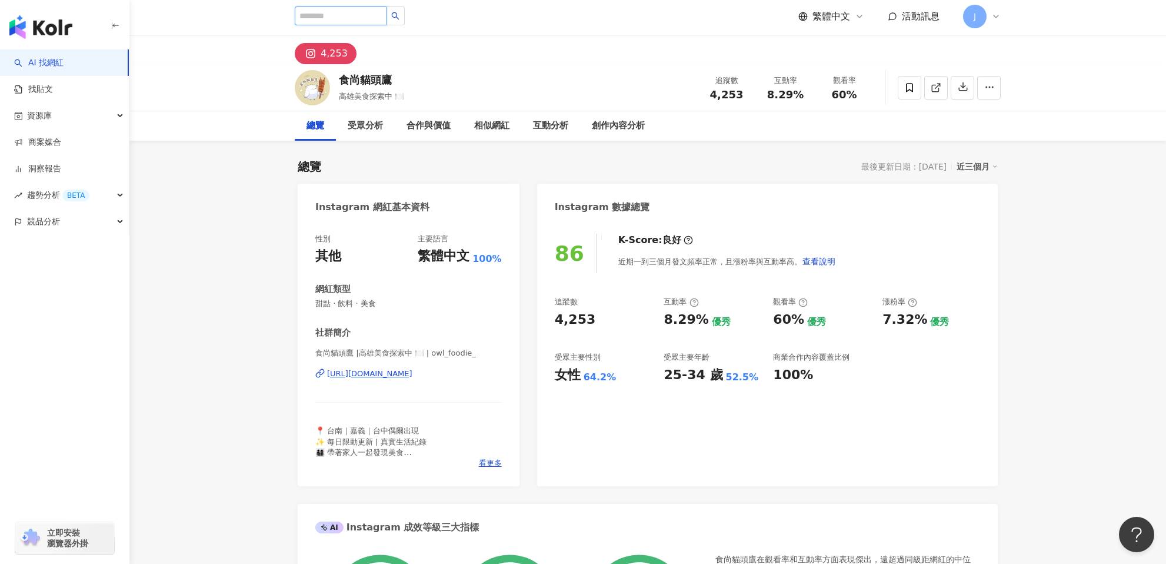
scroll to position [3, 0]
paste input "**********"
type input "**********"
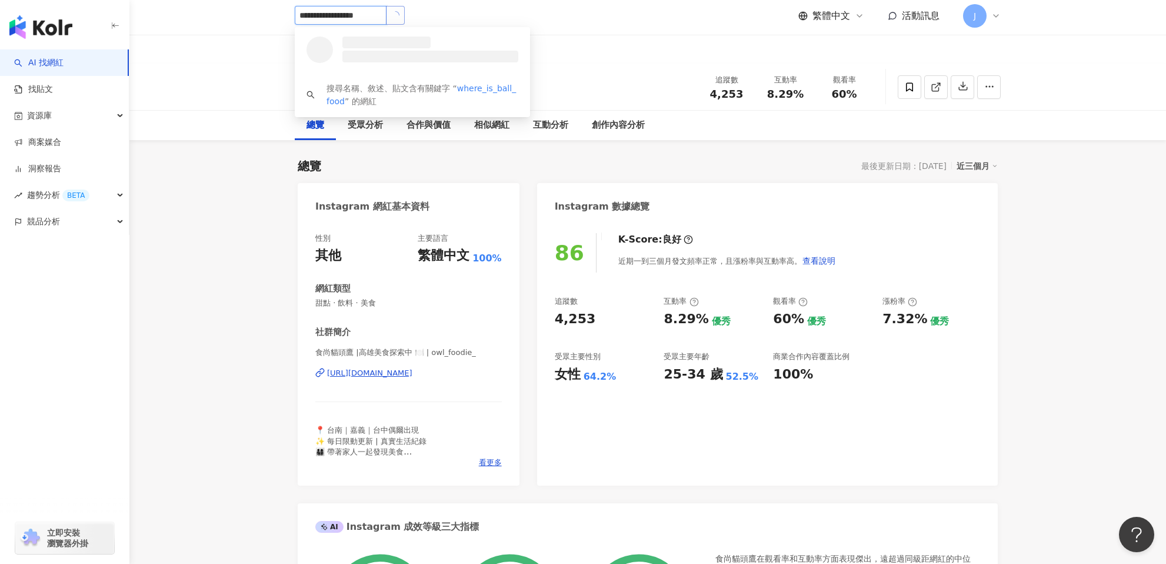
click at [399, 17] on icon "loading" at bounding box center [396, 15] width 12 height 12
click at [385, 44] on div "高雄·臺南·嘉義美食。Ballball去哪玩🐾" at bounding box center [377, 42] width 76 height 12
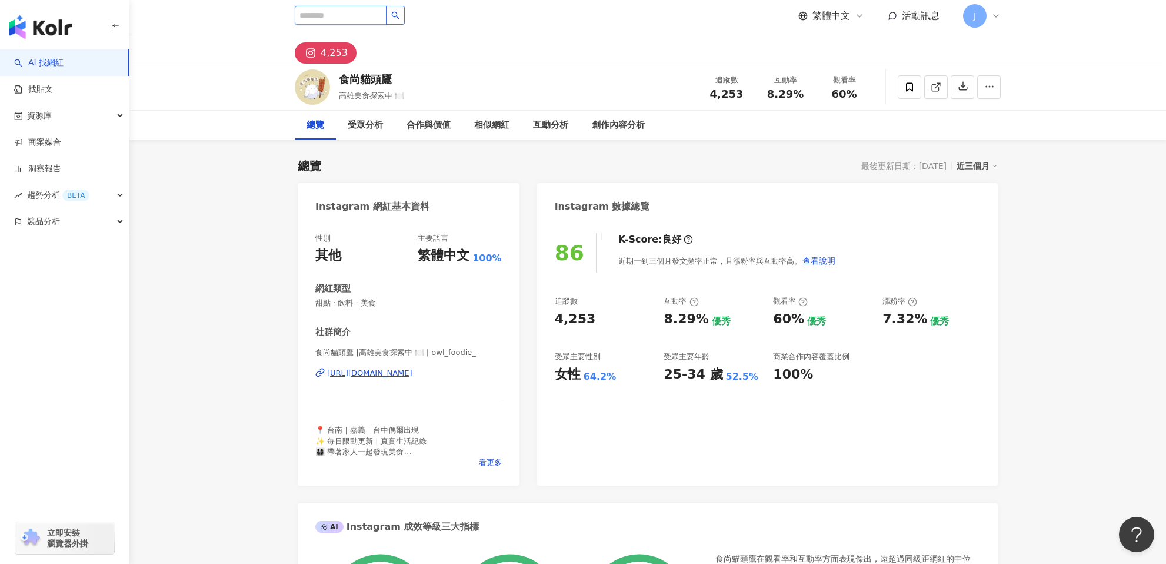
scroll to position [4, 0]
click at [322, 19] on input "search" at bounding box center [341, 14] width 92 height 19
paste input "**********"
type input "**********"
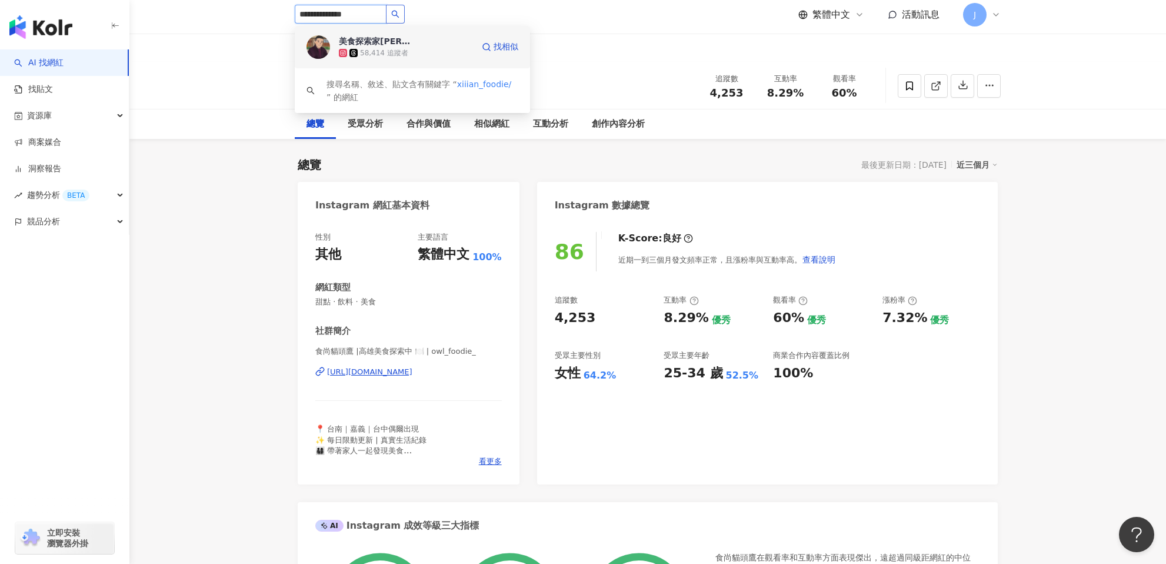
click at [372, 43] on div "美食探索家阿賢🍺" at bounding box center [377, 41] width 76 height 12
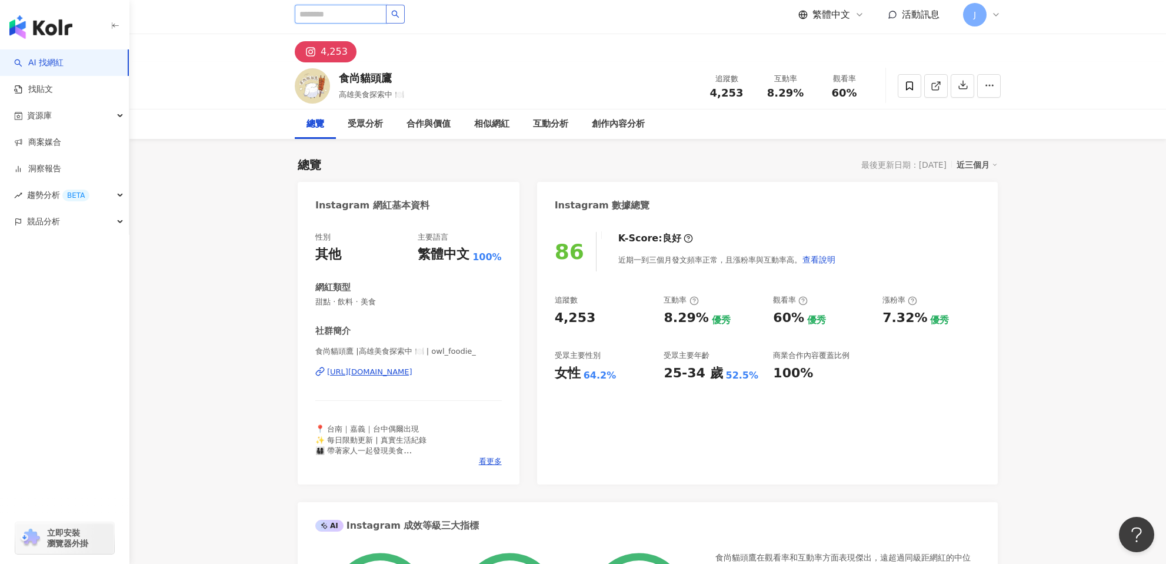
click at [312, 16] on input "search" at bounding box center [341, 14] width 92 height 19
paste input "********"
type input "********"
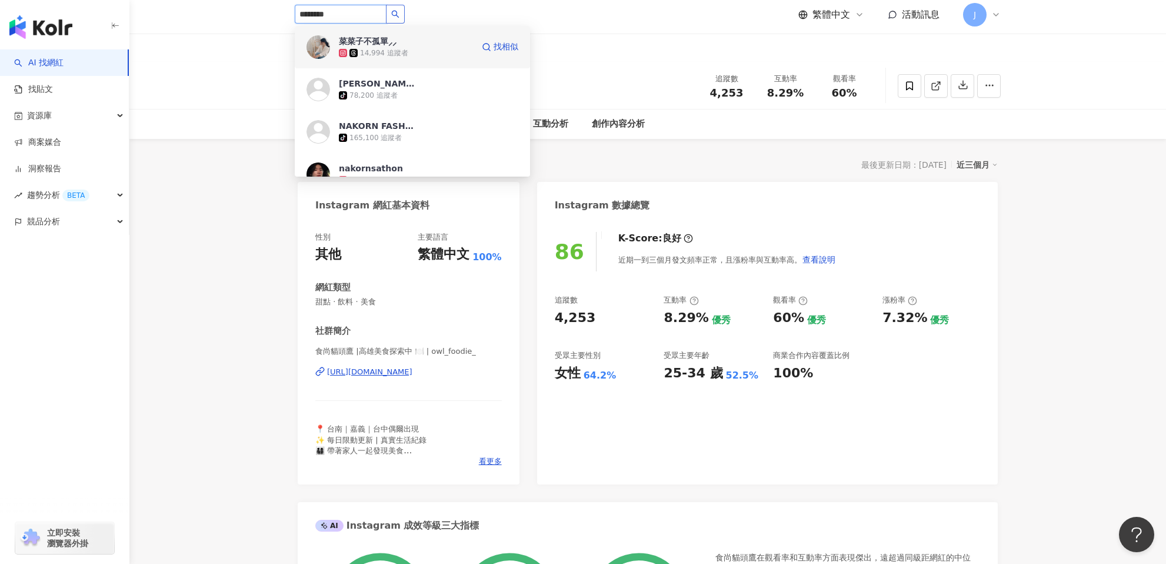
click at [357, 55] on icon at bounding box center [353, 53] width 8 height 8
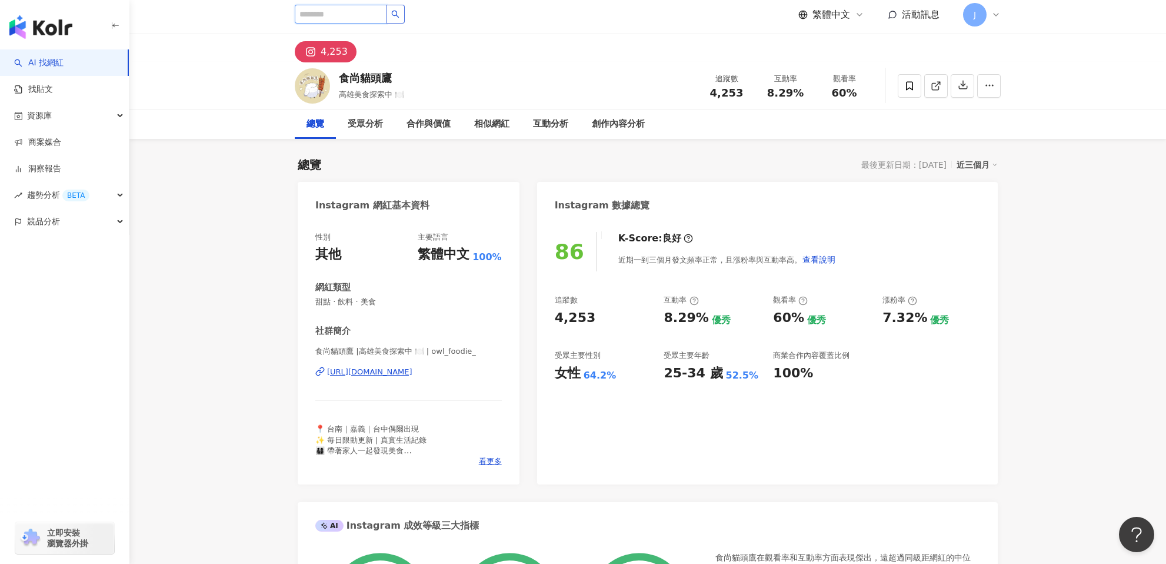
paste input "**********"
type input "**********"
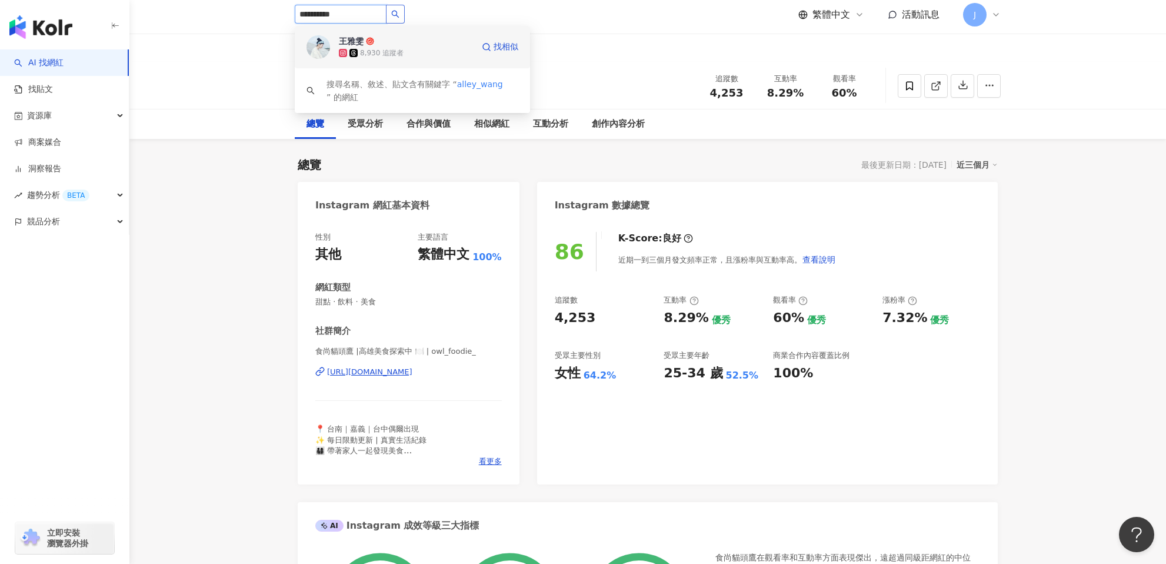
click at [381, 51] on div "8,930 追蹤者" at bounding box center [382, 53] width 44 height 10
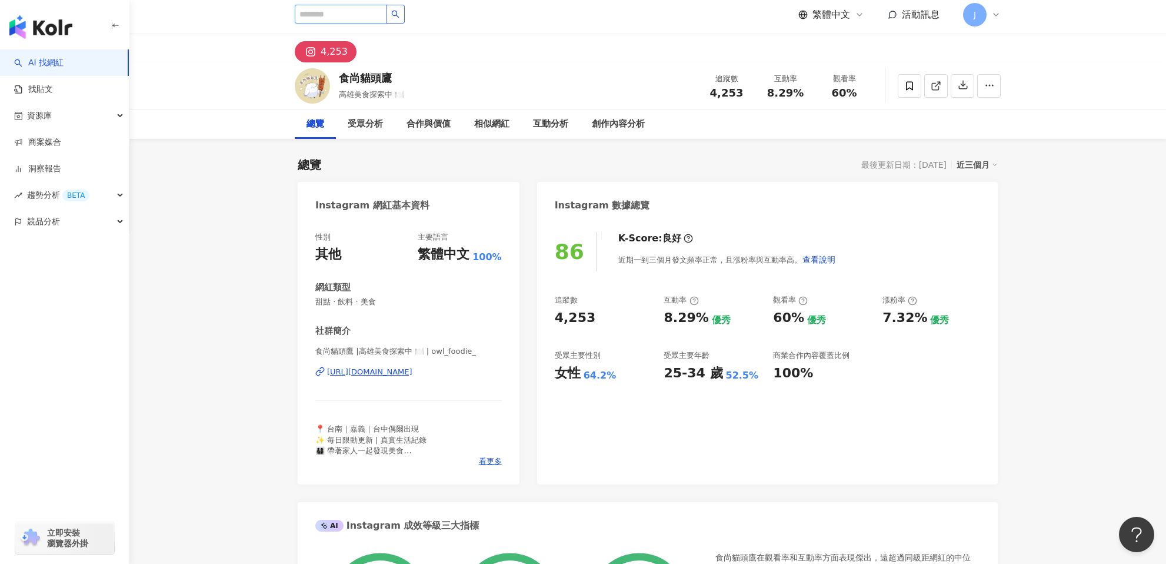
click at [327, 11] on input "search" at bounding box center [341, 14] width 92 height 19
paste input "**********"
type input "**********"
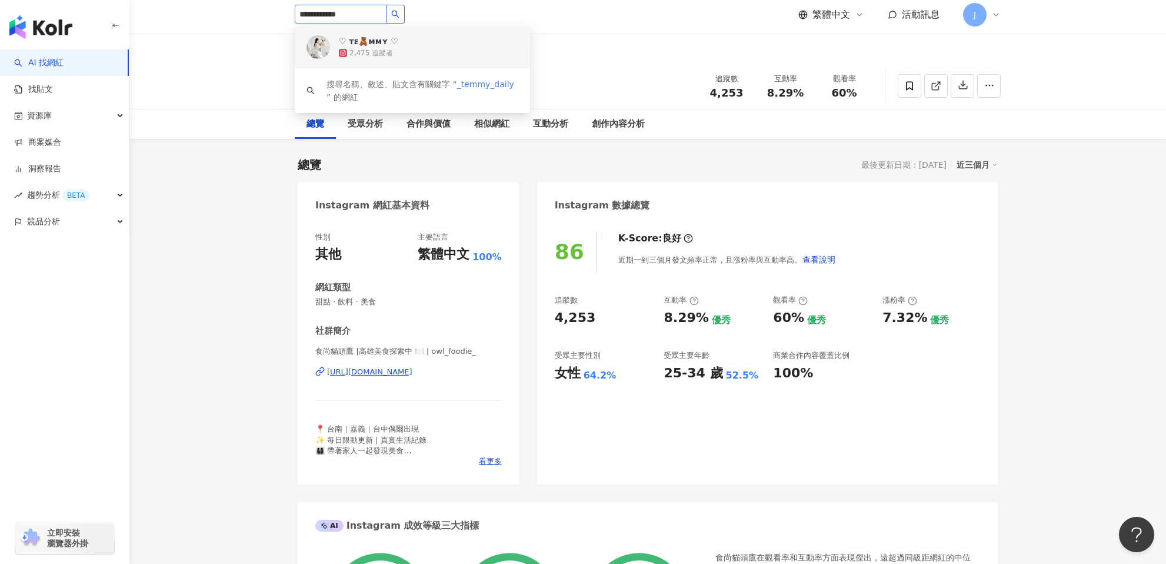
click at [372, 40] on div "♡ ᴛᴇ🧸ᴍᴍʏ ♡" at bounding box center [368, 41] width 59 height 12
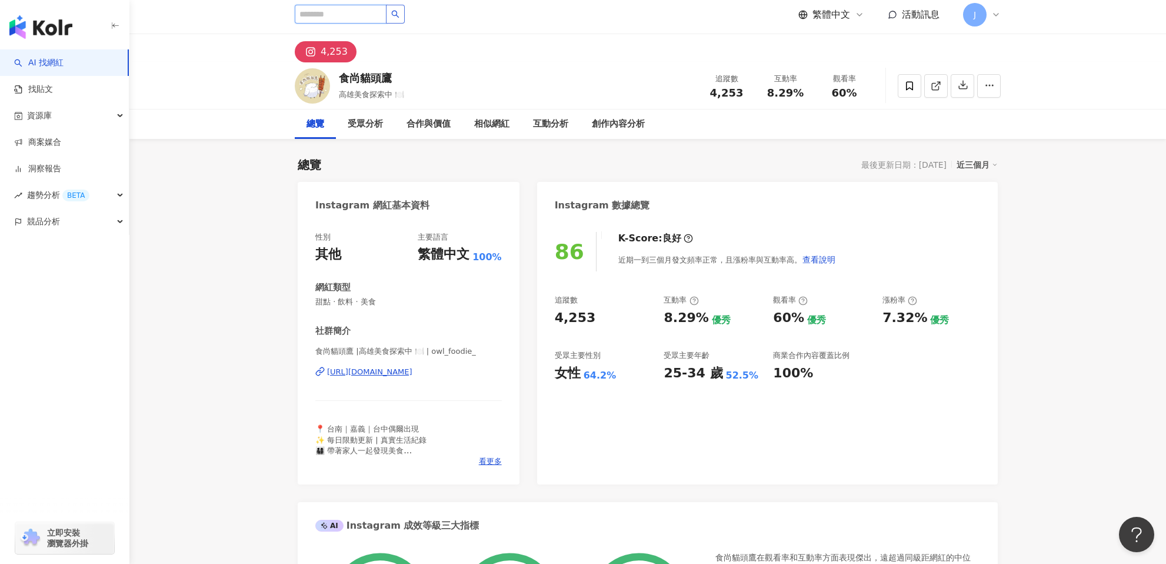
click at [322, 19] on input "search" at bounding box center [341, 14] width 92 height 19
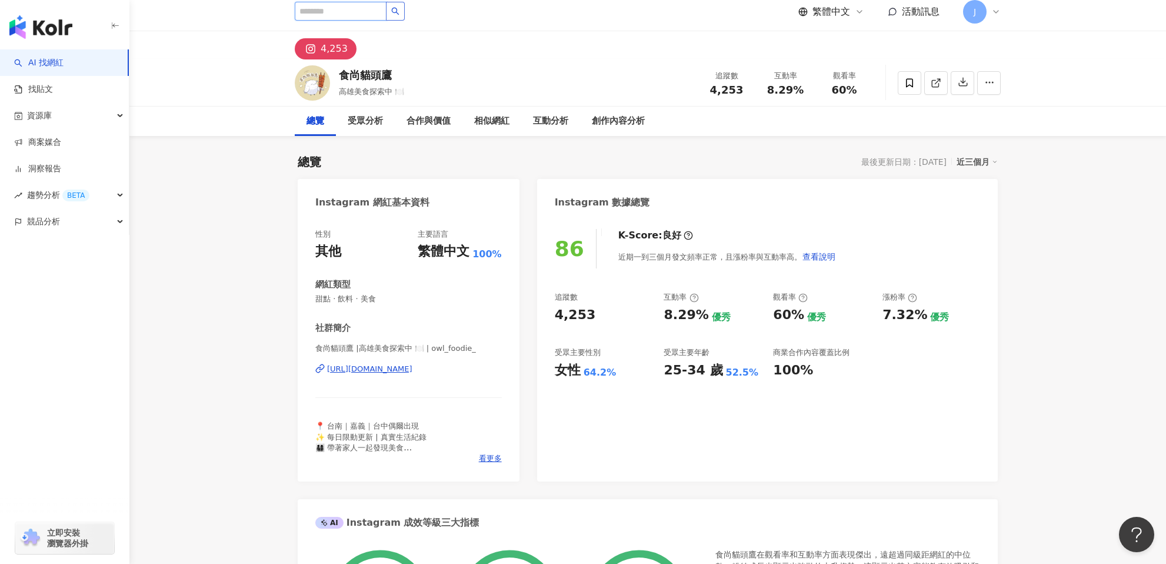
scroll to position [5, 0]
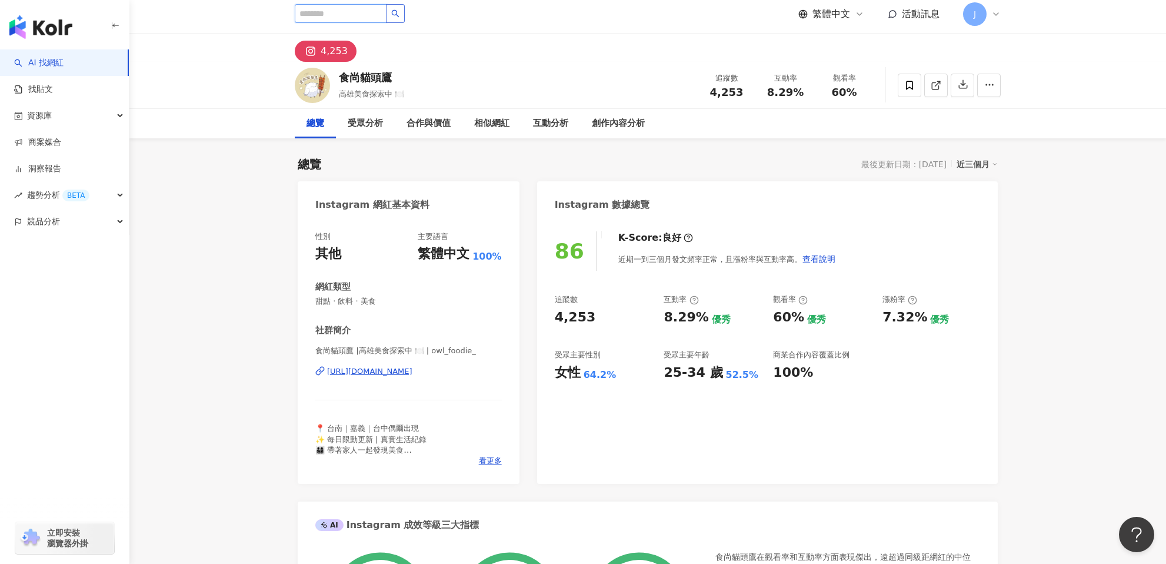
paste input "**********"
type input "**********"
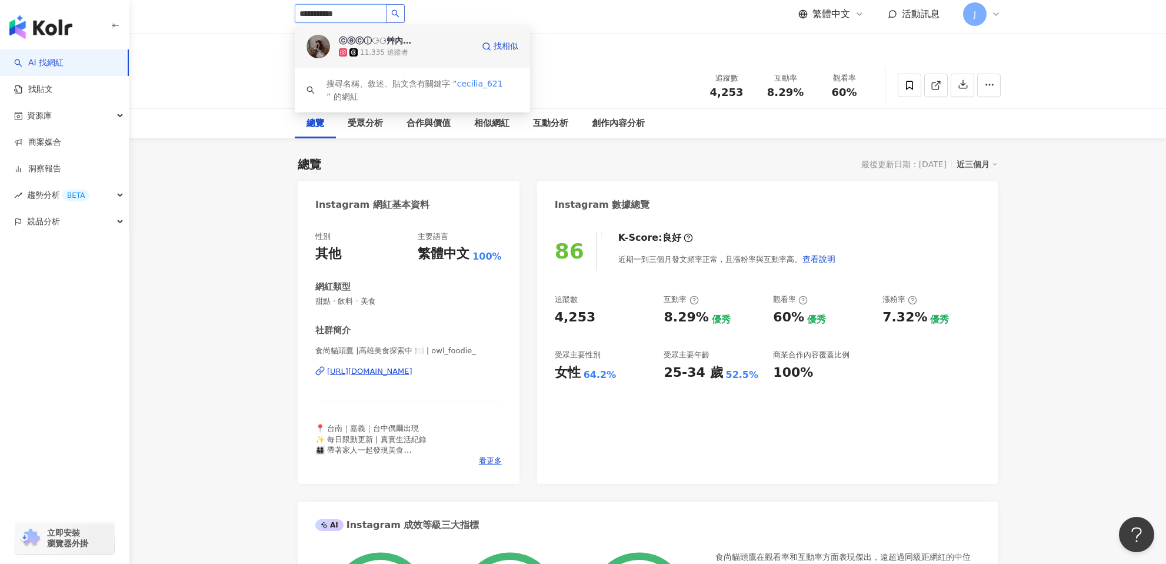
click at [392, 38] on div "ⓒⓔⓒⓘ⚆⚆艸內芮❤︎" at bounding box center [377, 41] width 76 height 12
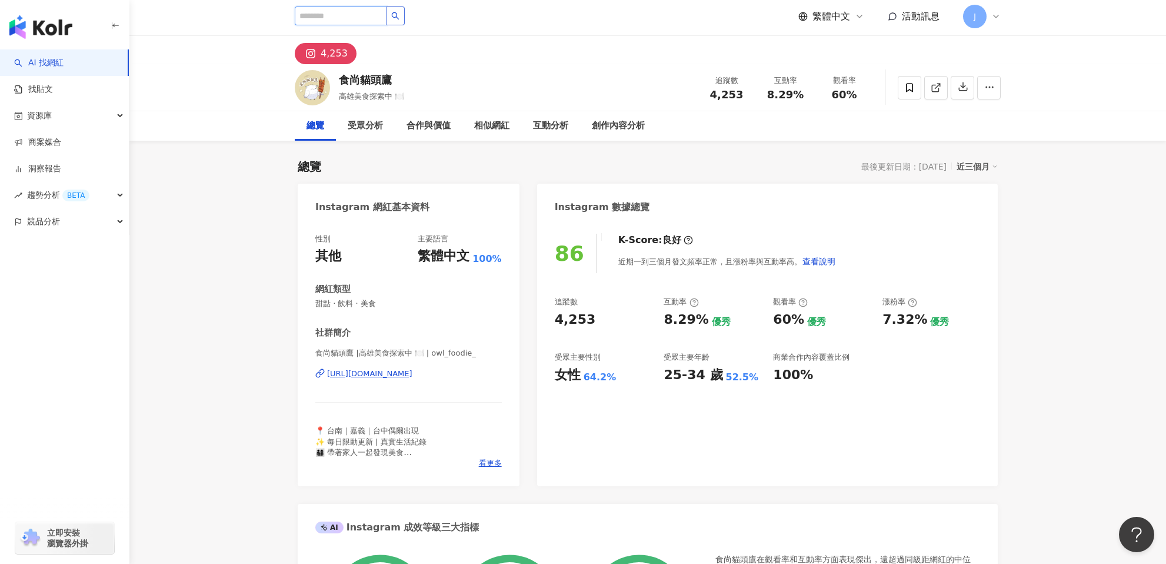
paste input "*********"
type input "*********"
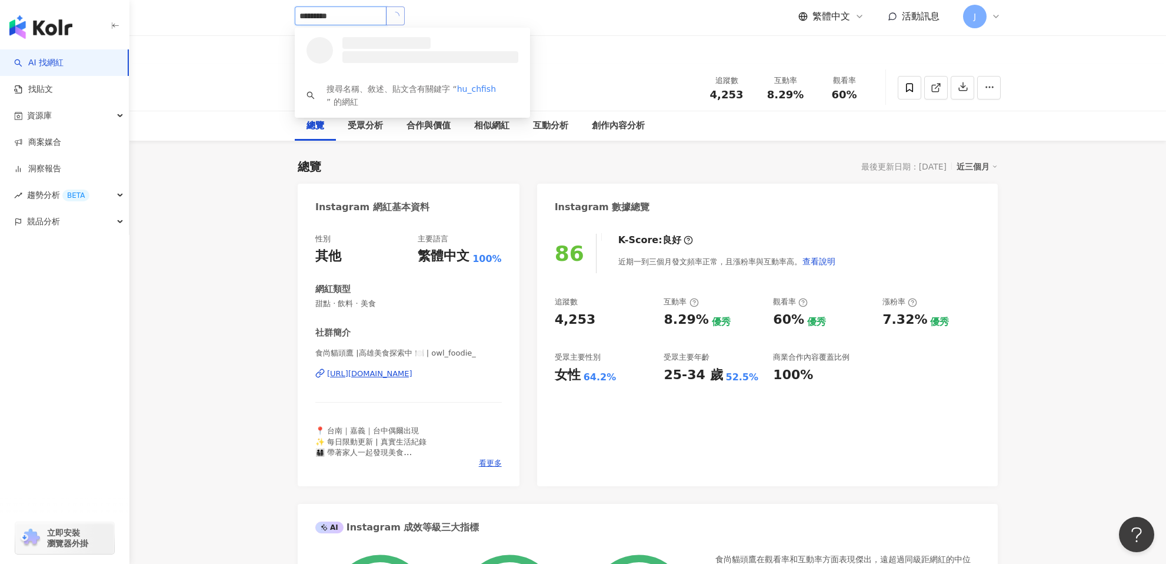
click at [396, 16] on button "button" at bounding box center [395, 15] width 19 height 19
click at [389, 41] on span "台南媳婦" at bounding box center [377, 43] width 76 height 12
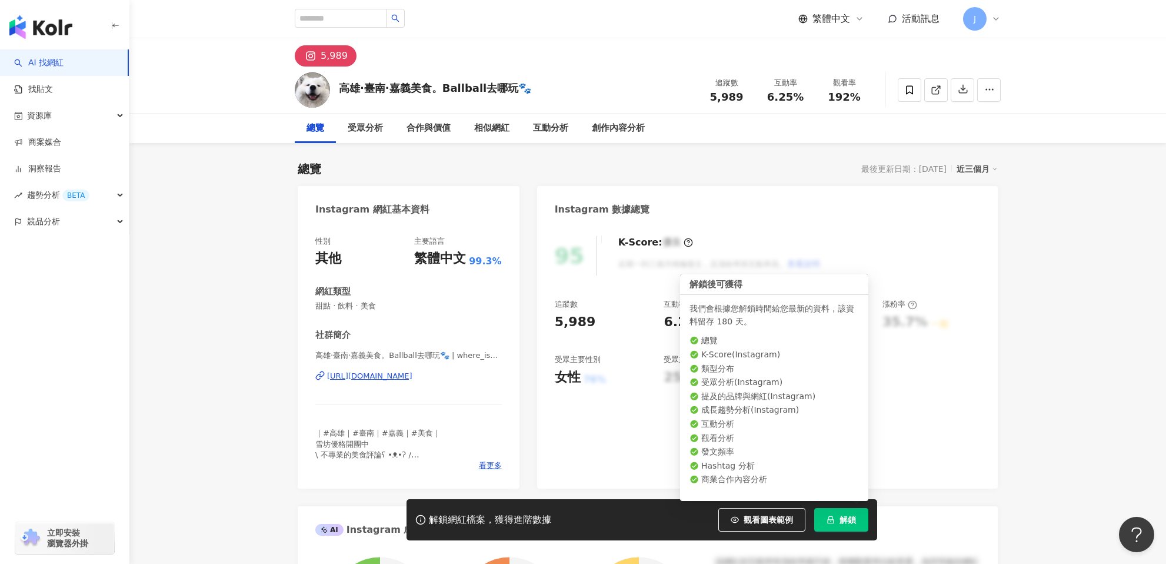
click at [830, 517] on icon "lock" at bounding box center [831, 519] width 8 height 8
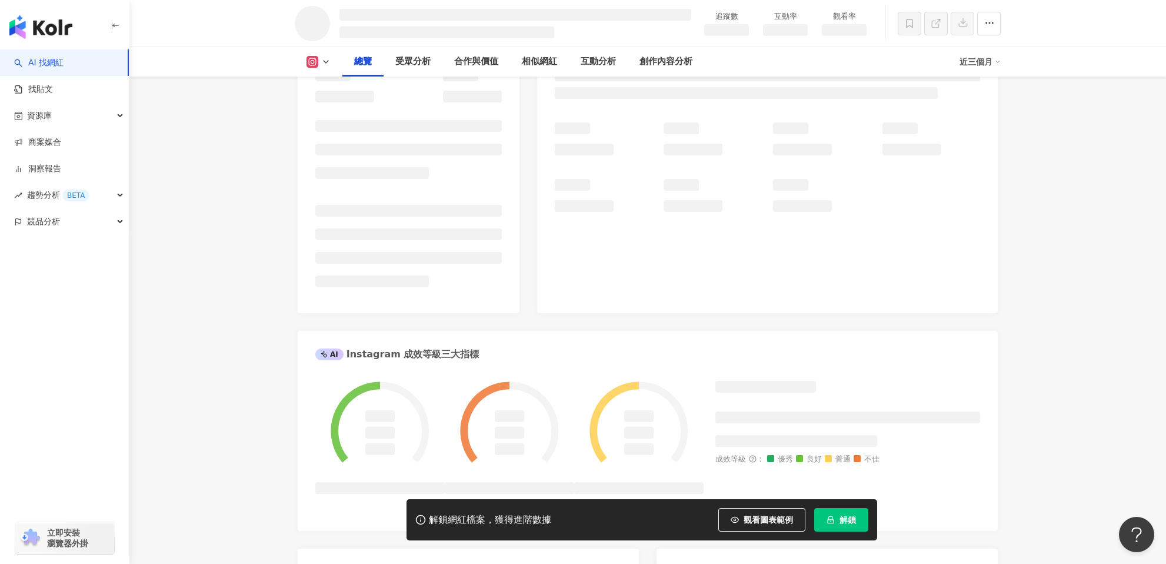
scroll to position [172, 0]
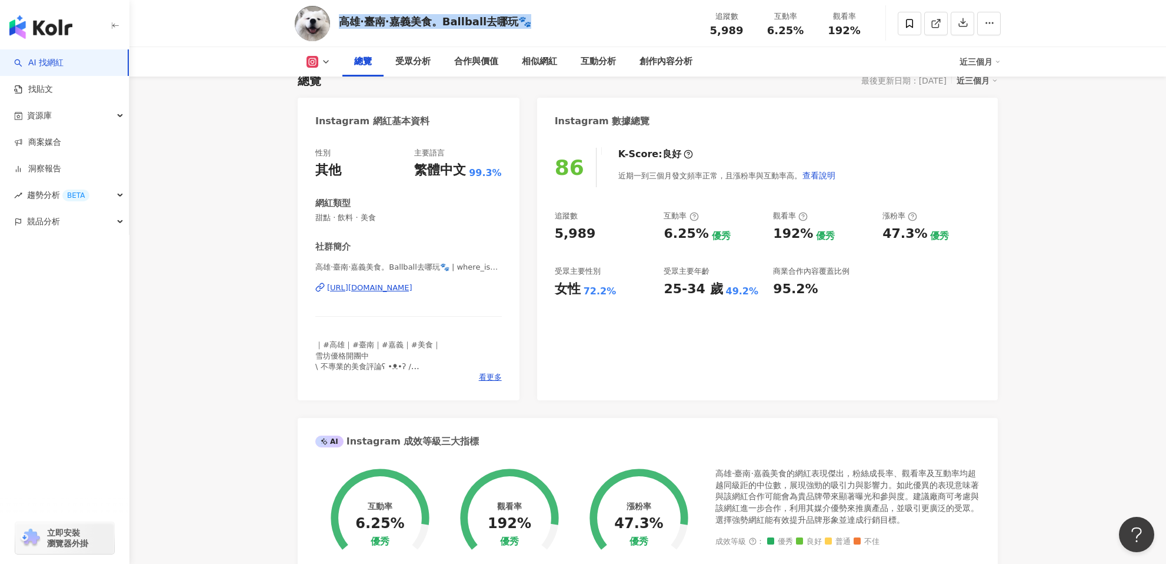
scroll to position [88, 0]
drag, startPoint x: 549, startPoint y: 25, endPoint x: 343, endPoint y: 22, distance: 206.0
click at [343, 22] on div "高雄·臺南·嘉義美食。[PERSON_NAME]去哪玩🐾 追蹤數 5,989 互動率 6.25% 觀看率 192%" at bounding box center [647, 23] width 753 height 46
copy div "高雄·臺南·嘉義美食。Ballball去哪玩🐾"
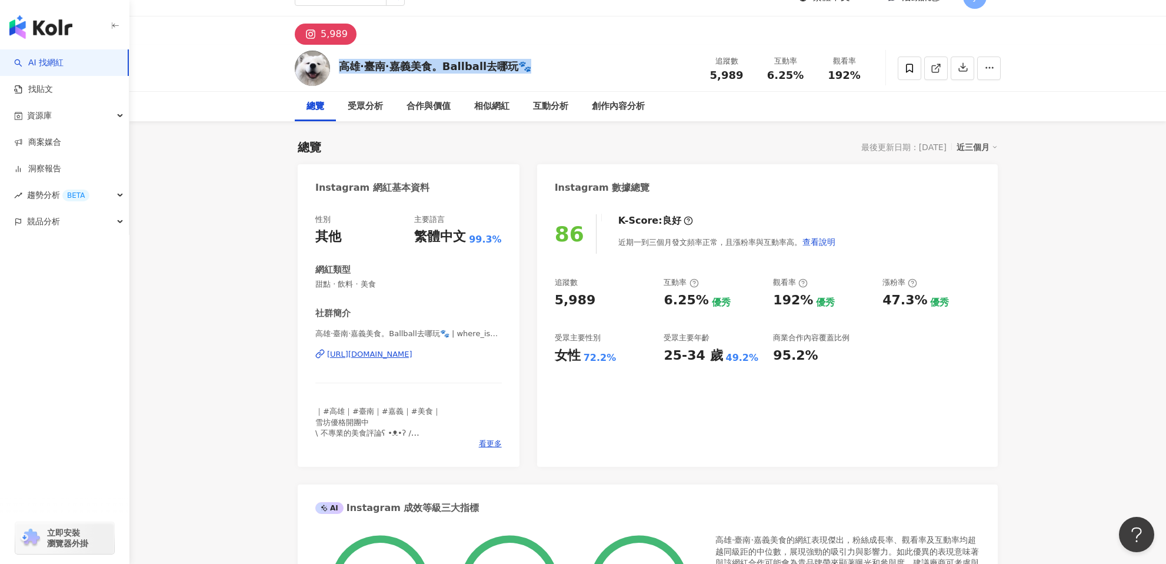
scroll to position [16, 0]
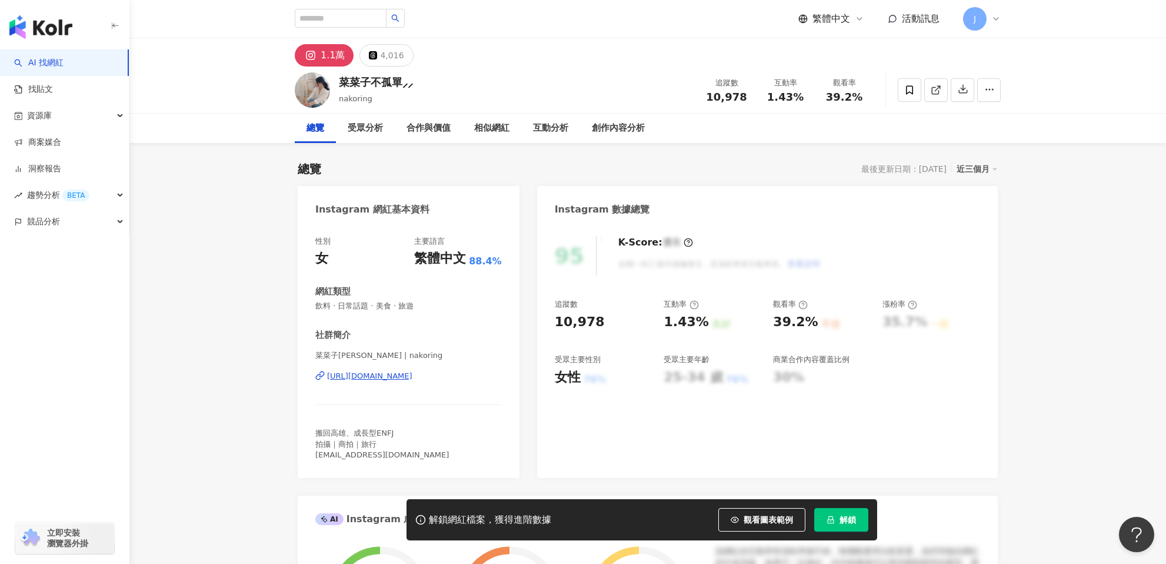
scroll to position [42, 0]
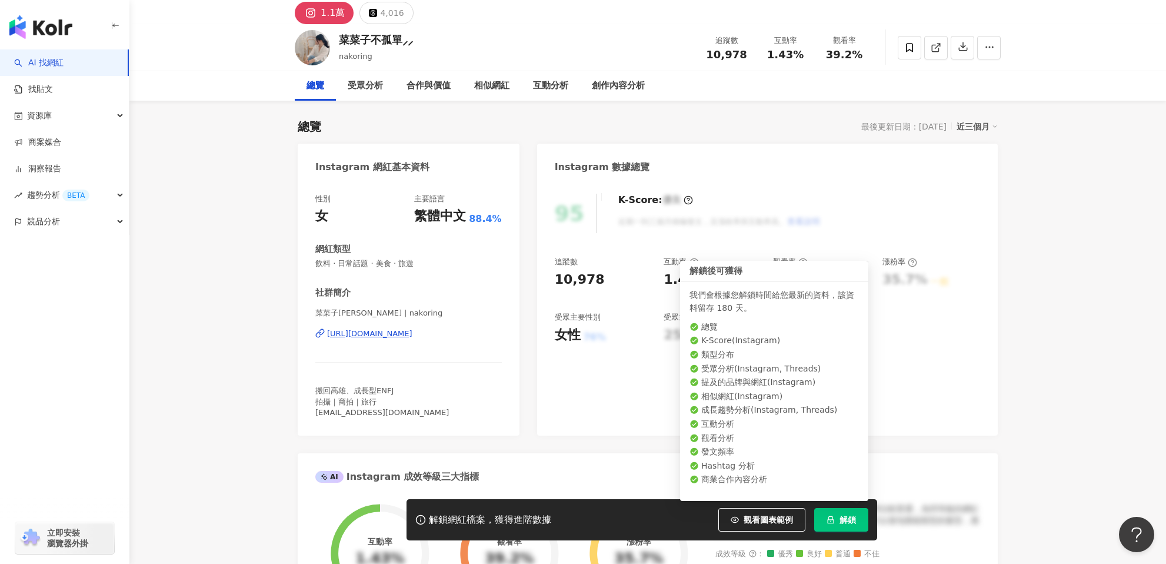
click at [835, 522] on button "解鎖" at bounding box center [841, 520] width 54 height 24
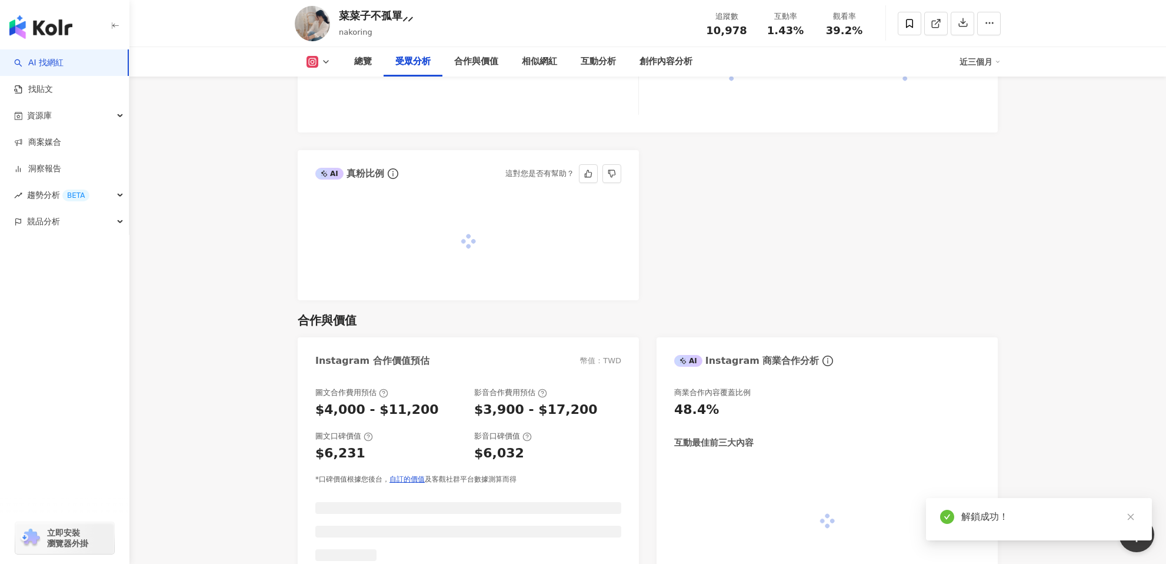
scroll to position [1462, 0]
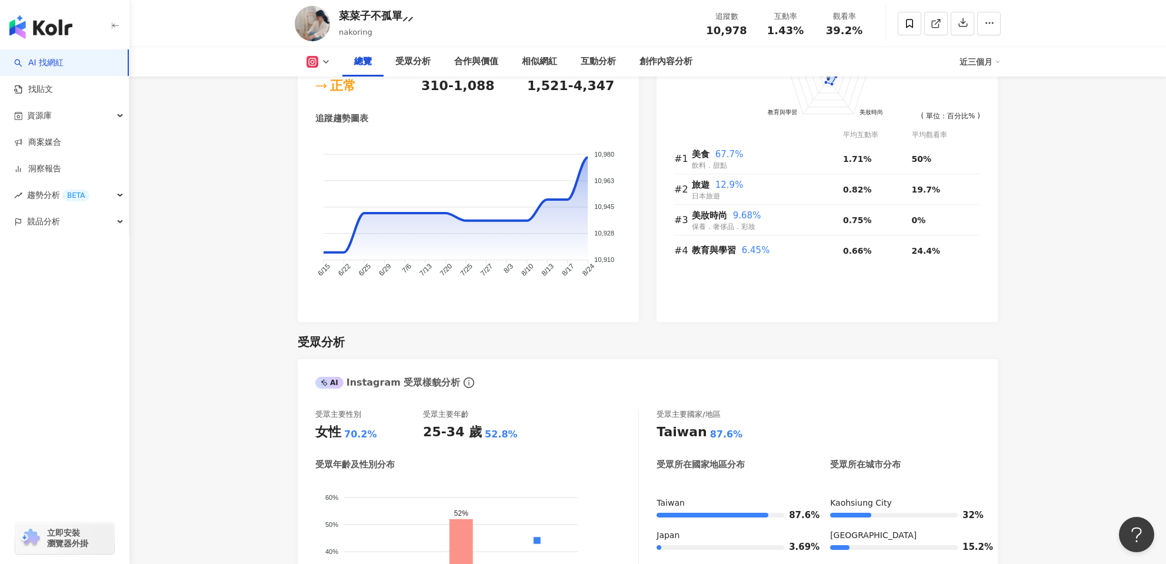
click at [530, 280] on foreignobject at bounding box center [468, 216] width 306 height 159
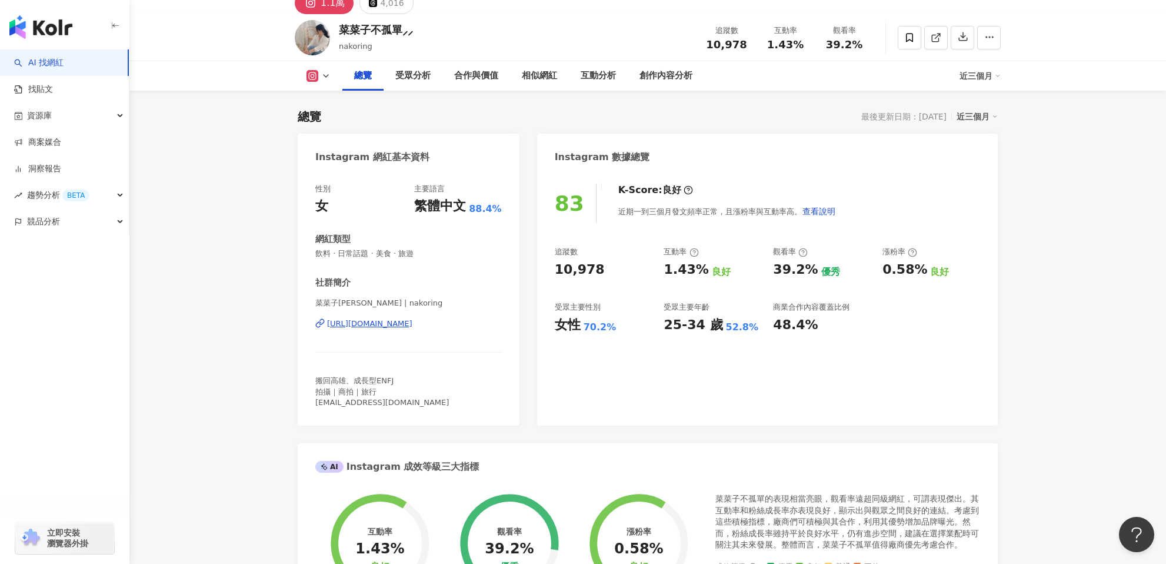
scroll to position [52, 0]
drag, startPoint x: 308, startPoint y: 321, endPoint x: 457, endPoint y: 328, distance: 148.4
click at [479, 329] on div "性別 女 主要語言 繁體中文 88.4% 網紅類型 飲料 · 日常話題 · 美食 · 旅遊 社群簡介 菜菜子Nanako | nakoring https:/…" at bounding box center [409, 299] width 222 height 254
drag, startPoint x: 405, startPoint y: 305, endPoint x: 320, endPoint y: 304, distance: 84.7
click at [318, 305] on span "菜菜子Nanako | nakoring" at bounding box center [408, 303] width 187 height 11
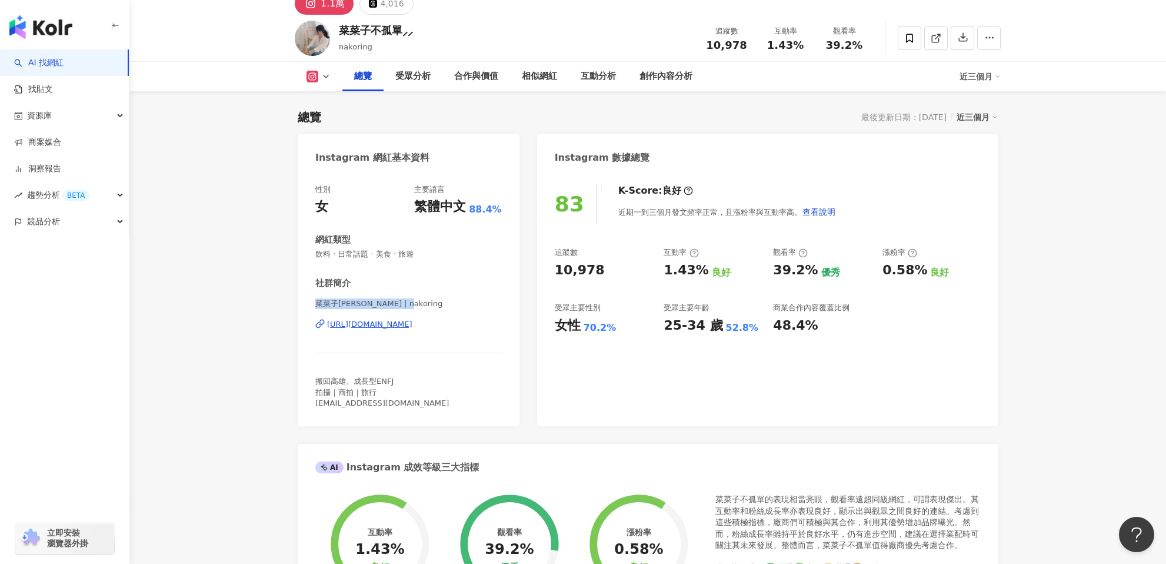
copy span "菜菜子Nanako | nakoring"
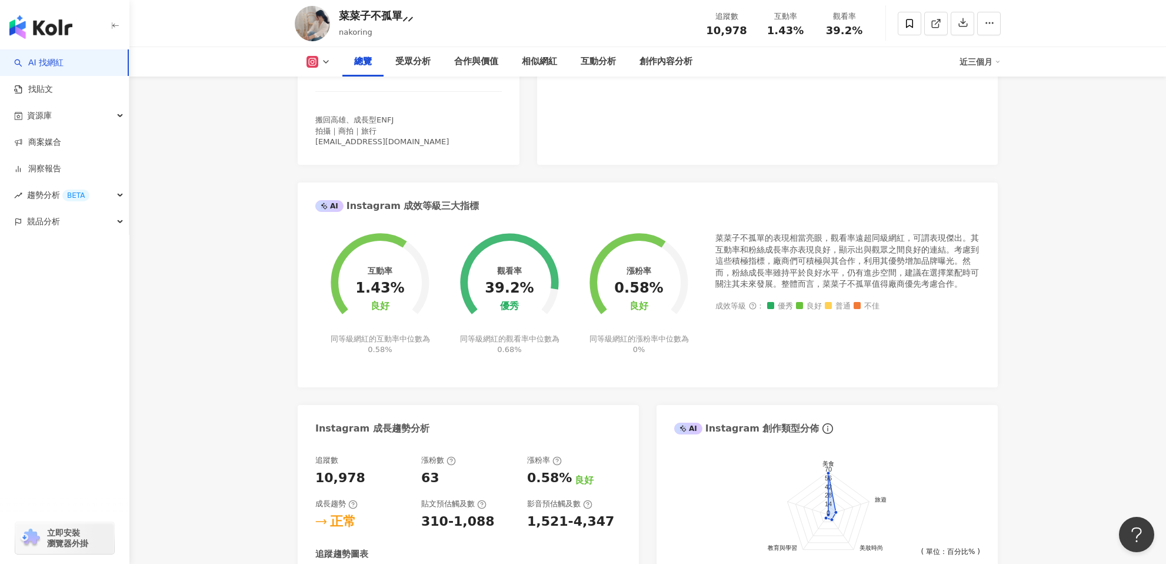
scroll to position [0, 0]
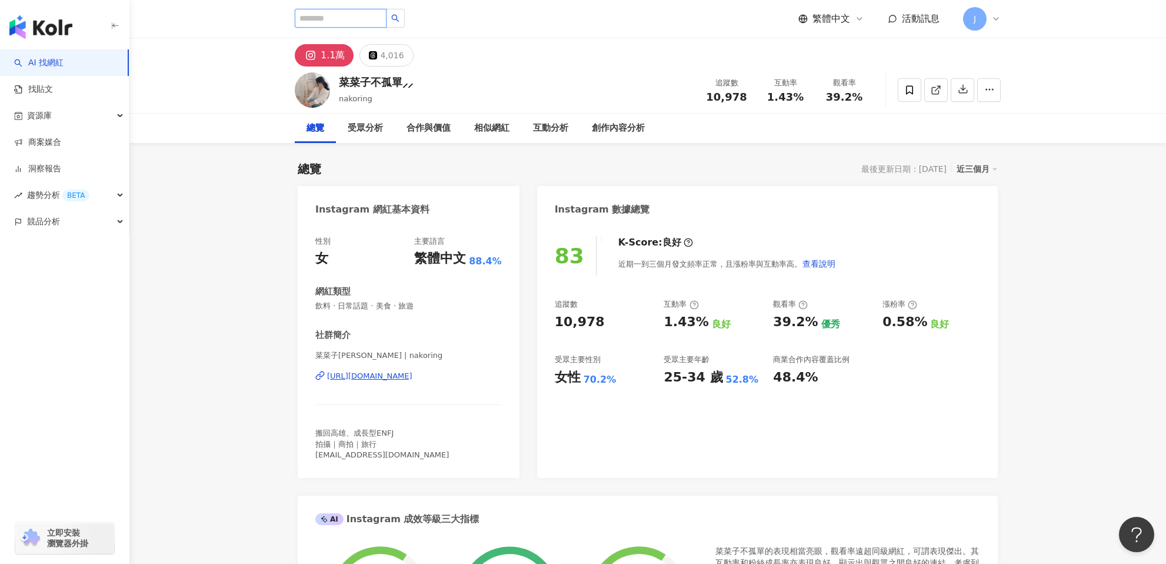
click at [306, 22] on input "search" at bounding box center [341, 18] width 92 height 19
paste input "*********"
type input "*********"
click at [394, 18] on button "button" at bounding box center [395, 18] width 19 height 19
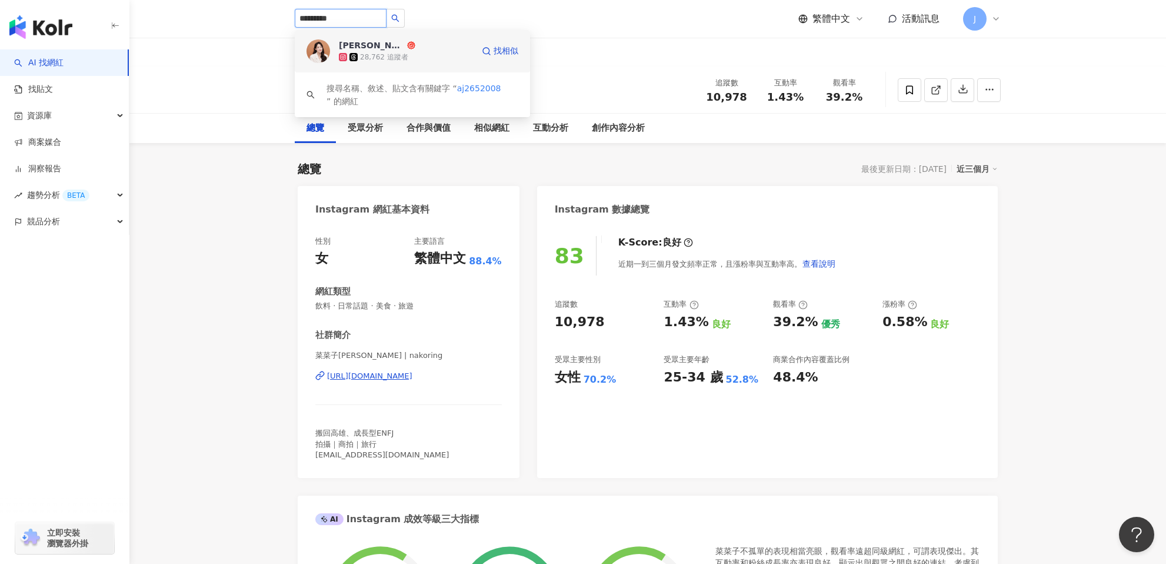
click at [351, 55] on icon at bounding box center [353, 57] width 8 height 8
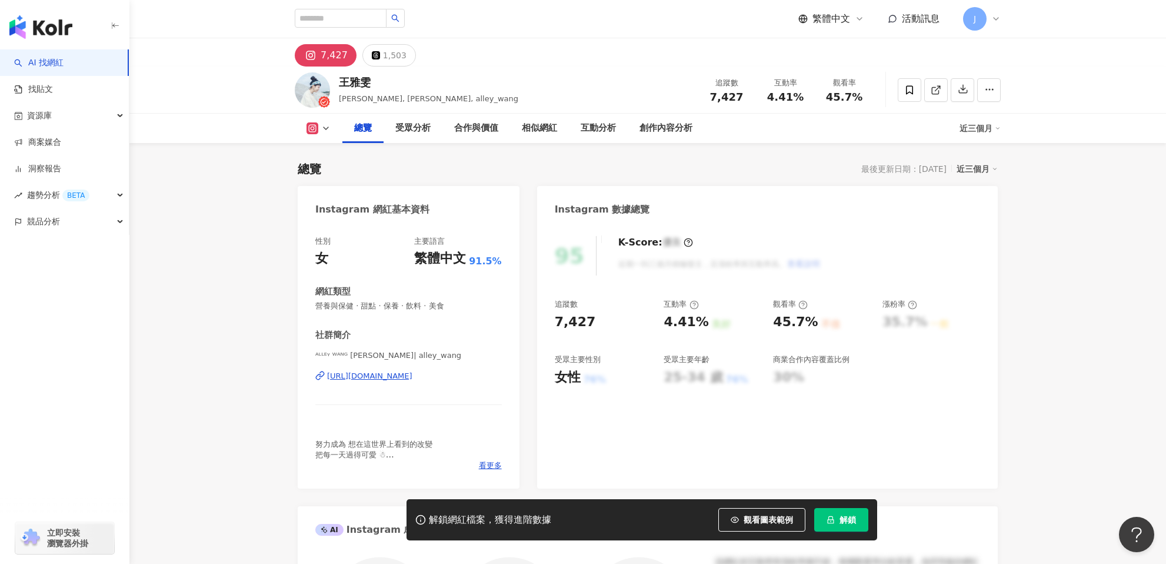
scroll to position [214, 0]
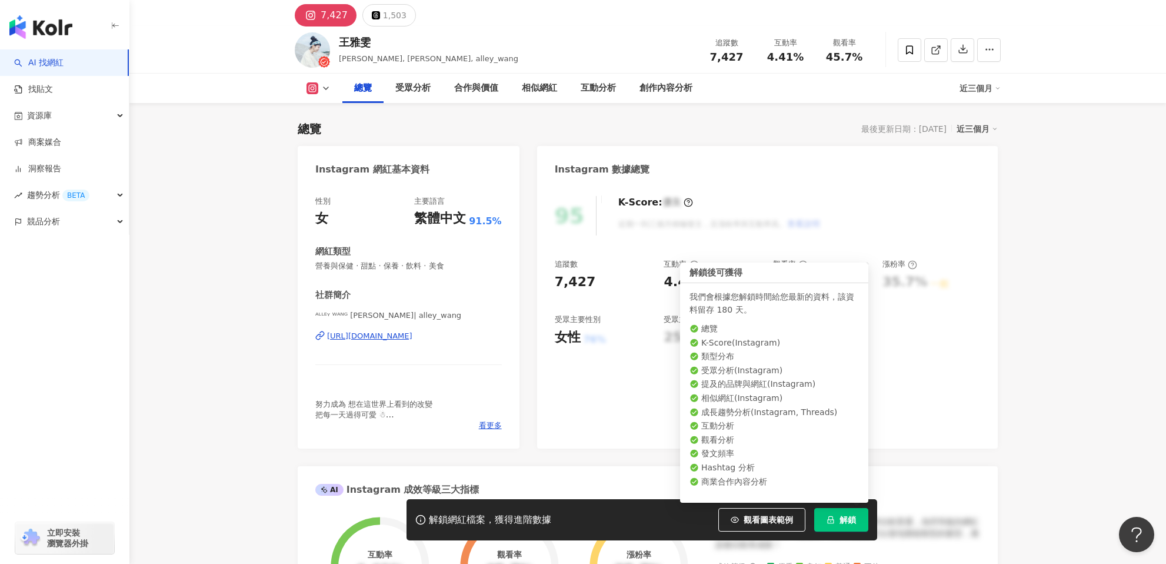
click at [847, 519] on span "解鎖" at bounding box center [848, 519] width 16 height 9
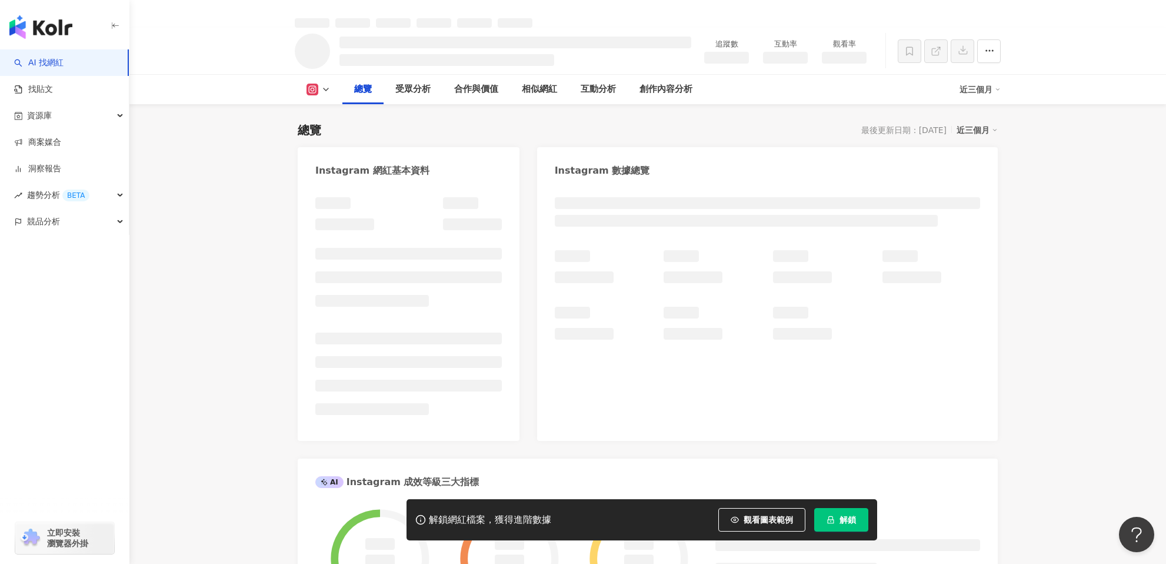
scroll to position [52, 0]
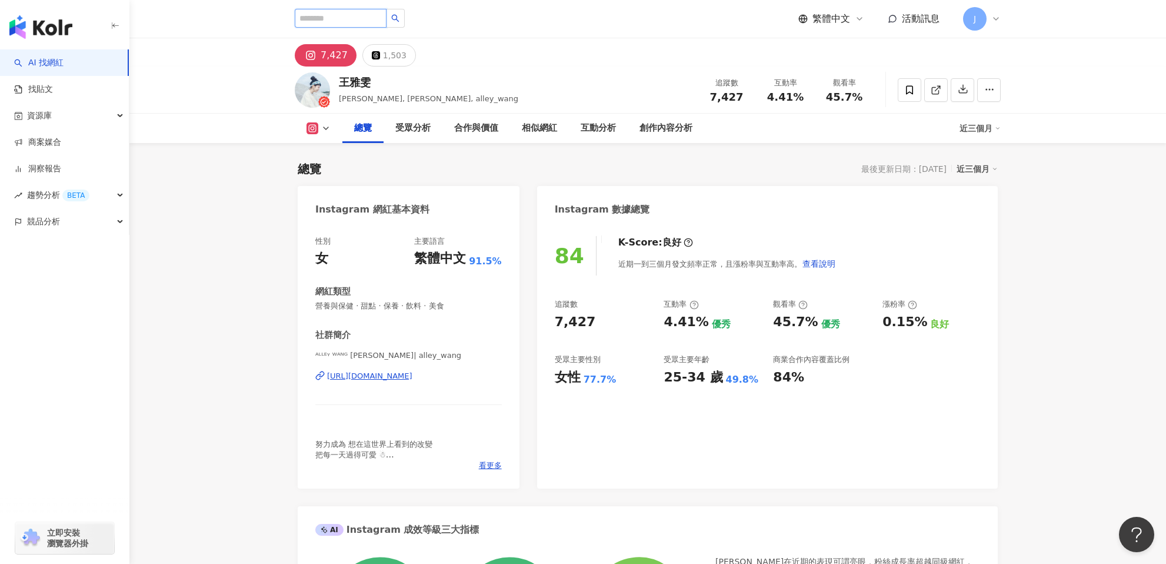
click at [313, 23] on input "search" at bounding box center [341, 18] width 92 height 19
paste input "******"
type input "******"
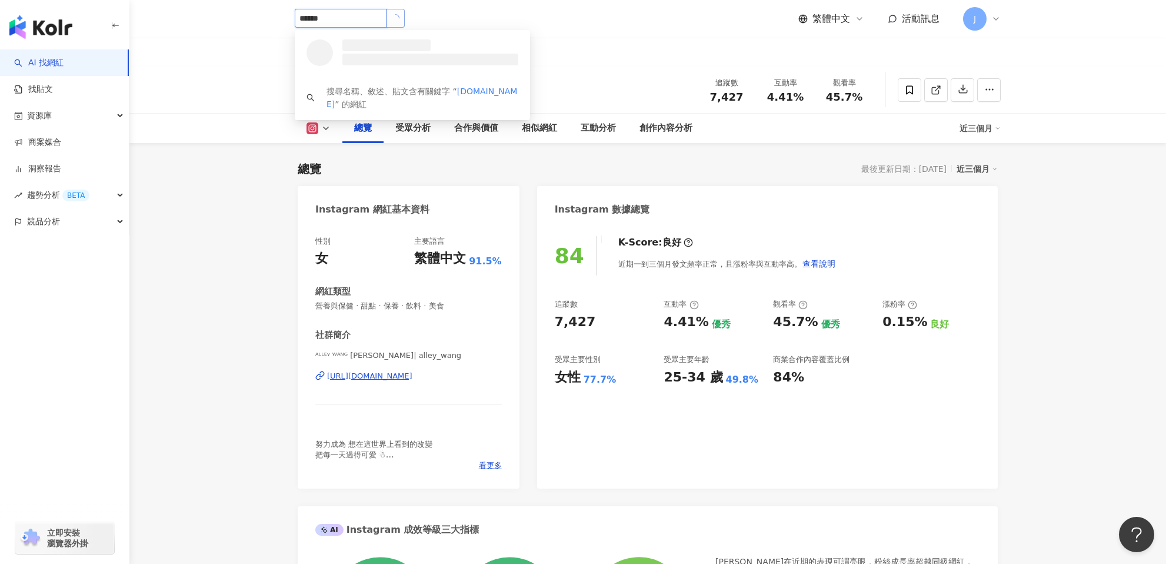
click at [393, 22] on button "button" at bounding box center [395, 18] width 19 height 19
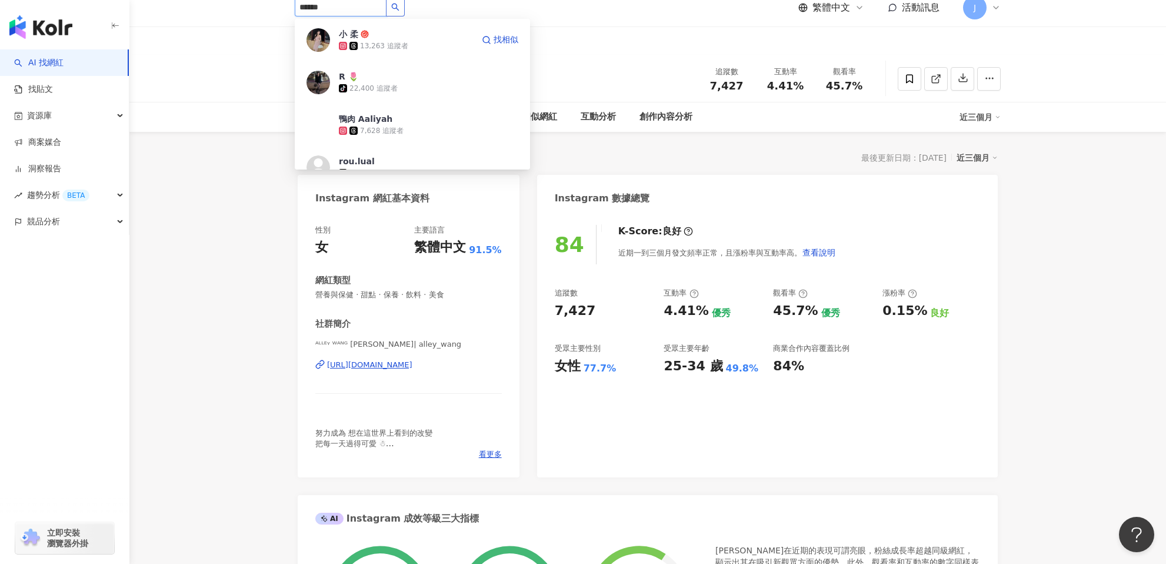
scroll to position [6, 0]
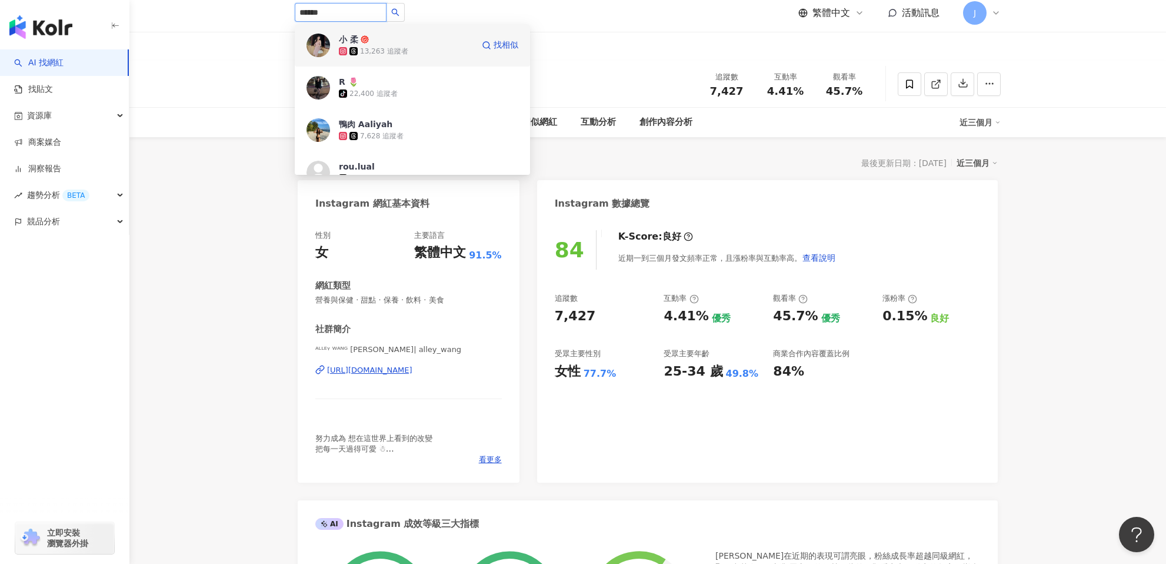
click at [374, 40] on span "小 柔" at bounding box center [377, 40] width 76 height 12
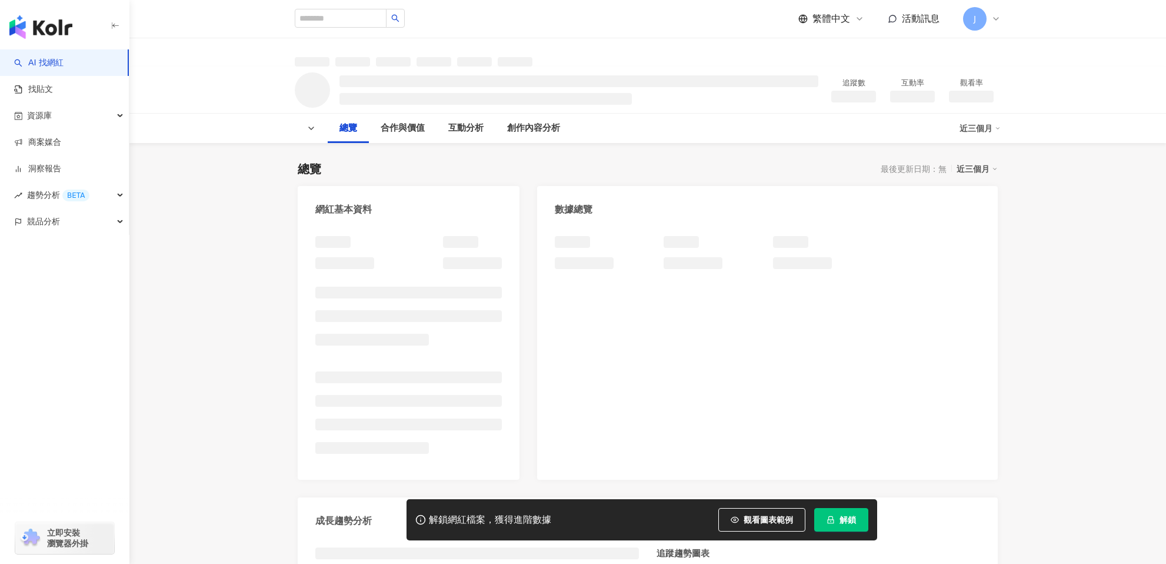
scroll to position [76, 0]
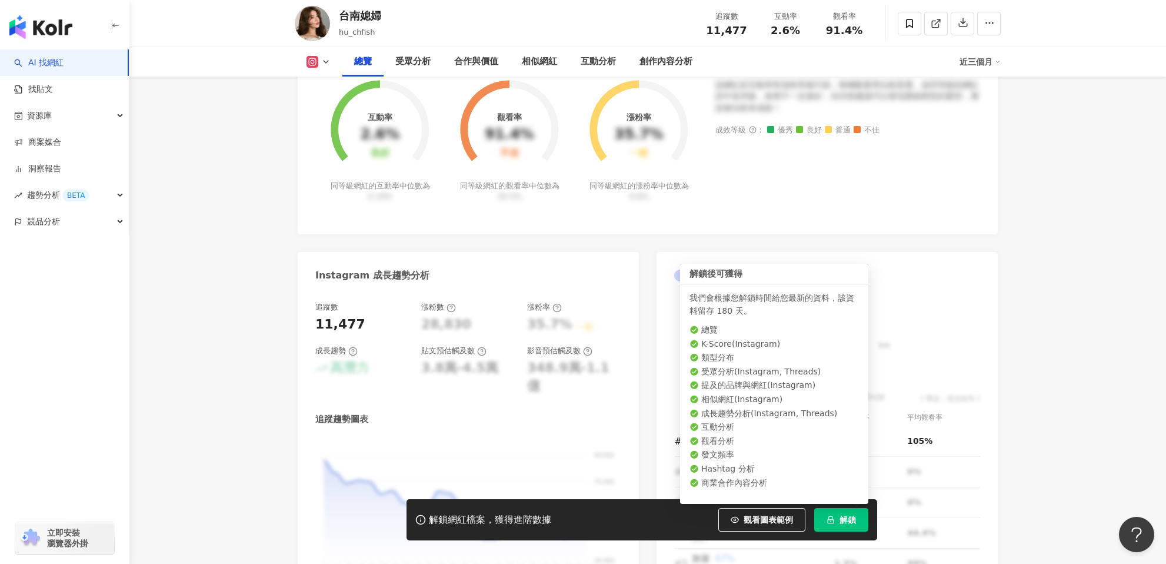
click at [838, 518] on button "解鎖" at bounding box center [841, 520] width 54 height 24
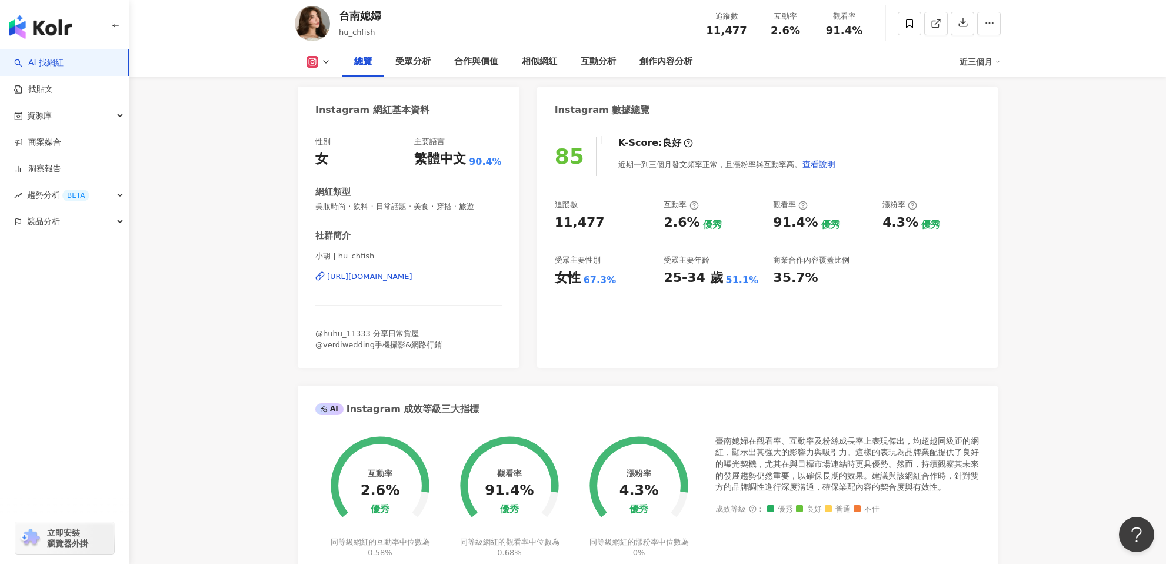
scroll to position [174, 0]
